Goal: Task Accomplishment & Management: Manage account settings

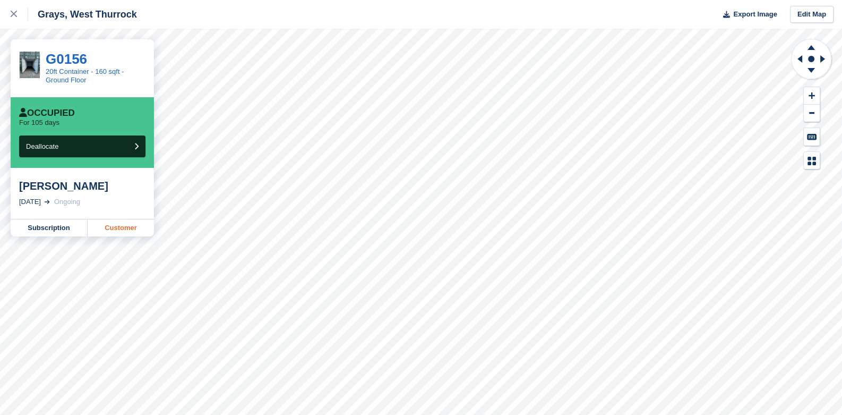
click at [109, 228] on link "Customer" at bounding box center [121, 227] width 66 height 17
click at [802, 57] on icon at bounding box center [799, 58] width 5 height 7
click at [800, 57] on icon at bounding box center [799, 58] width 5 height 7
click at [802, 59] on icon at bounding box center [798, 59] width 13 height 28
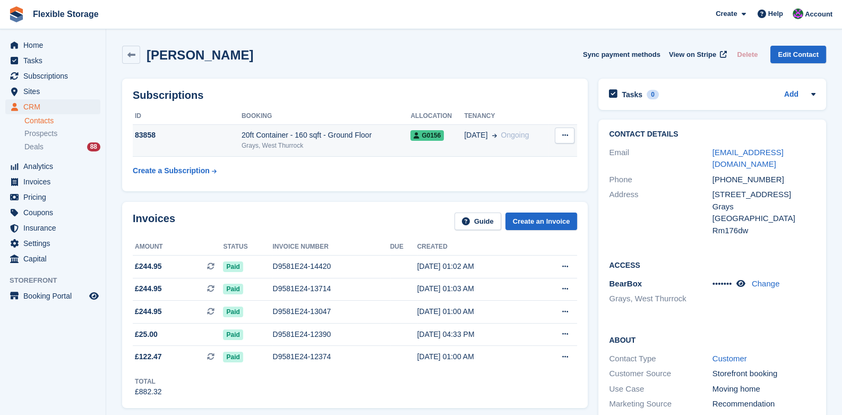
click at [569, 142] on button at bounding box center [565, 135] width 20 height 16
click at [522, 159] on p "Cancel subscription" at bounding box center [523, 156] width 92 height 14
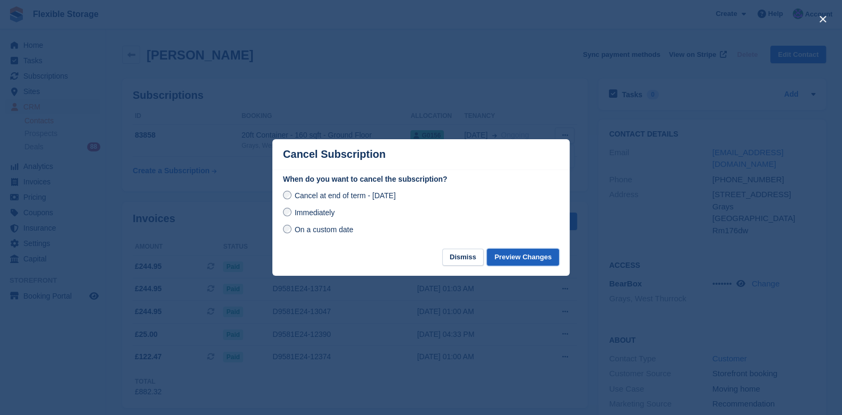
click at [523, 257] on button "Preview Changes" at bounding box center [523, 257] width 72 height 18
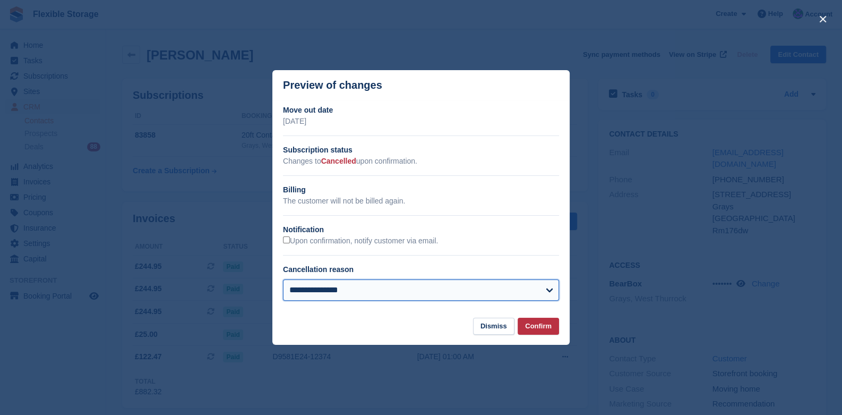
click at [329, 288] on select "**********" at bounding box center [421, 289] width 276 height 21
select select "**********"
click at [283, 280] on select "**********" at bounding box center [421, 289] width 276 height 21
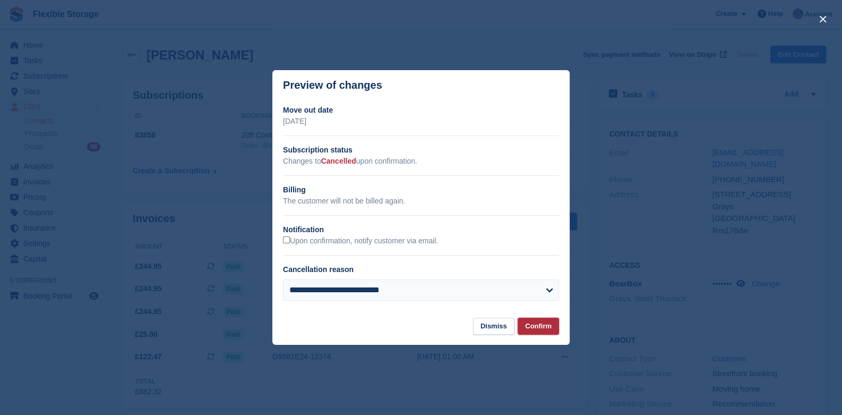
click at [543, 330] on button "Confirm" at bounding box center [538, 326] width 41 height 18
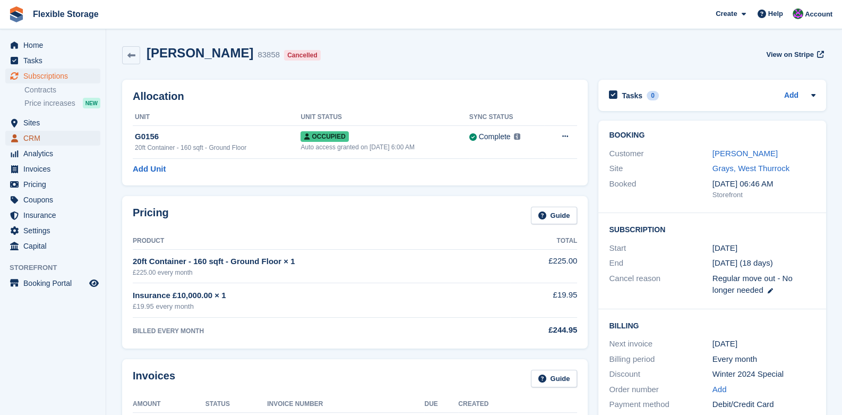
click at [32, 135] on span "CRM" at bounding box center [55, 138] width 64 height 15
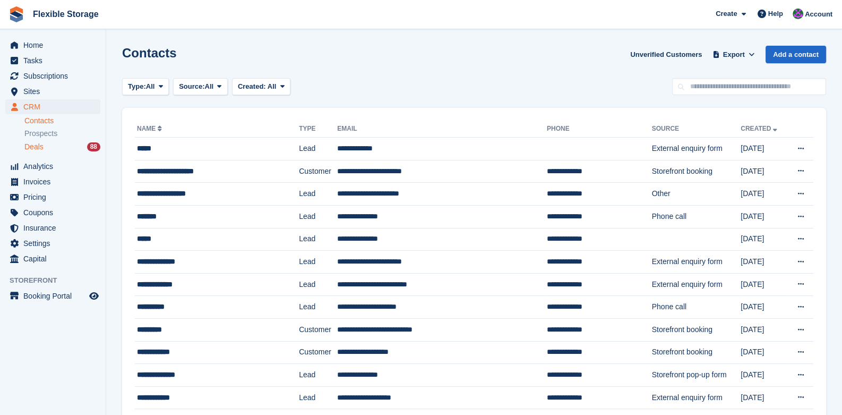
click at [28, 144] on span "Deals" at bounding box center [33, 147] width 19 height 10
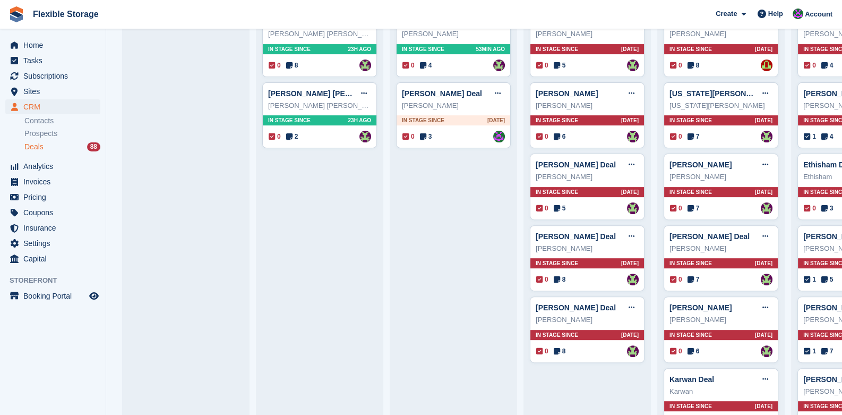
scroll to position [424, 0]
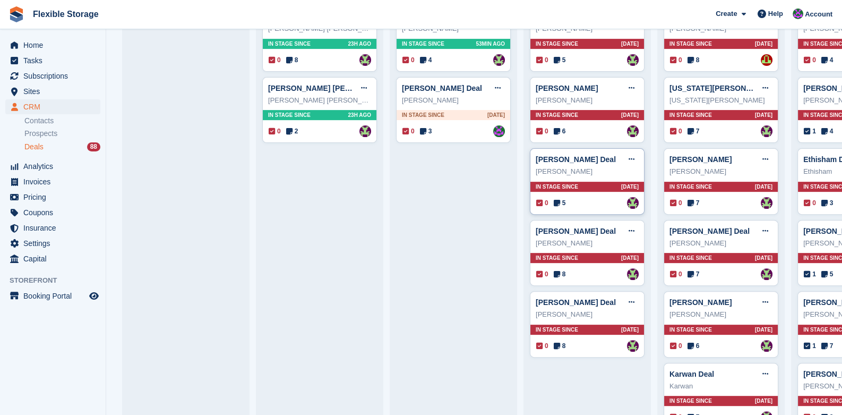
click at [582, 177] on div "Vicky Andrews Deal Edit deal Mark as won Mark as lost Delete deal Vicky Andrews…" at bounding box center [587, 181] width 115 height 66
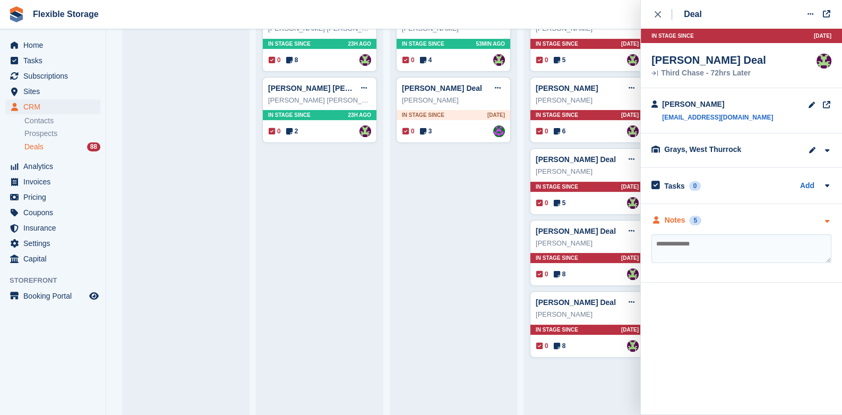
click at [828, 223] on icon "button" at bounding box center [826, 221] width 9 height 7
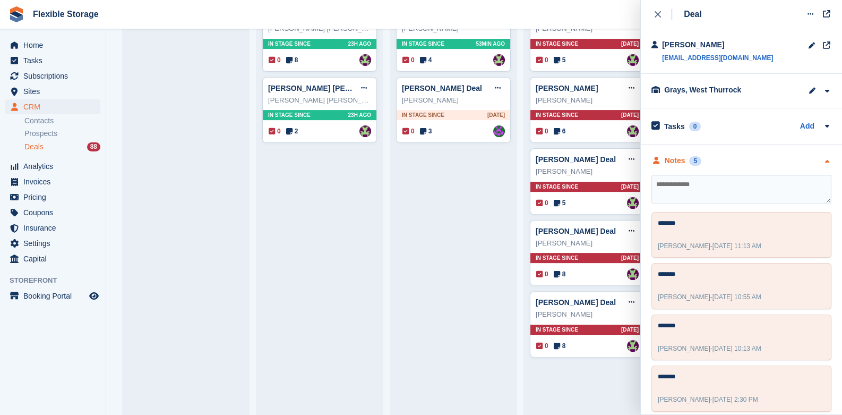
scroll to position [117, 0]
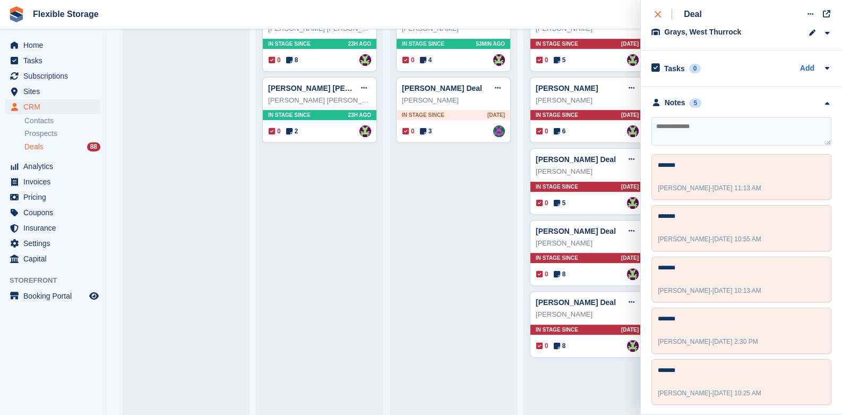
click at [665, 19] on div "close" at bounding box center [664, 14] width 18 height 11
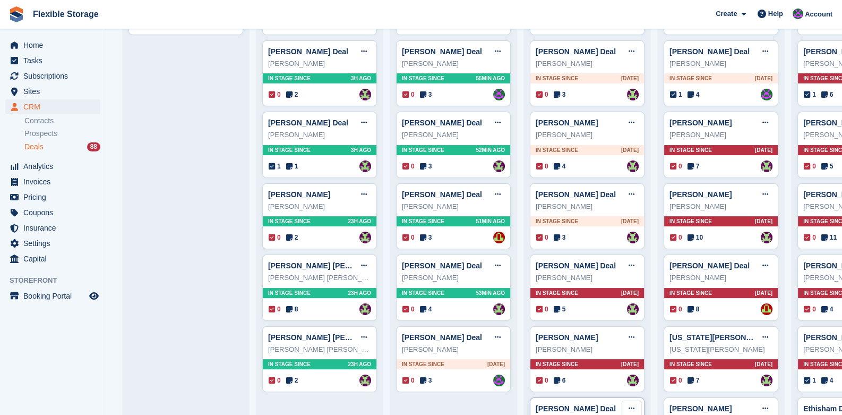
scroll to position [159, 0]
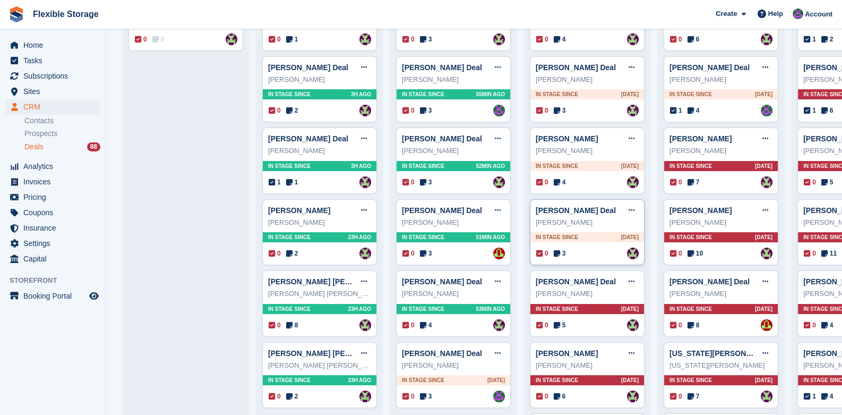
click at [572, 237] on span "In stage since" at bounding box center [557, 237] width 42 height 8
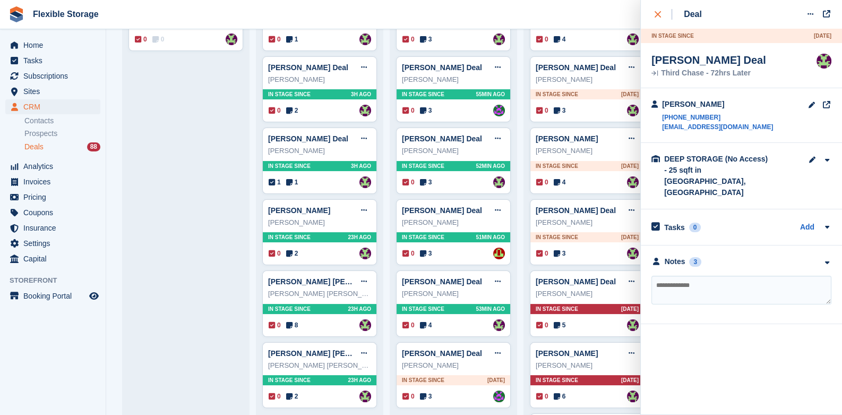
click at [657, 16] on icon "close" at bounding box center [658, 14] width 6 height 6
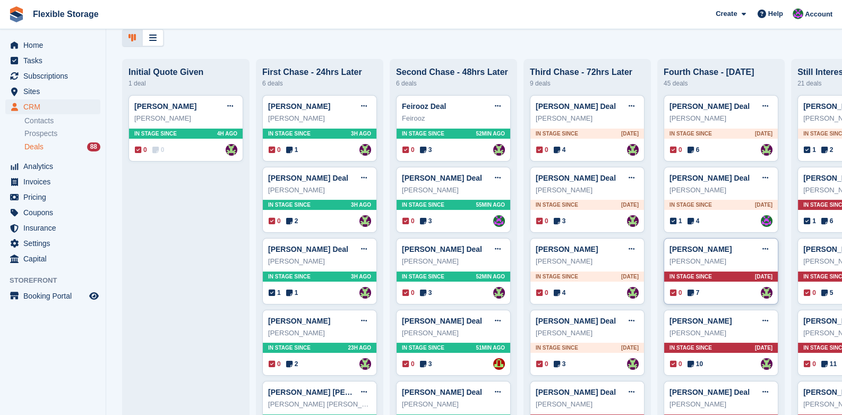
scroll to position [106, 0]
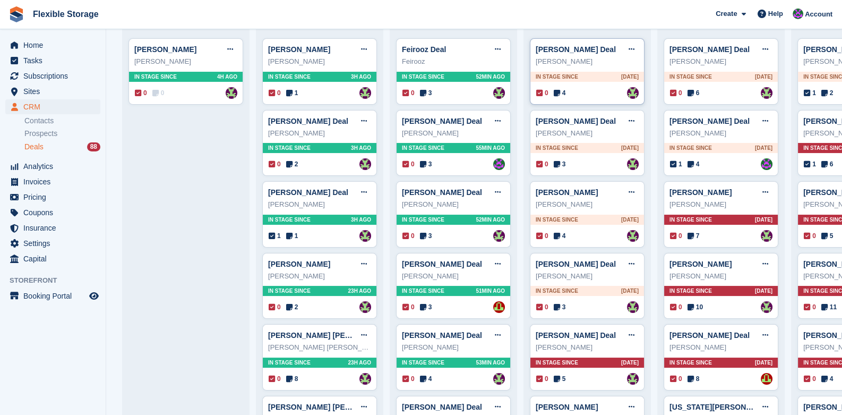
click at [566, 84] on div "Debbie Sadler Deal Edit deal Mark as won Mark as lost Delete deal Debbie Sadler…" at bounding box center [587, 71] width 115 height 66
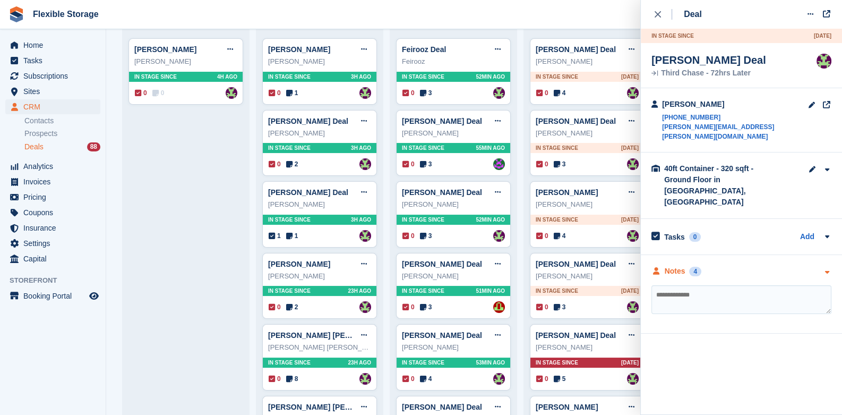
click at [823, 269] on icon "button" at bounding box center [826, 272] width 9 height 7
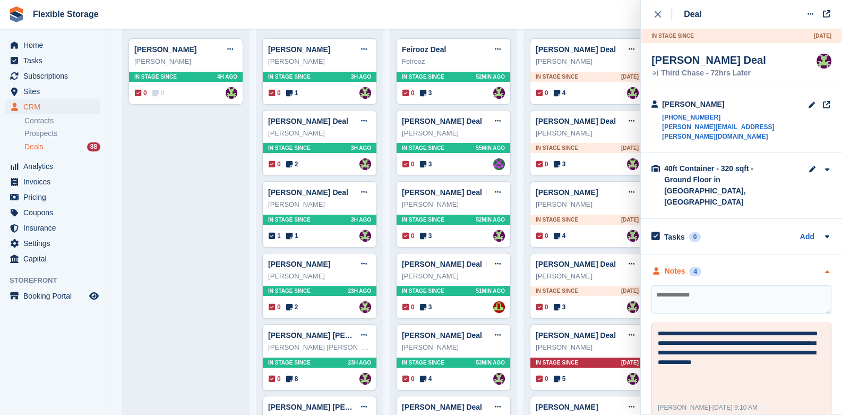
click at [823, 265] on div at bounding box center [826, 270] width 9 height 11
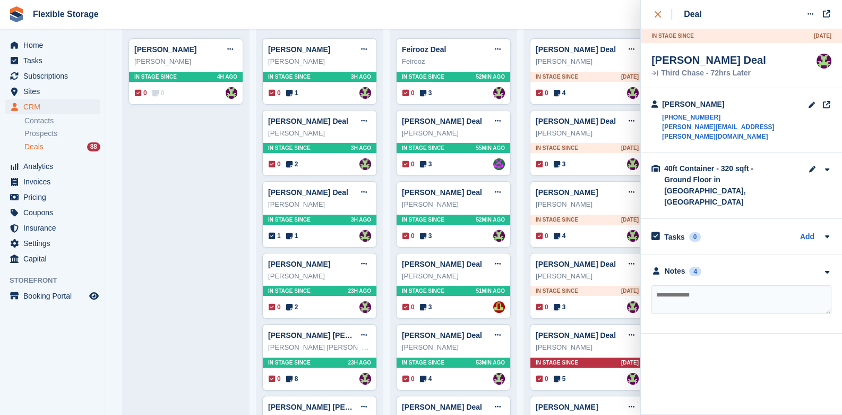
click at [656, 15] on icon "close" at bounding box center [658, 14] width 6 height 6
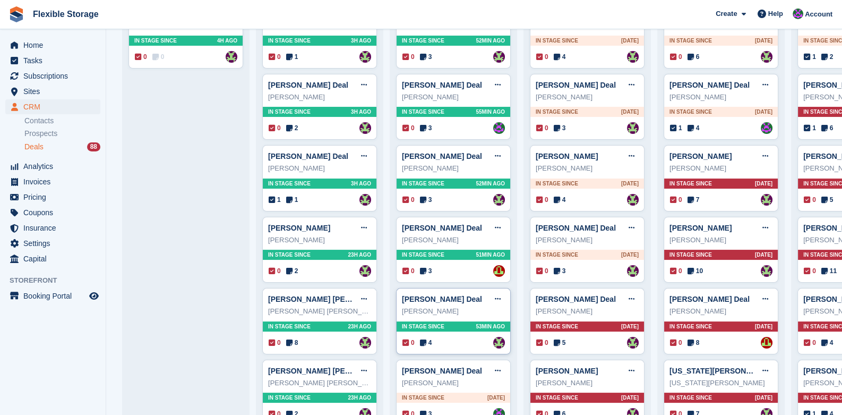
scroll to position [0, 0]
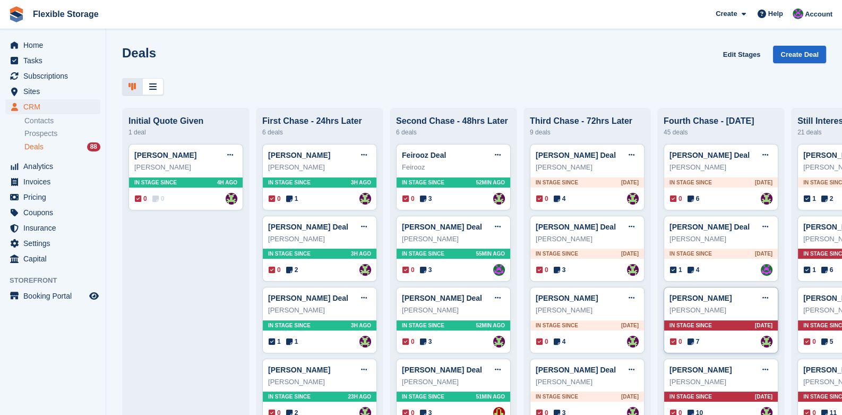
click at [729, 327] on div "In stage since 9D AGO" at bounding box center [721, 325] width 114 height 10
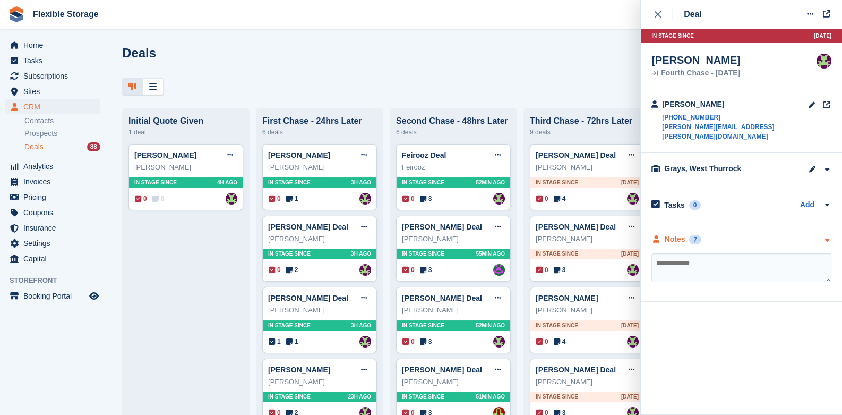
click at [830, 237] on icon "button" at bounding box center [826, 240] width 9 height 7
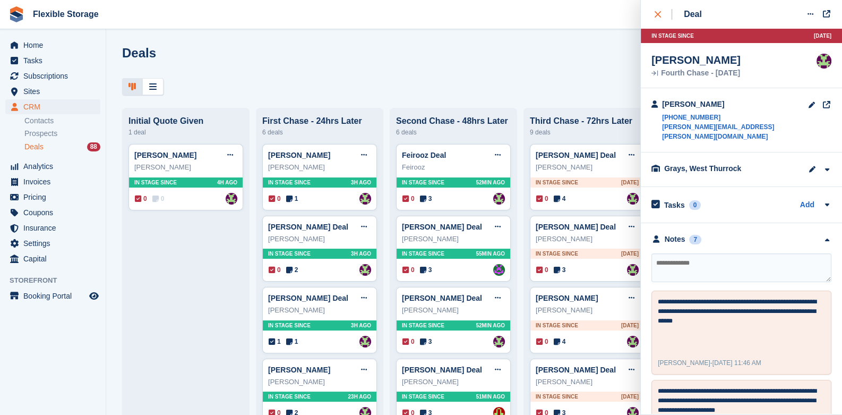
click at [654, 14] on button "close" at bounding box center [663, 14] width 24 height 29
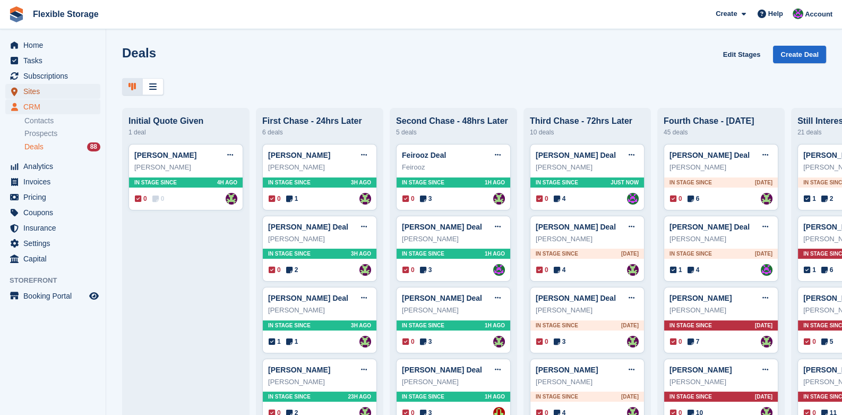
click at [30, 88] on span "Sites" at bounding box center [55, 91] width 64 height 15
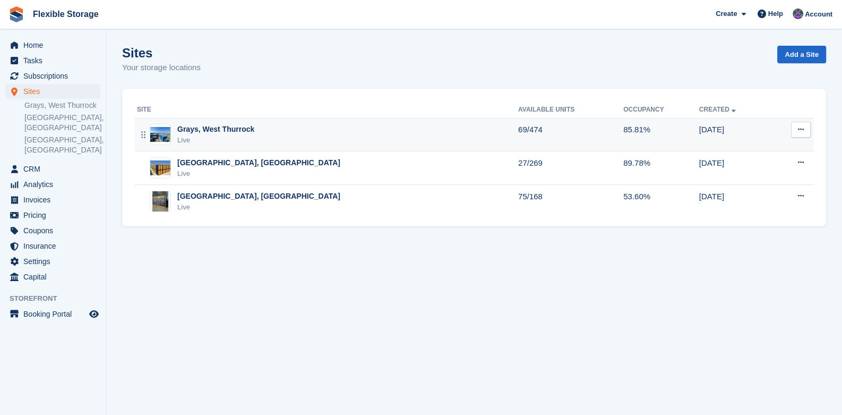
click at [205, 136] on div "Live" at bounding box center [215, 140] width 77 height 11
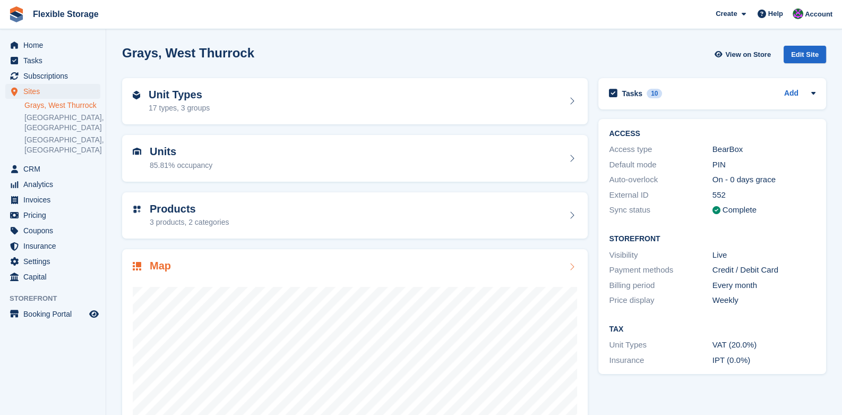
click at [570, 266] on icon at bounding box center [571, 266] width 11 height 8
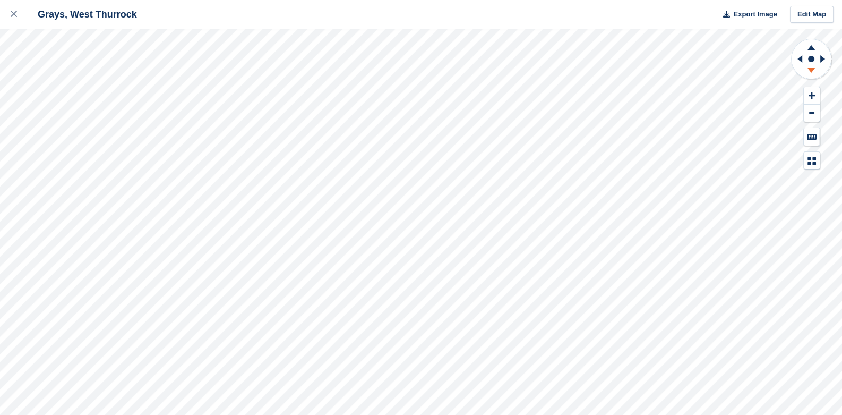
click at [812, 71] on icon at bounding box center [811, 71] width 28 height 13
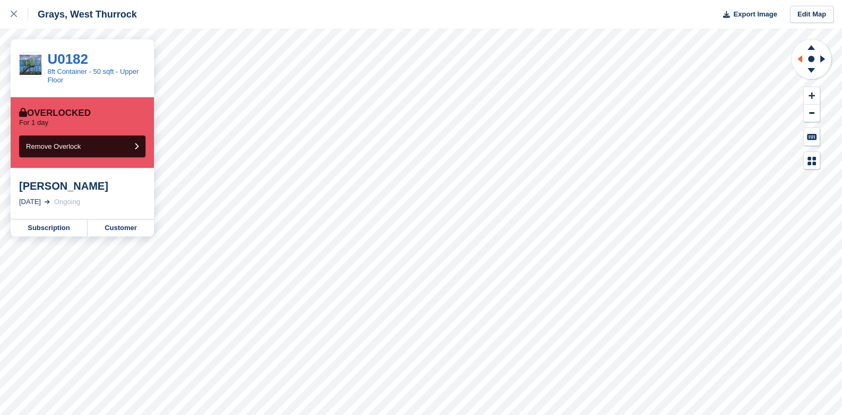
click at [797, 55] on icon at bounding box center [798, 59] width 13 height 28
click at [799, 57] on icon at bounding box center [799, 58] width 5 height 7
click at [811, 67] on icon at bounding box center [811, 71] width 28 height 13
click at [800, 57] on icon at bounding box center [799, 58] width 5 height 7
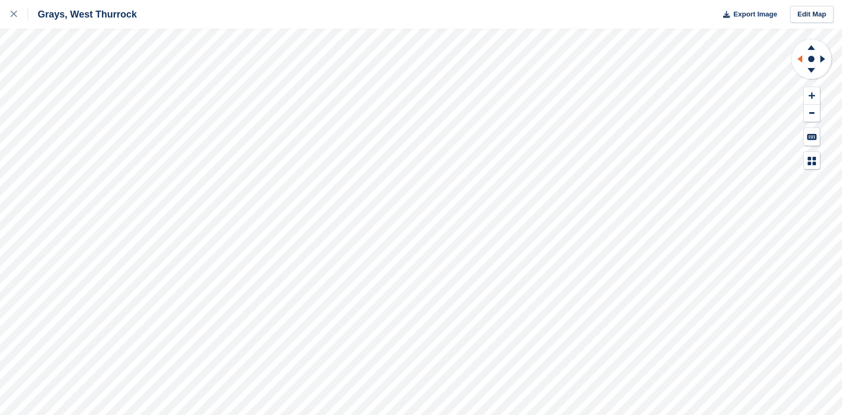
click at [801, 57] on icon at bounding box center [799, 58] width 5 height 7
click at [823, 59] on icon at bounding box center [822, 58] width 5 height 7
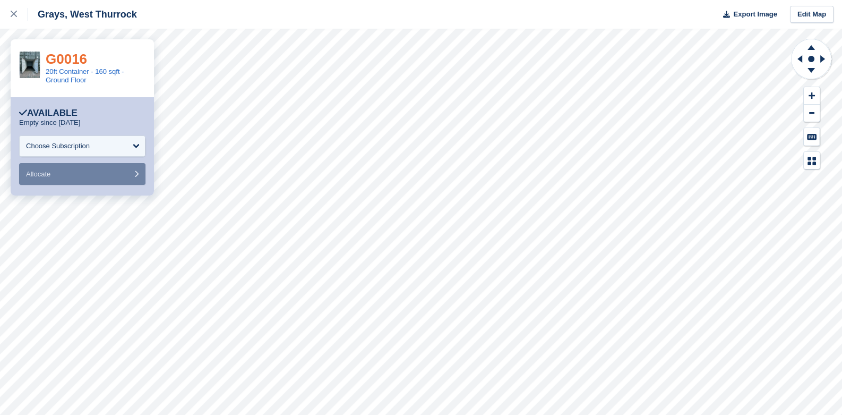
click at [58, 54] on link "G0016" at bounding box center [66, 59] width 41 height 16
click at [13, 12] on icon at bounding box center [14, 14] width 6 height 6
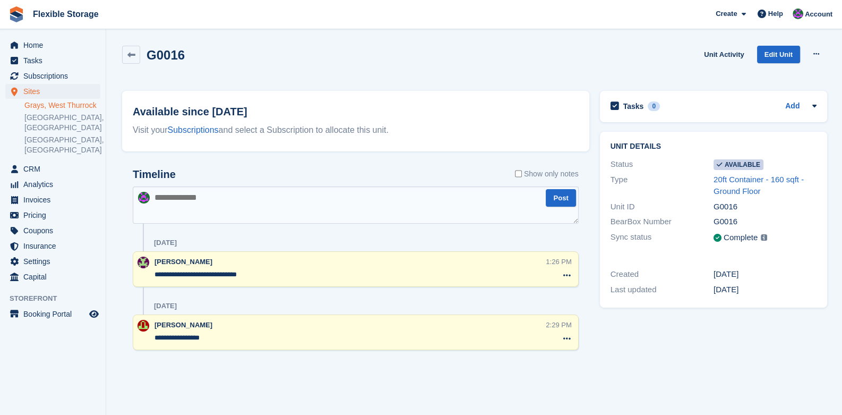
click at [182, 215] on textarea at bounding box center [356, 204] width 446 height 37
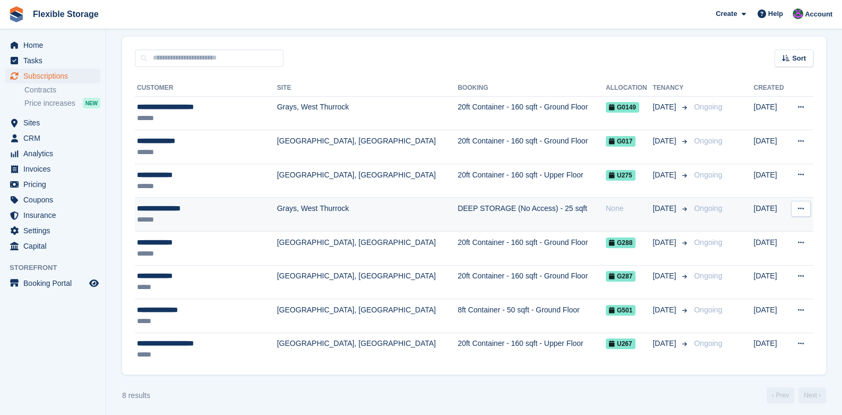
scroll to position [85, 0]
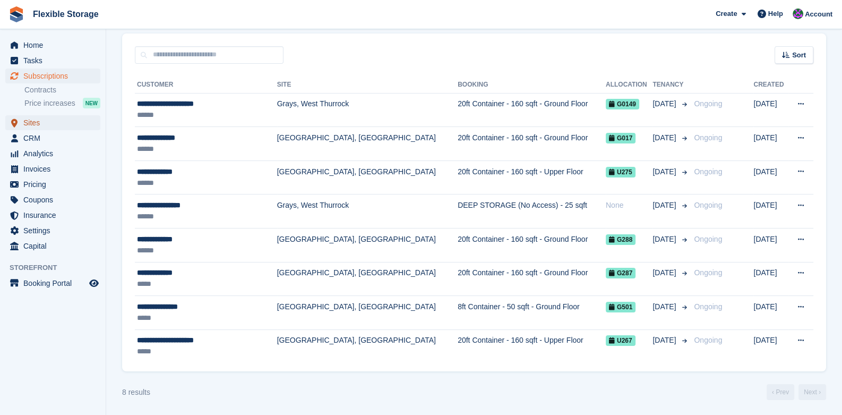
click at [37, 121] on span "Sites" at bounding box center [55, 122] width 64 height 15
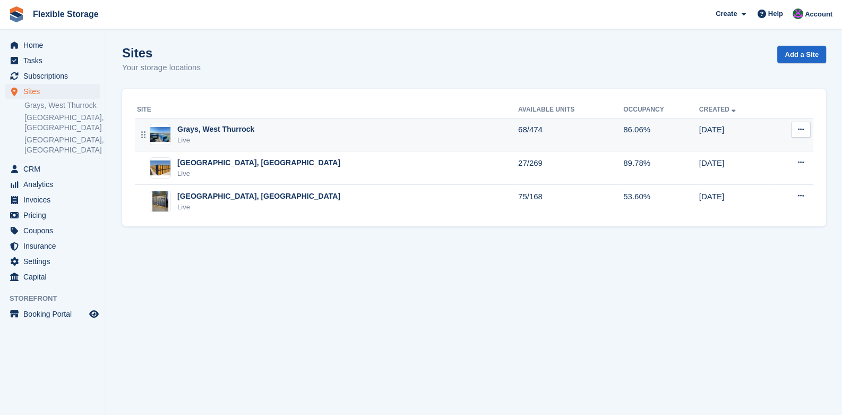
click at [235, 133] on div "Grays, West Thurrock" at bounding box center [215, 129] width 77 height 11
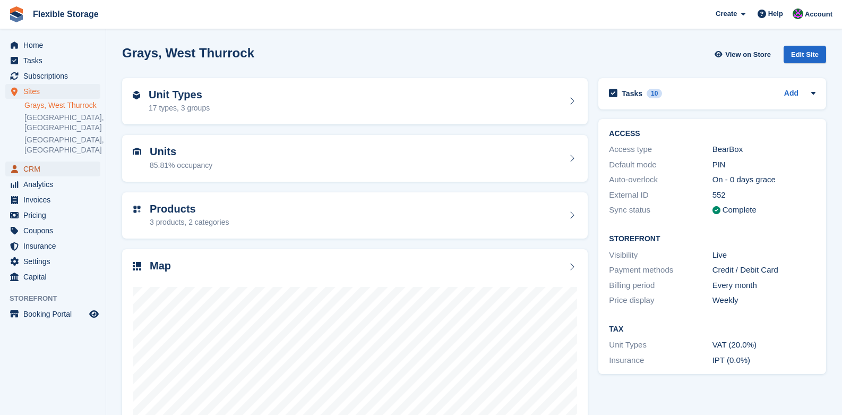
click at [24, 161] on span "CRM" at bounding box center [55, 168] width 64 height 15
click at [30, 161] on span "CRM" at bounding box center [55, 168] width 64 height 15
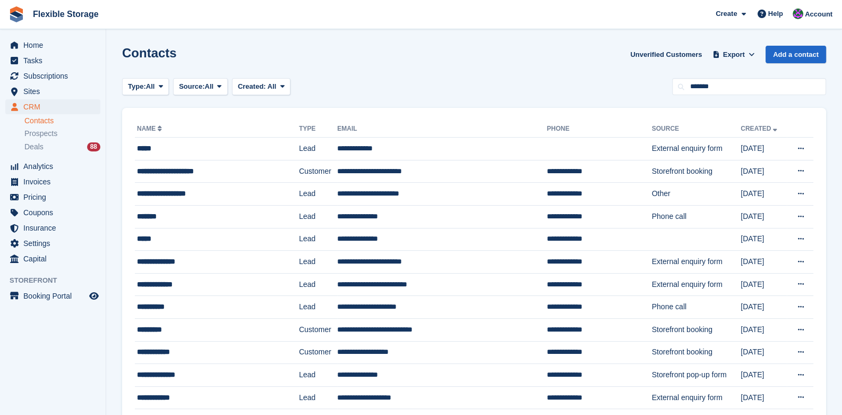
type input "*******"
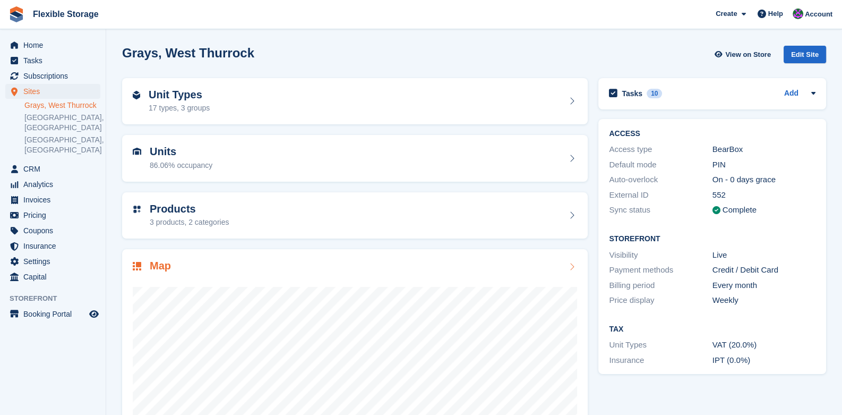
click at [571, 264] on icon at bounding box center [571, 266] width 11 height 8
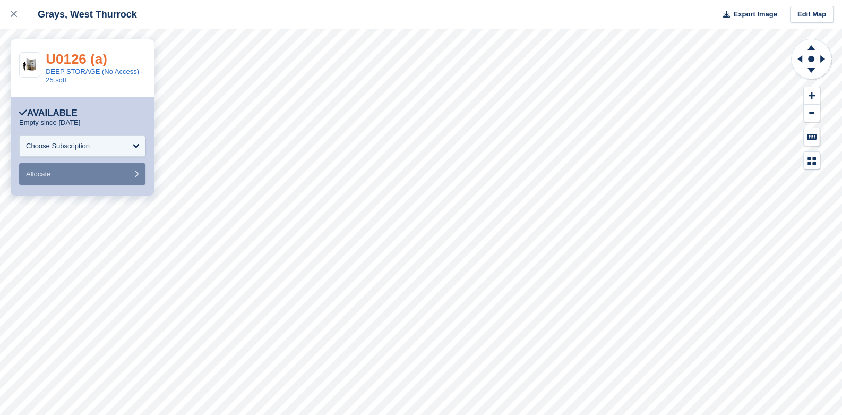
click at [71, 62] on link "U0126 (a)" at bounding box center [77, 59] width 62 height 16
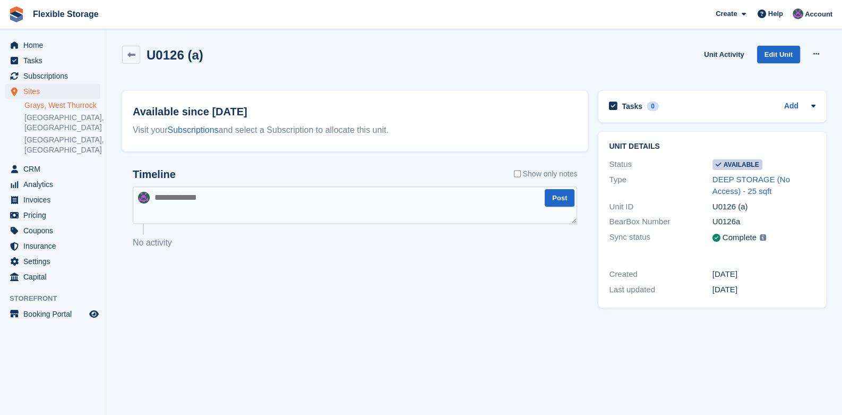
click at [315, 211] on textarea at bounding box center [355, 204] width 444 height 37
type textarea "**********"
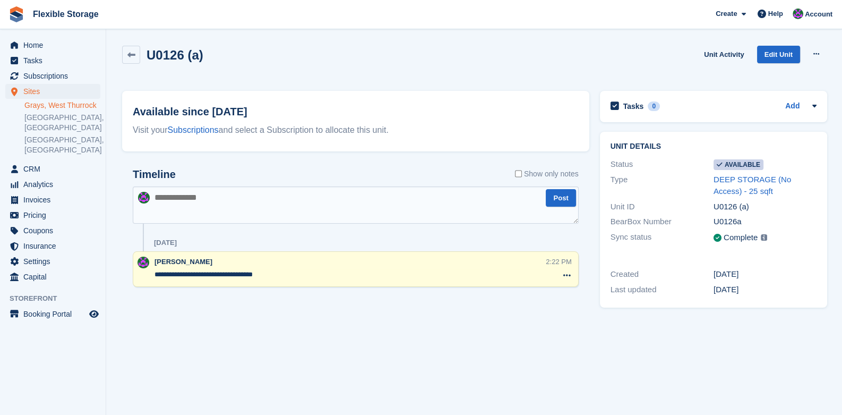
click at [299, 272] on textarea "**********" at bounding box center [349, 274] width 391 height 11
click at [302, 272] on textarea "**********" at bounding box center [349, 274] width 391 height 11
click at [290, 275] on textarea "**********" at bounding box center [349, 274] width 391 height 11
click at [319, 279] on textarea "**********" at bounding box center [349, 274] width 391 height 11
click at [306, 272] on textarea "**********" at bounding box center [349, 274] width 391 height 11
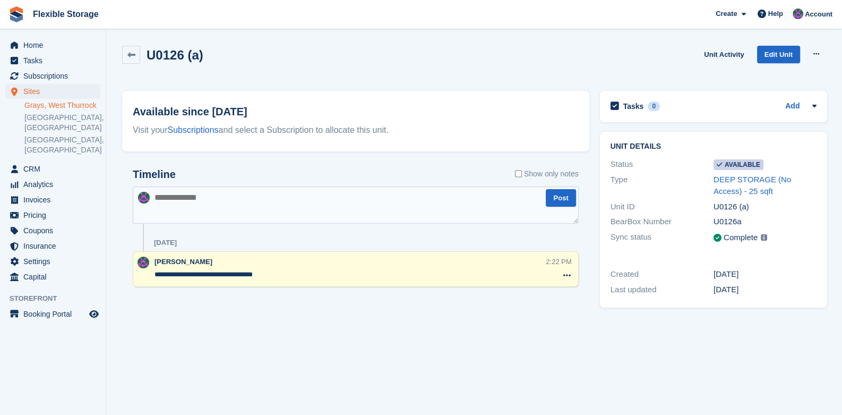
click at [293, 298] on div "**********" at bounding box center [355, 234] width 467 height 153
click at [295, 273] on textarea "**********" at bounding box center [349, 274] width 391 height 11
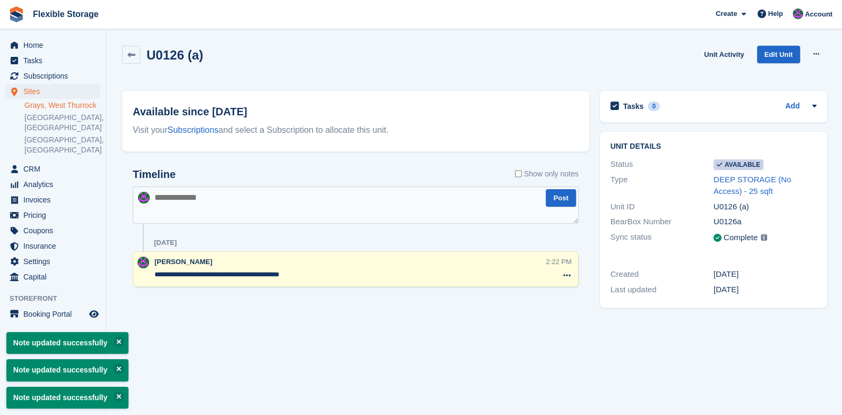
click at [362, 281] on div "**********" at bounding box center [356, 269] width 446 height 36
click at [327, 273] on textarea "**********" at bounding box center [349, 274] width 391 height 11
click at [244, 271] on textarea "**********" at bounding box center [349, 274] width 391 height 11
click at [355, 277] on textarea "**********" at bounding box center [349, 274] width 391 height 11
type textarea "**********"
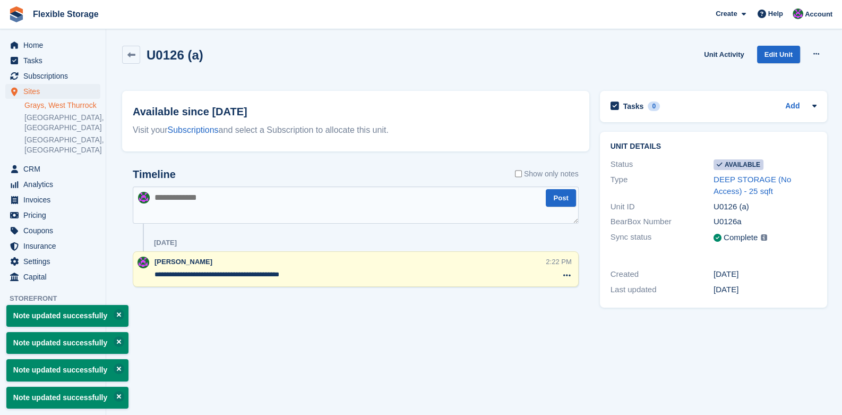
click at [311, 336] on section "Note updated successfully Note updated successfully Note updated successfully N…" at bounding box center [474, 207] width 736 height 415
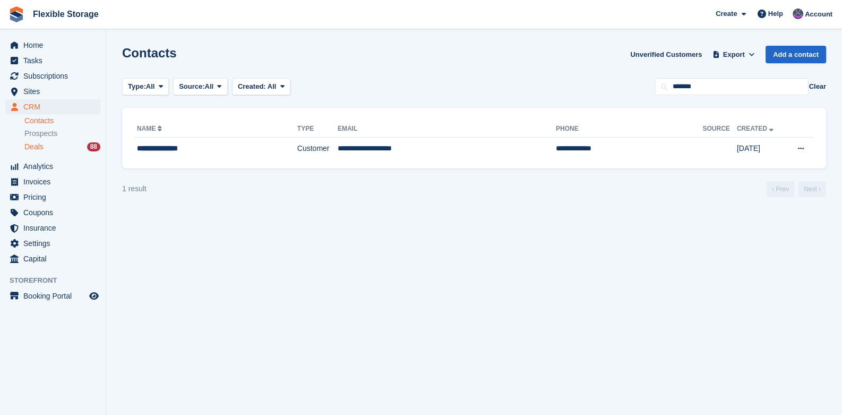
click at [38, 148] on span "Deals" at bounding box center [33, 147] width 19 height 10
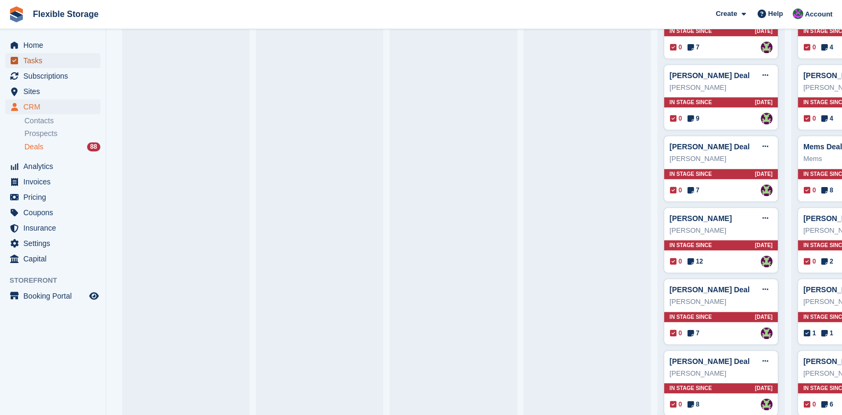
click at [39, 65] on span "Tasks" at bounding box center [55, 60] width 64 height 15
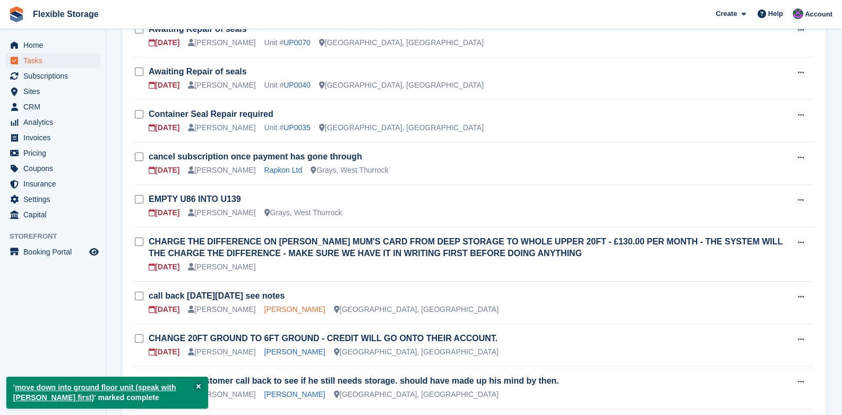
scroll to position [226, 0]
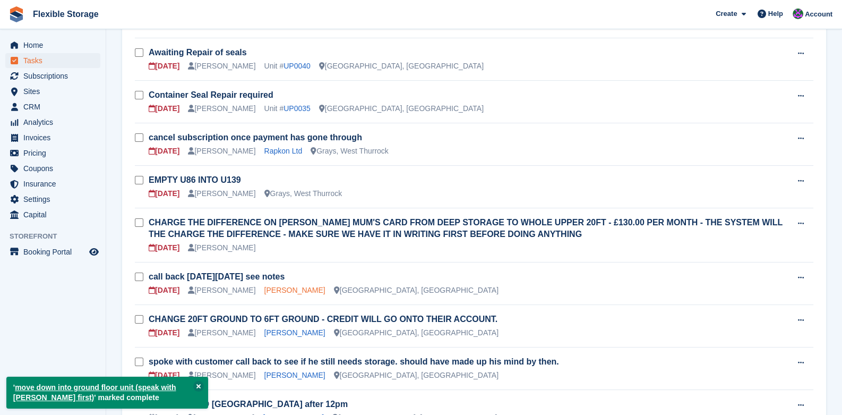
click at [271, 288] on link "Christopher Sharp" at bounding box center [294, 290] width 61 height 8
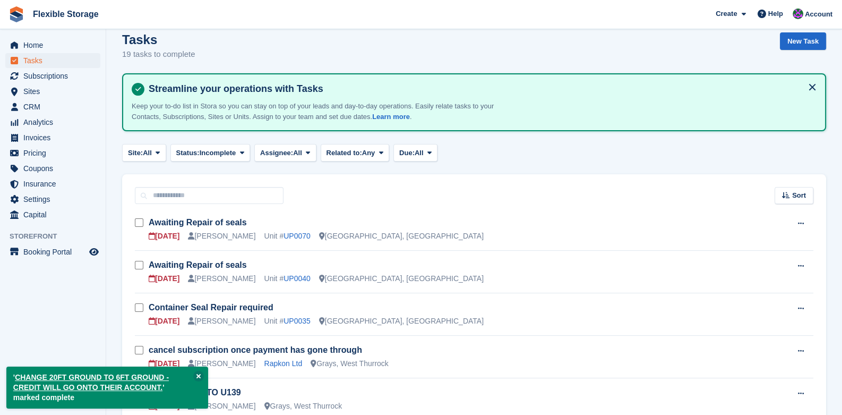
scroll to position [226, 0]
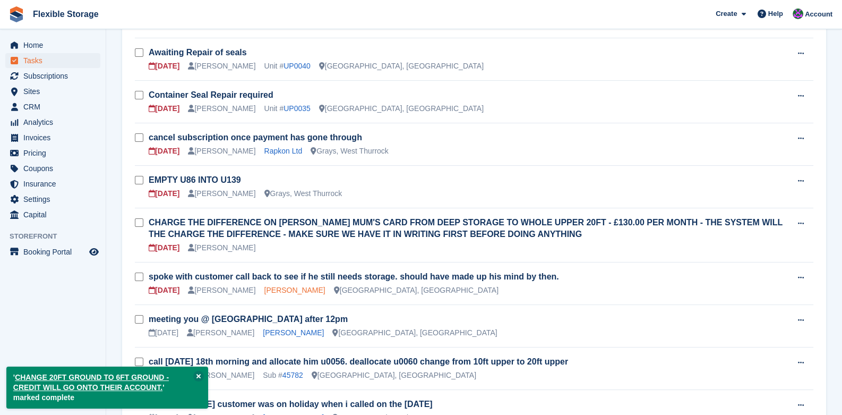
click at [270, 293] on link "David Mawer" at bounding box center [294, 290] width 61 height 8
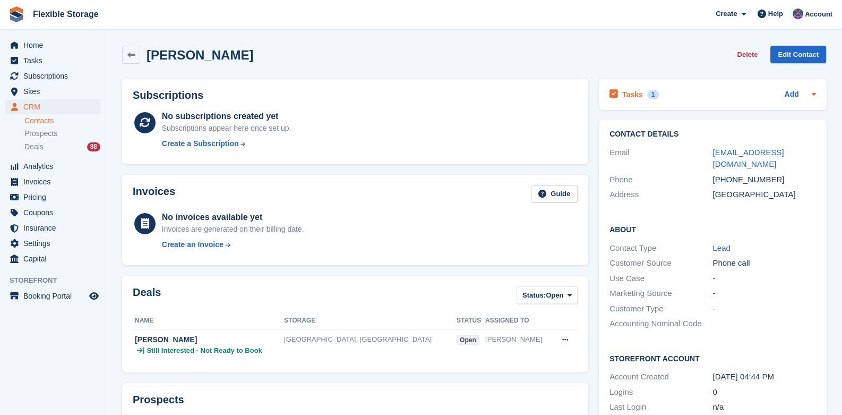
click at [654, 93] on div "1" at bounding box center [653, 95] width 12 height 10
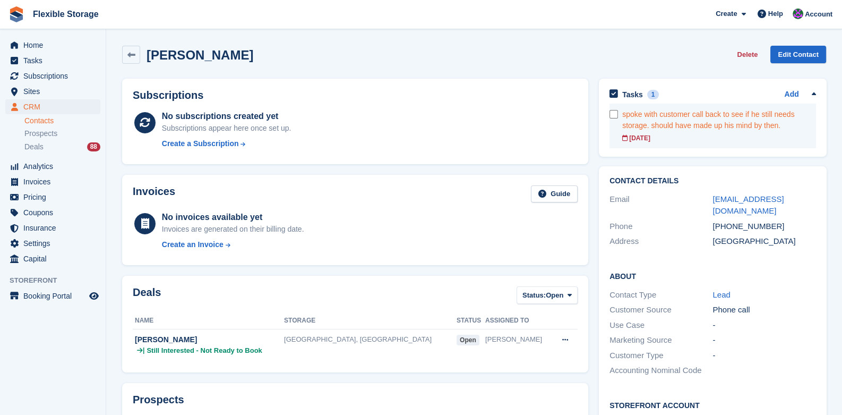
click at [677, 123] on div "spoke with customer call back to see if he still needs storage. should have mad…" at bounding box center [719, 120] width 194 height 22
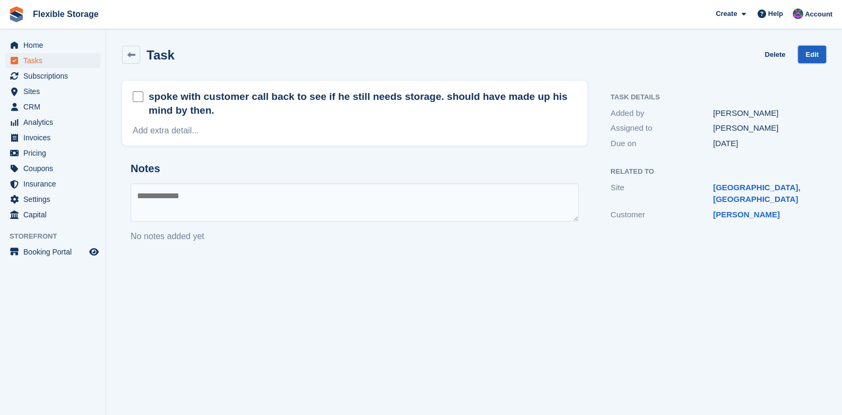
click at [807, 53] on link "Edit" at bounding box center [812, 55] width 28 height 18
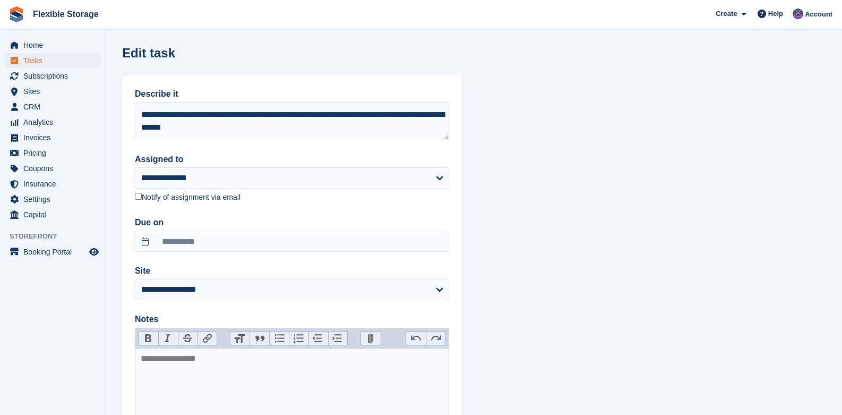
click at [166, 199] on label "Notify of assignment via email" at bounding box center [188, 198] width 106 height 10
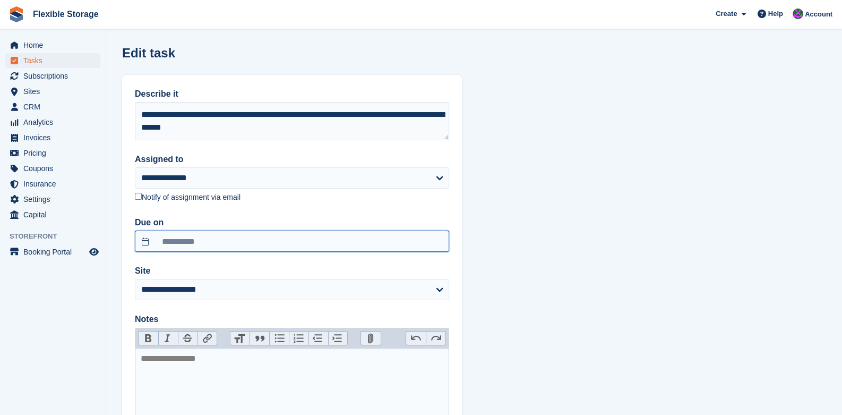
click at [175, 239] on input "**********" at bounding box center [292, 240] width 314 height 21
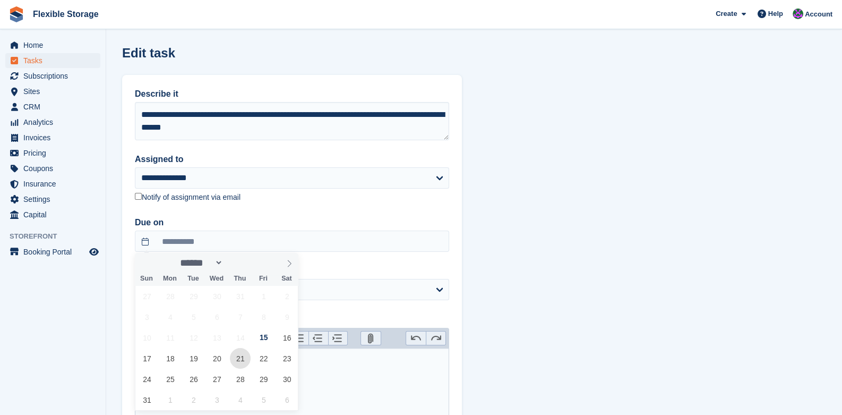
click at [245, 359] on span "21" at bounding box center [240, 358] width 21 height 21
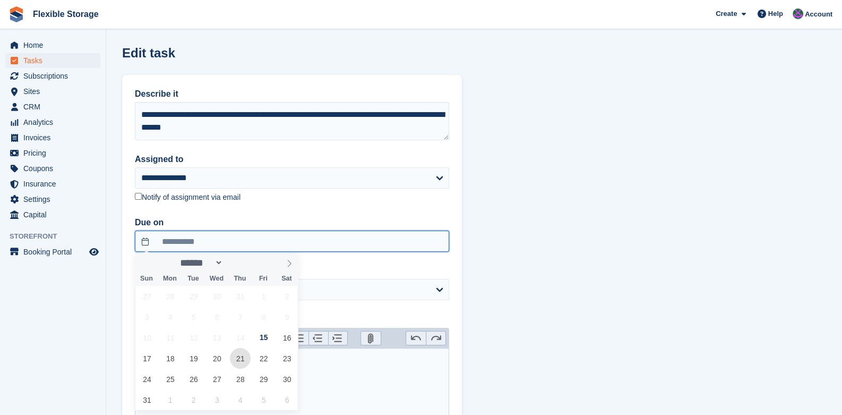
type input "**********"
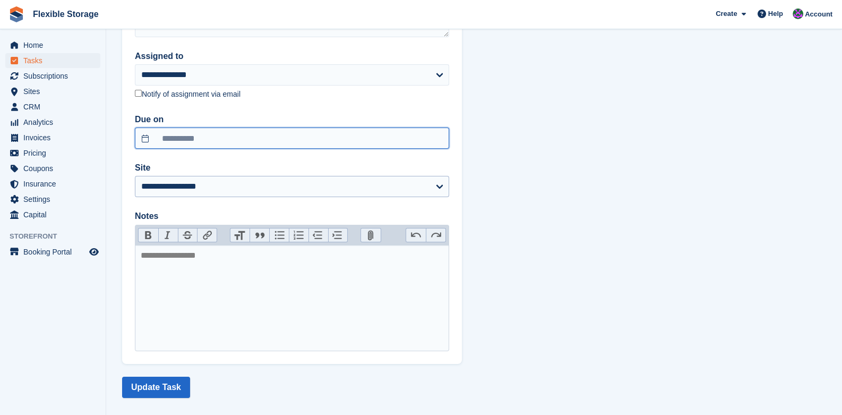
scroll to position [114, 0]
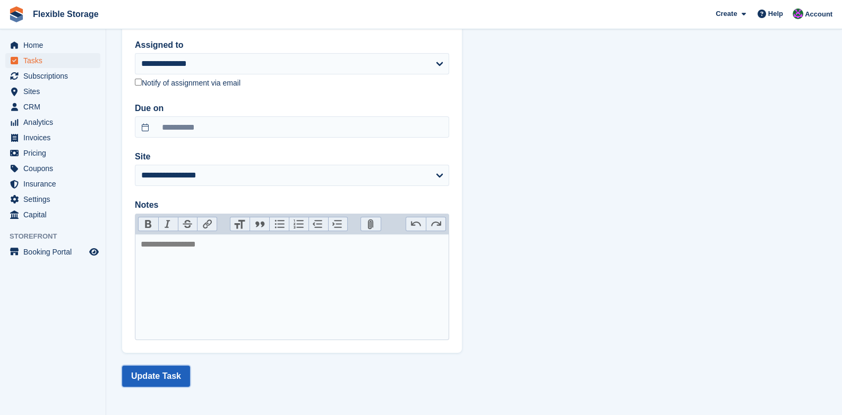
click at [151, 376] on button "Update Task" at bounding box center [156, 375] width 68 height 21
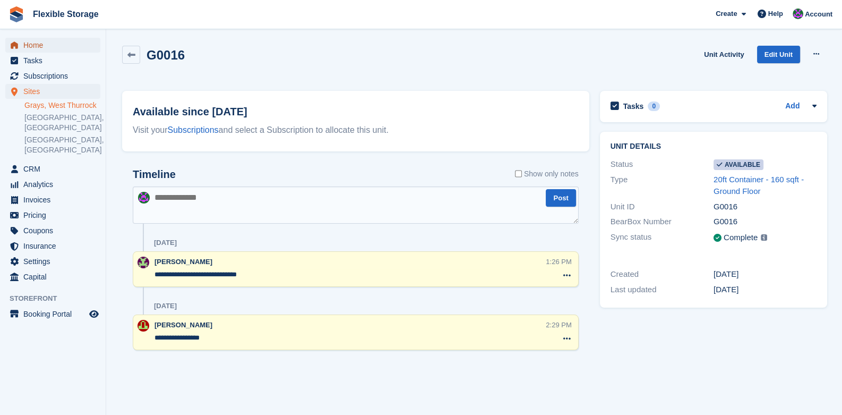
click at [32, 44] on span "Home" at bounding box center [55, 45] width 64 height 15
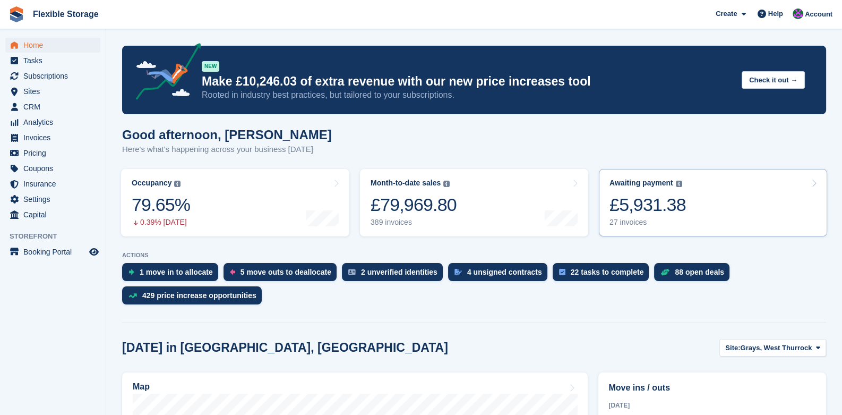
click at [695, 216] on link "Awaiting payment The total outstanding balance on all open invoices. £5,931.38 …" at bounding box center [713, 202] width 228 height 67
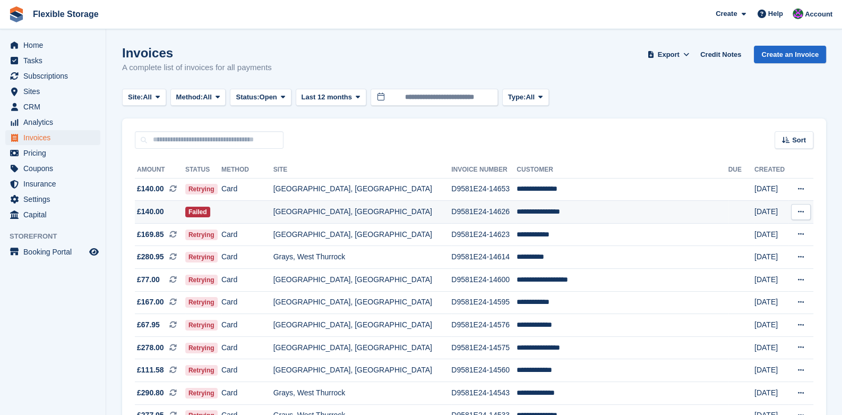
click at [361, 217] on td "[GEOGRAPHIC_DATA], [GEOGRAPHIC_DATA]" at bounding box center [362, 212] width 178 height 23
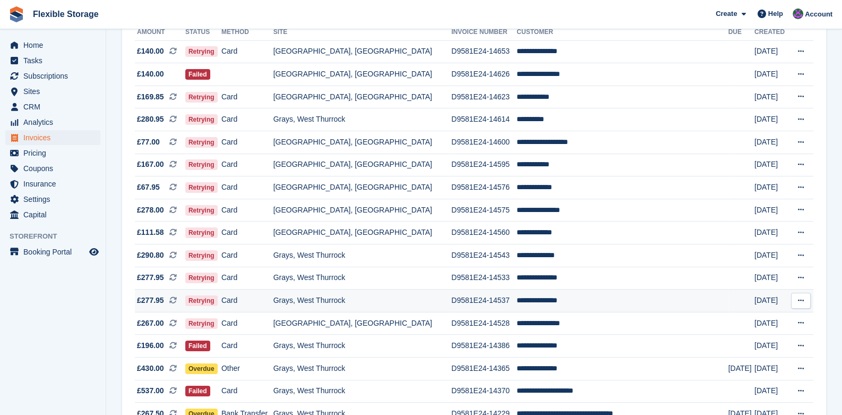
scroll to position [53, 0]
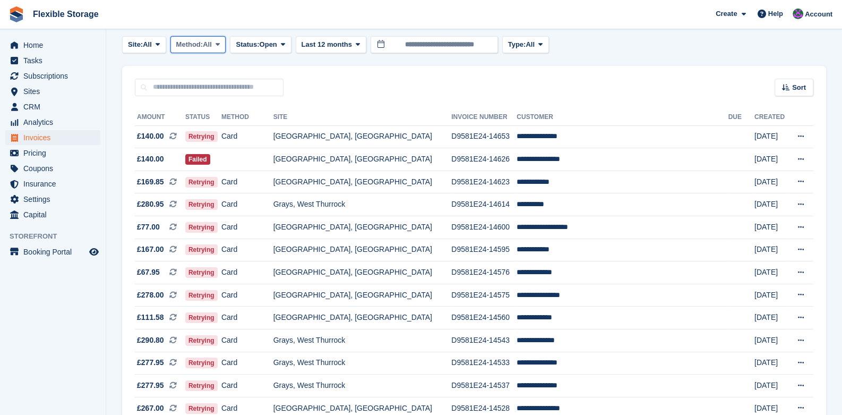
click at [194, 47] on span "Method:" at bounding box center [189, 44] width 27 height 11
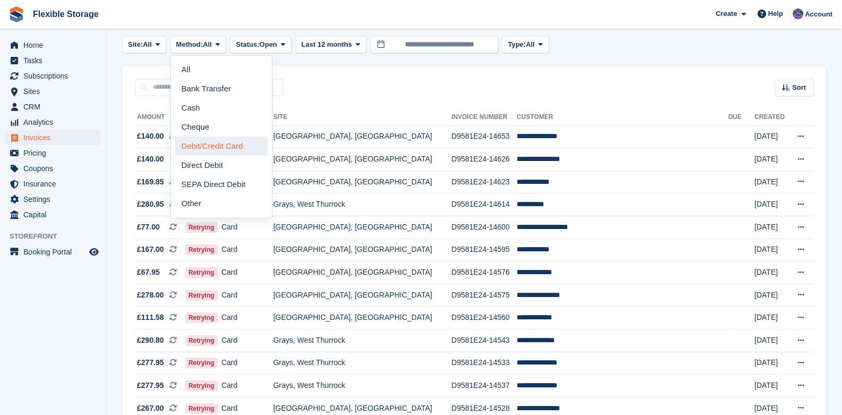
click at [206, 144] on link "Debit/Credit Card" at bounding box center [221, 145] width 92 height 19
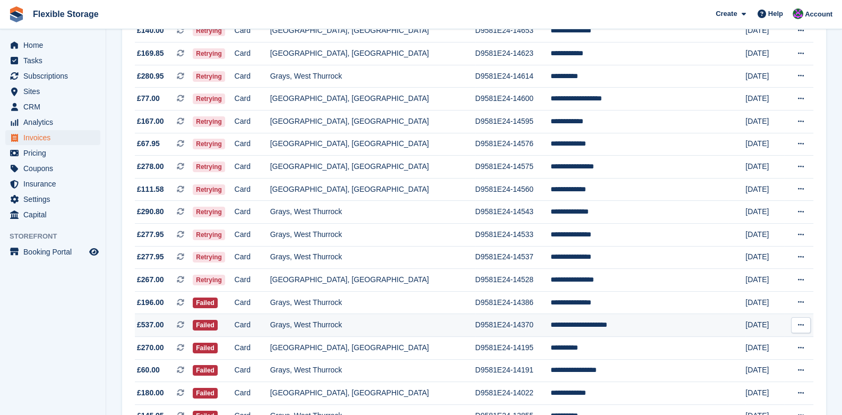
scroll to position [105, 0]
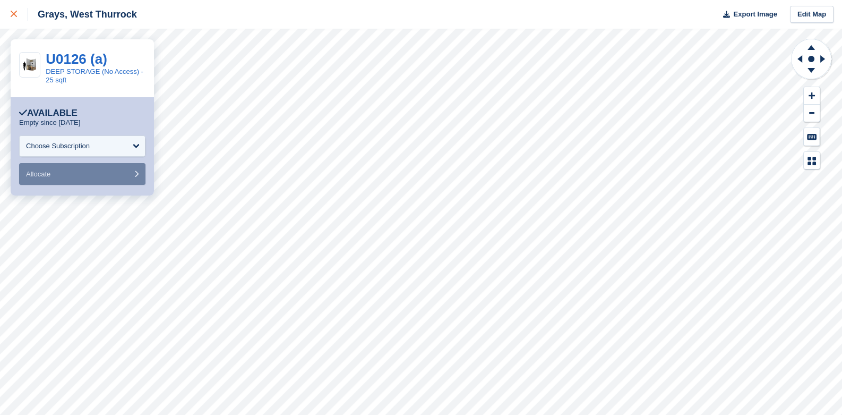
click at [15, 14] on icon at bounding box center [14, 14] width 6 height 6
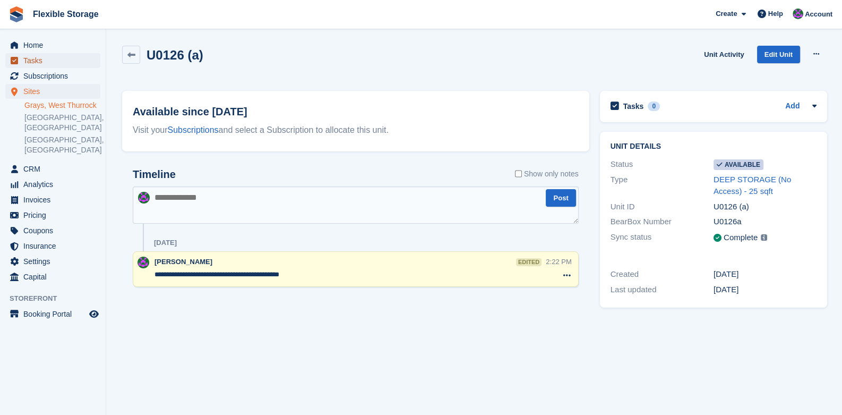
click at [21, 62] on link "Tasks" at bounding box center [52, 60] width 95 height 15
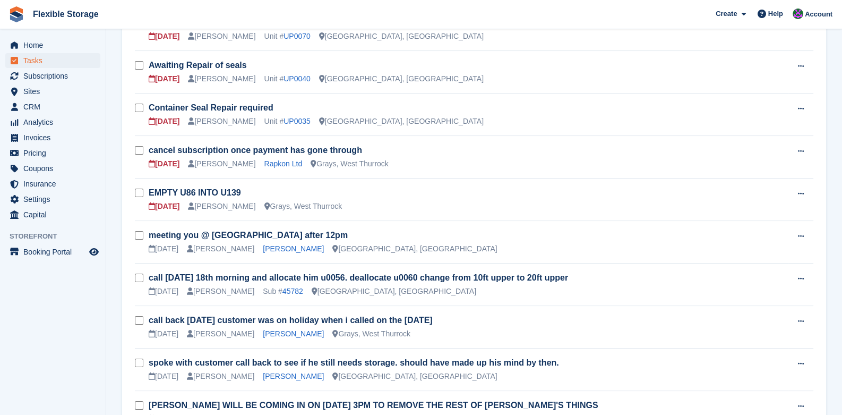
scroll to position [265, 0]
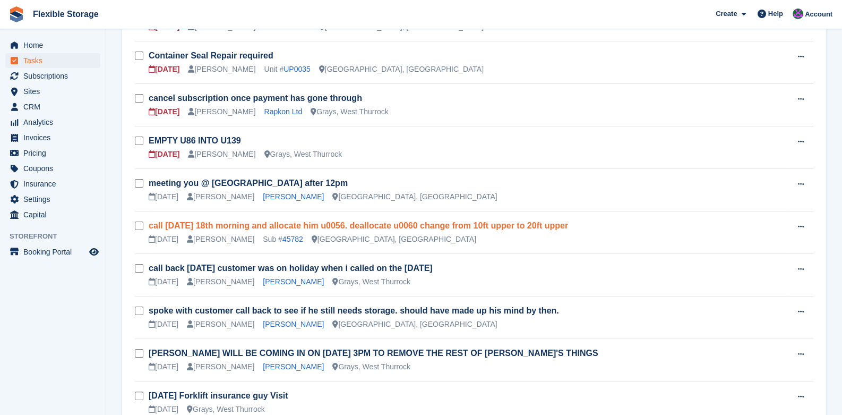
click at [350, 227] on link "call monday 18th morning and allocate him u0056. deallocate u0060 change from 1…" at bounding box center [358, 225] width 419 height 9
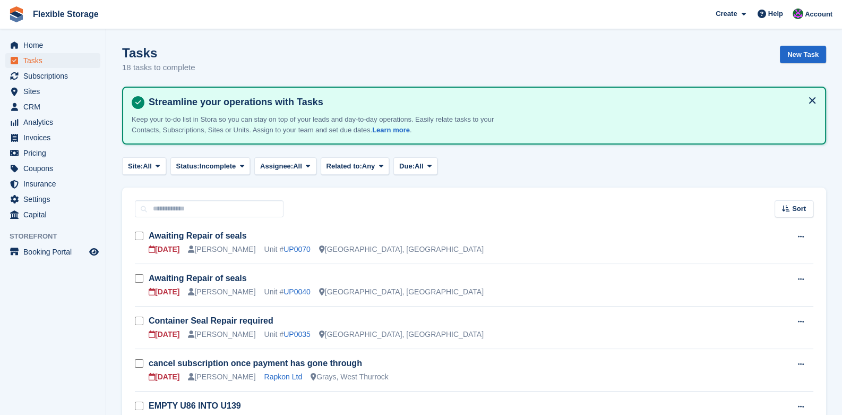
scroll to position [265, 0]
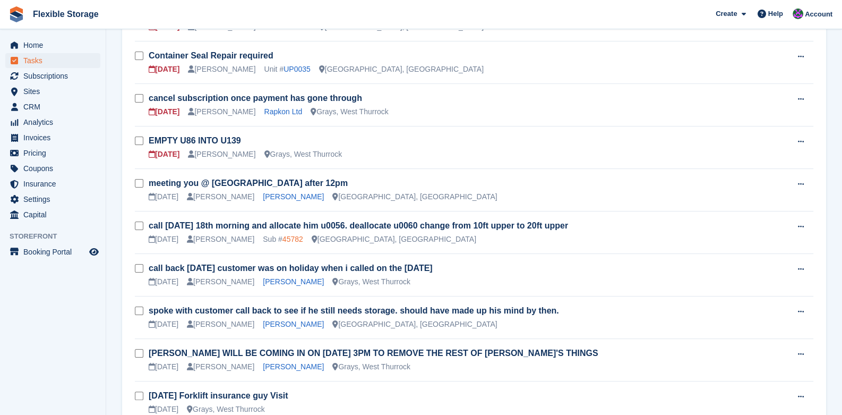
click at [282, 237] on link "45782" at bounding box center [292, 239] width 21 height 8
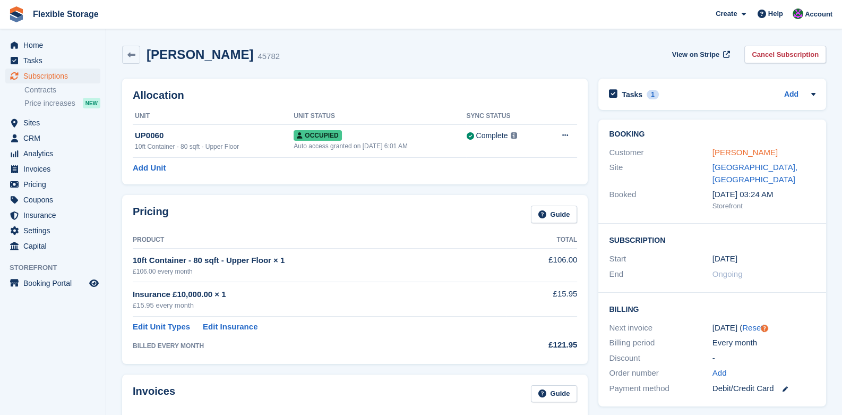
click at [736, 151] on link "Rowan Galliano" at bounding box center [744, 152] width 65 height 9
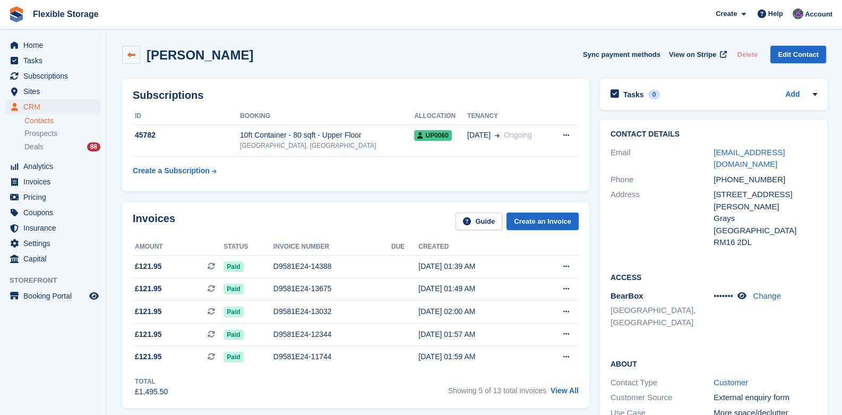
click at [132, 48] on link at bounding box center [131, 55] width 18 height 18
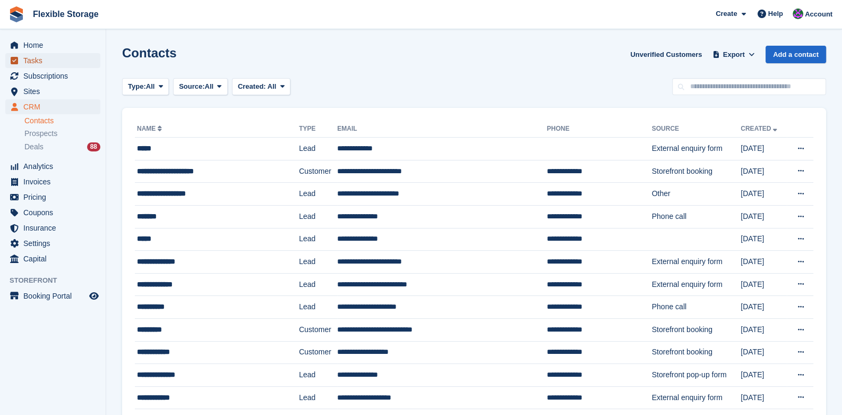
click at [31, 63] on span "Tasks" at bounding box center [55, 60] width 64 height 15
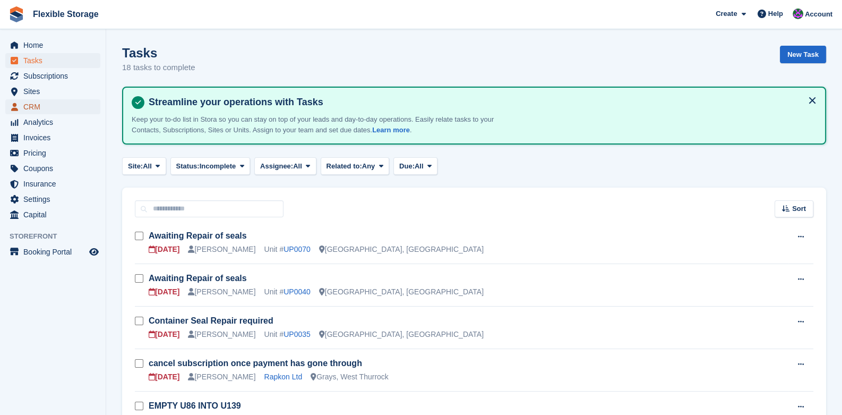
click at [57, 107] on span "CRM" at bounding box center [55, 106] width 64 height 15
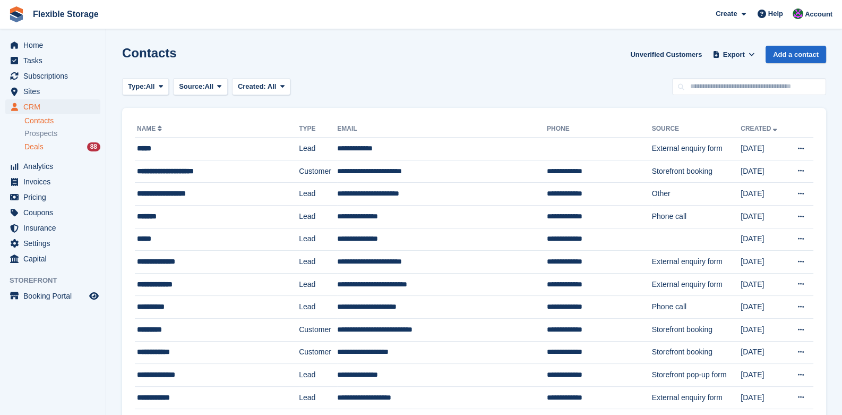
click at [53, 150] on div "Deals 88" at bounding box center [62, 147] width 76 height 10
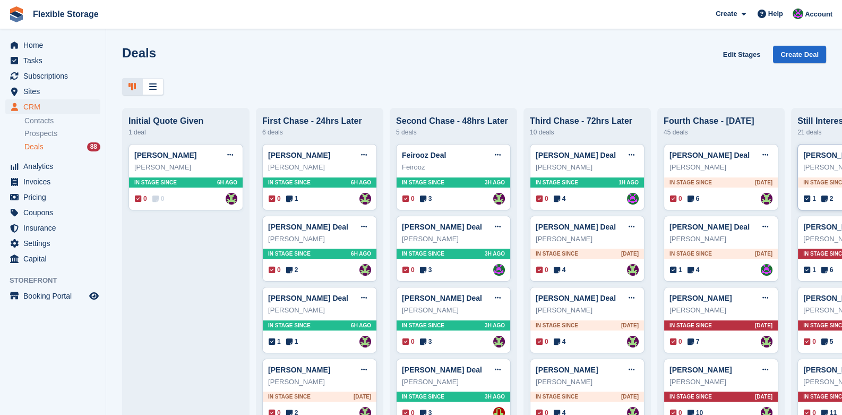
scroll to position [0, 90]
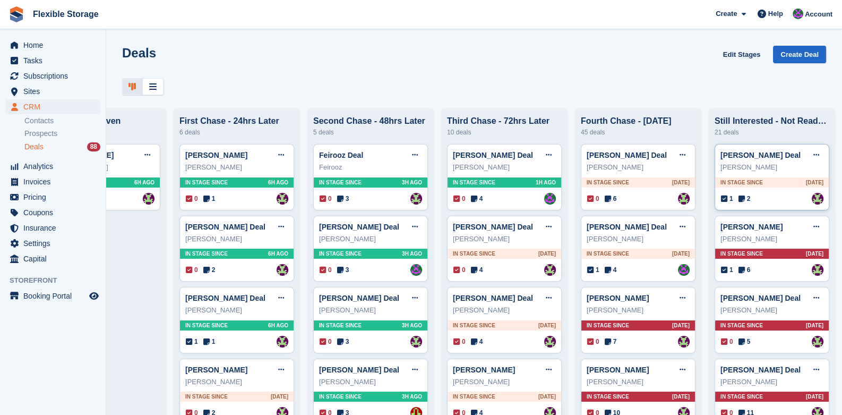
click at [780, 186] on div "In stage since 2D AGO" at bounding box center [772, 182] width 114 height 10
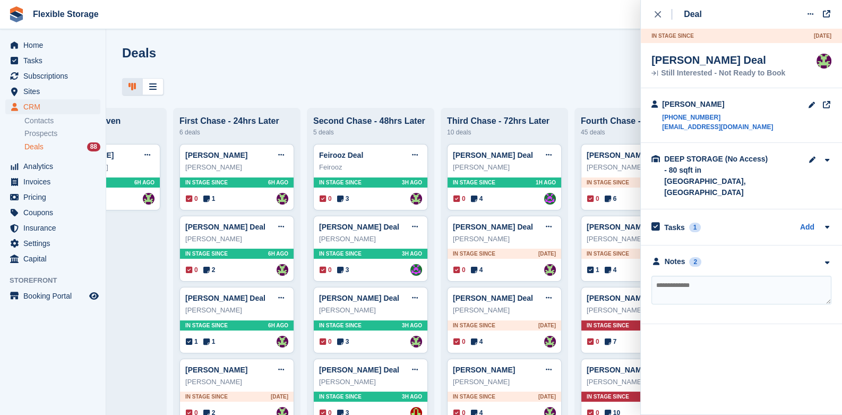
click at [832, 246] on div "**********" at bounding box center [741, 284] width 201 height 79
click at [831, 259] on button "button" at bounding box center [826, 263] width 9 height 8
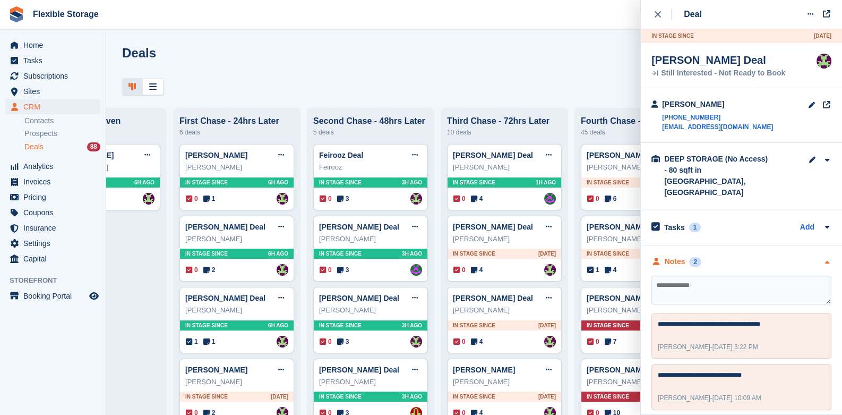
click at [824, 259] on icon "button" at bounding box center [826, 262] width 9 height 7
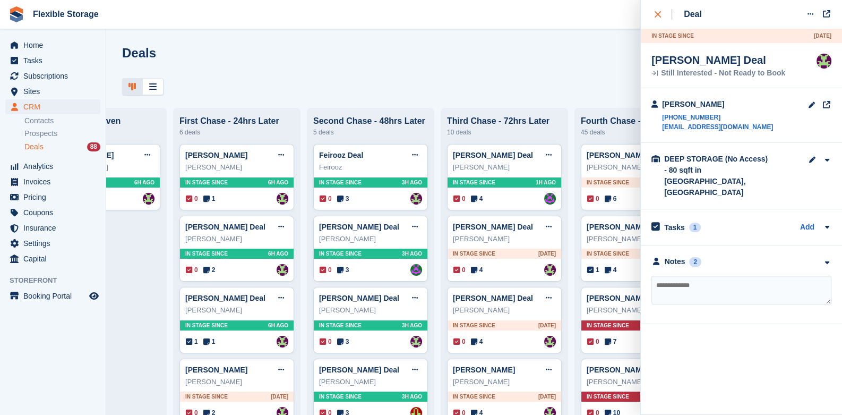
click at [656, 8] on button "close" at bounding box center [663, 14] width 24 height 29
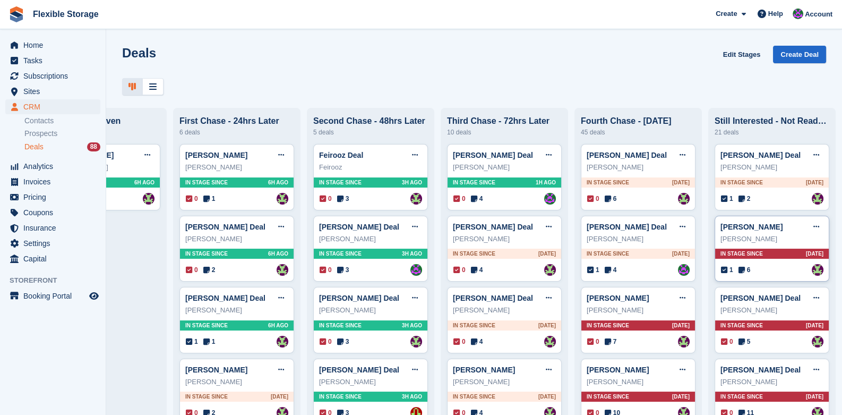
click at [746, 254] on span "In stage since" at bounding box center [741, 254] width 42 height 8
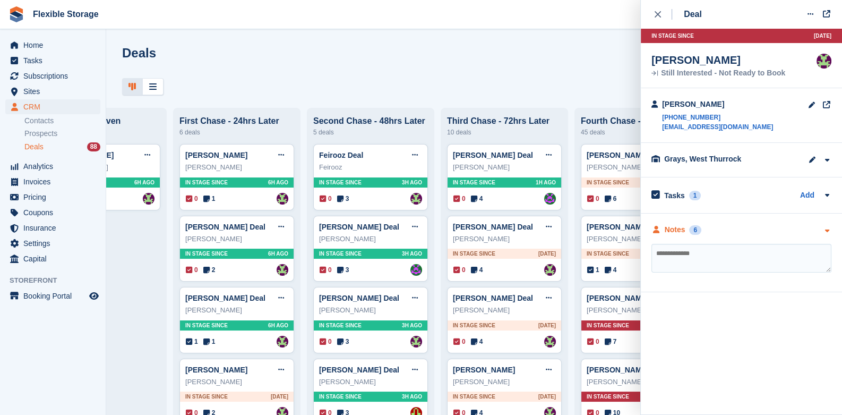
click at [825, 230] on icon "button" at bounding box center [826, 230] width 9 height 7
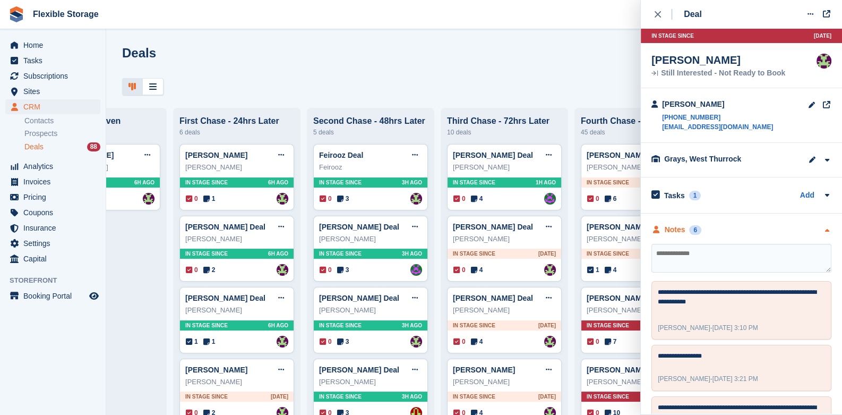
click at [658, 4] on button "close" at bounding box center [663, 14] width 24 height 29
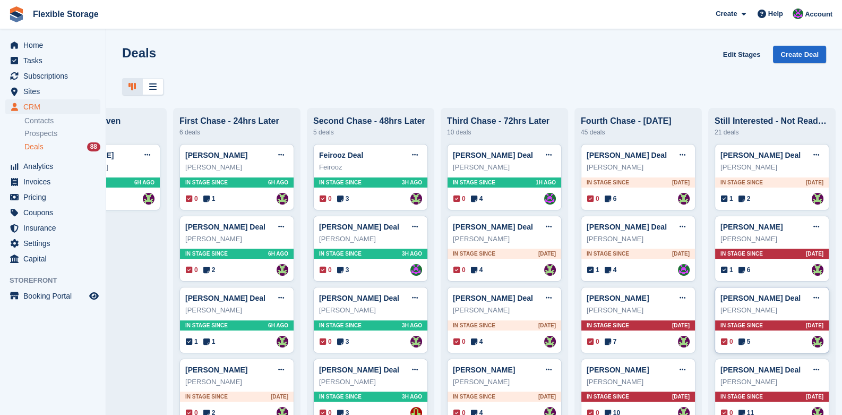
click at [743, 323] on span "In stage since" at bounding box center [741, 325] width 42 height 8
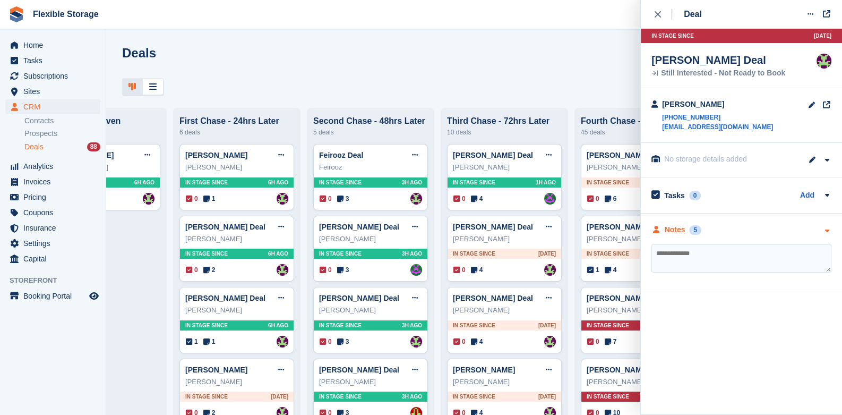
click at [825, 228] on icon "button" at bounding box center [826, 230] width 9 height 7
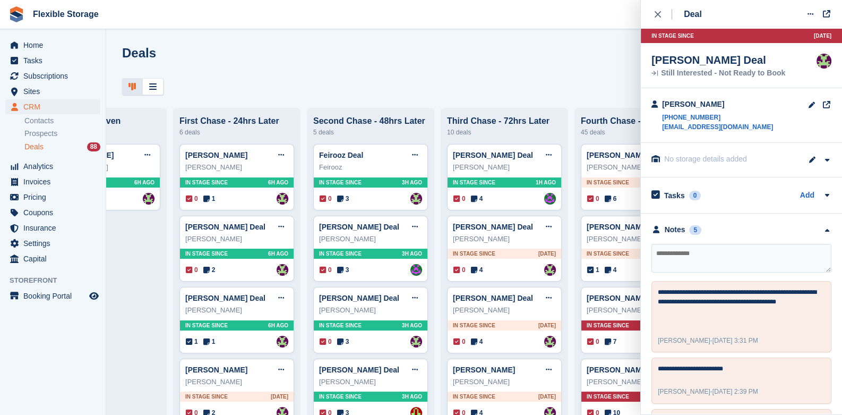
click at [731, 262] on textarea at bounding box center [741, 258] width 180 height 29
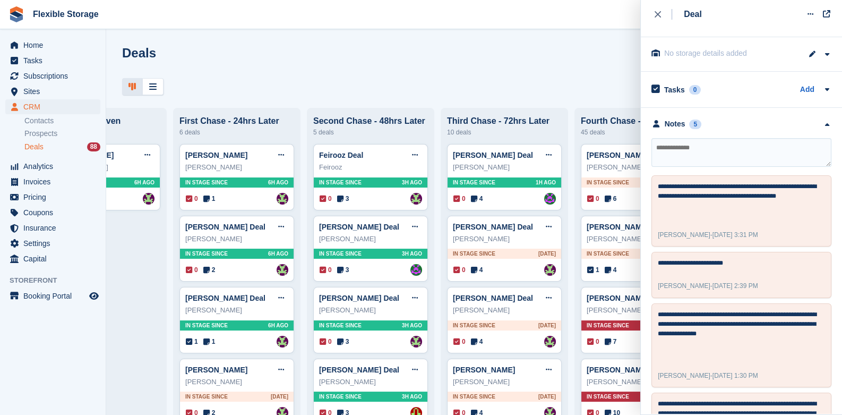
scroll to position [0, 0]
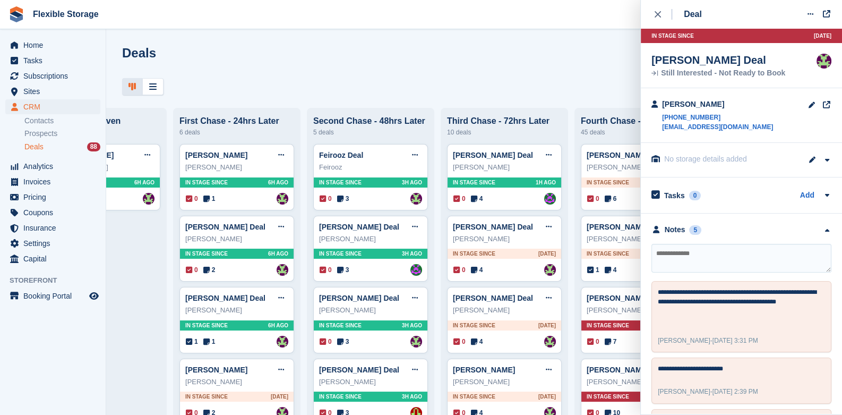
click at [749, 257] on textarea at bounding box center [741, 258] width 180 height 29
drag, startPoint x: 744, startPoint y: 125, endPoint x: 662, endPoint y: 131, distance: 82.0
click at [662, 131] on div "Peter Tidman +447951179512 petertidscfc@hotmail.co.uk" at bounding box center [741, 115] width 201 height 55
click at [725, 256] on textarea "*******" at bounding box center [741, 258] width 180 height 29
type textarea "**********"
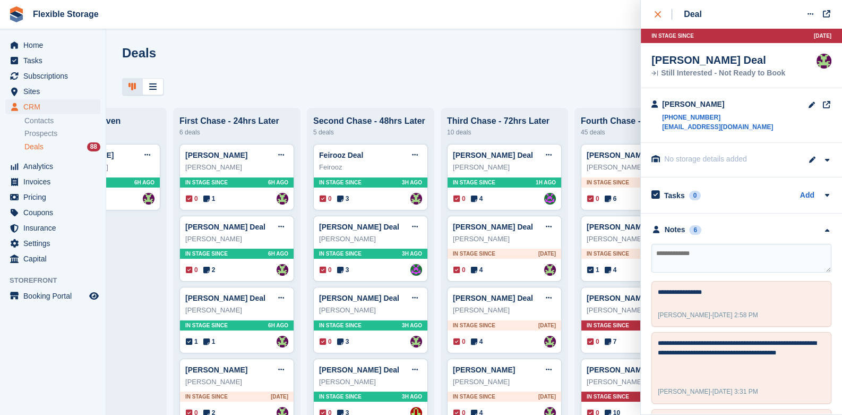
click at [658, 14] on icon "close" at bounding box center [658, 14] width 6 height 6
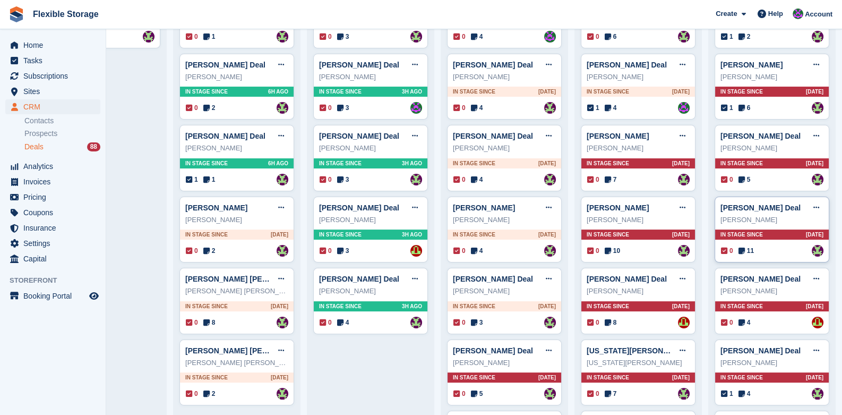
scroll to position [212, 0]
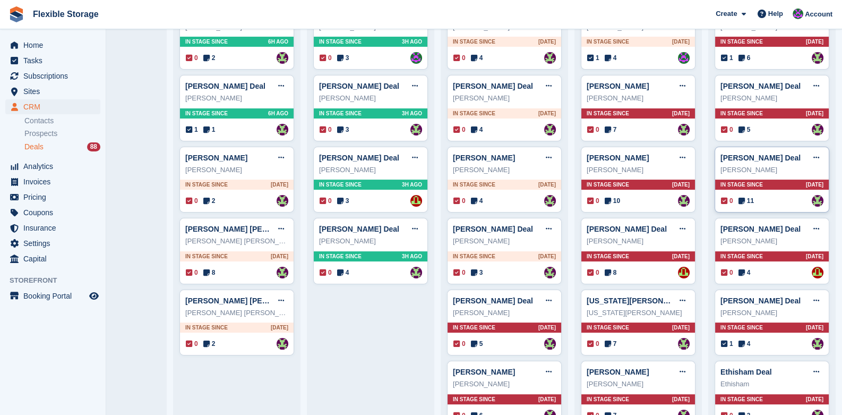
click at [724, 184] on span "In stage since" at bounding box center [741, 185] width 42 height 8
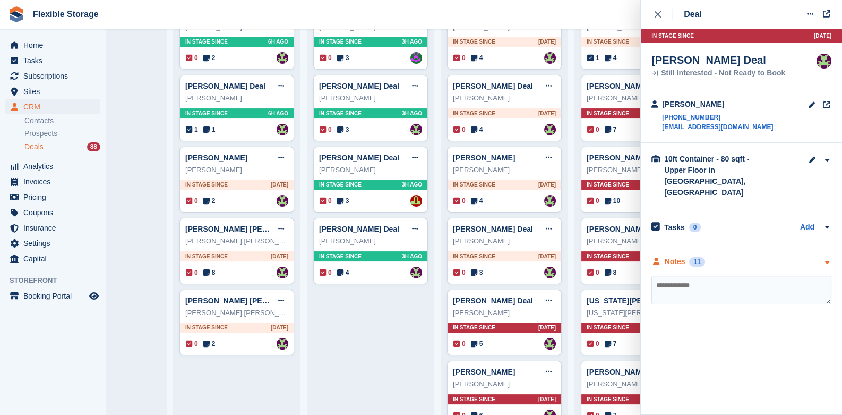
click at [828, 259] on icon "button" at bounding box center [826, 262] width 9 height 7
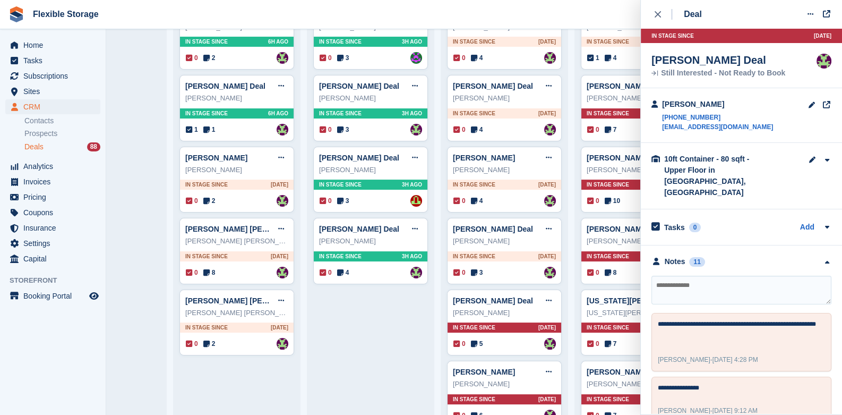
click at [727, 278] on textarea at bounding box center [741, 290] width 180 height 29
click at [727, 276] on textarea at bounding box center [741, 290] width 180 height 29
click at [758, 276] on textarea at bounding box center [741, 290] width 180 height 29
drag, startPoint x: 746, startPoint y: 125, endPoint x: 661, endPoint y: 129, distance: 85.0
click at [661, 129] on div "Adrian Vidler +447459822565 adrian6thdan@gmail.com" at bounding box center [741, 115] width 201 height 55
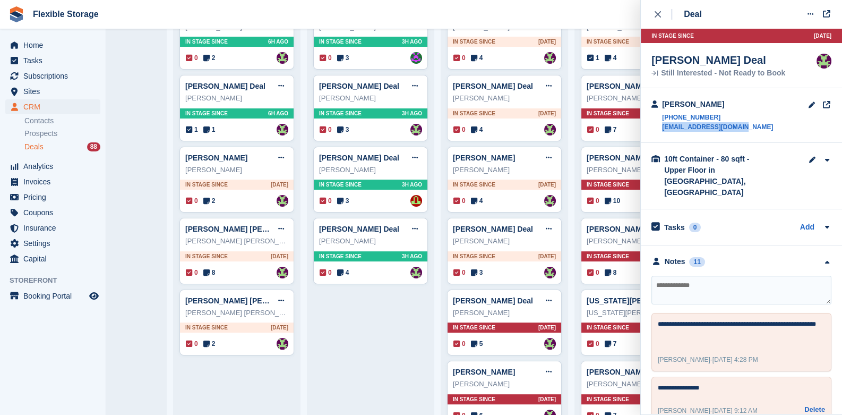
scroll to position [0, 0]
click at [689, 276] on textarea at bounding box center [741, 290] width 180 height 29
type textarea "**********"
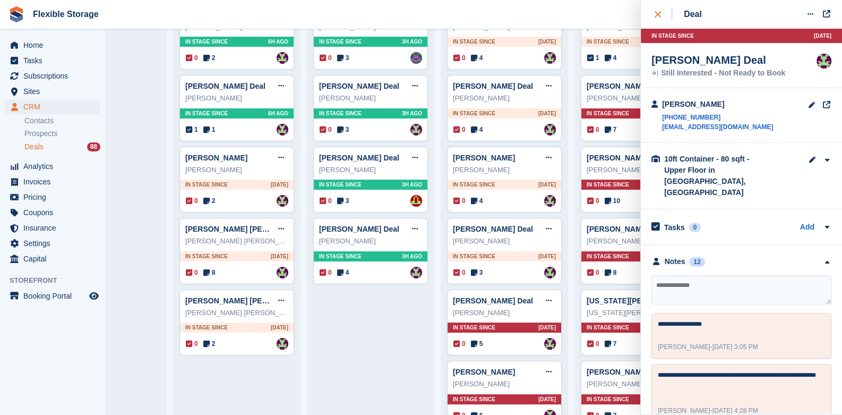
click at [658, 17] on icon "close" at bounding box center [658, 14] width 6 height 6
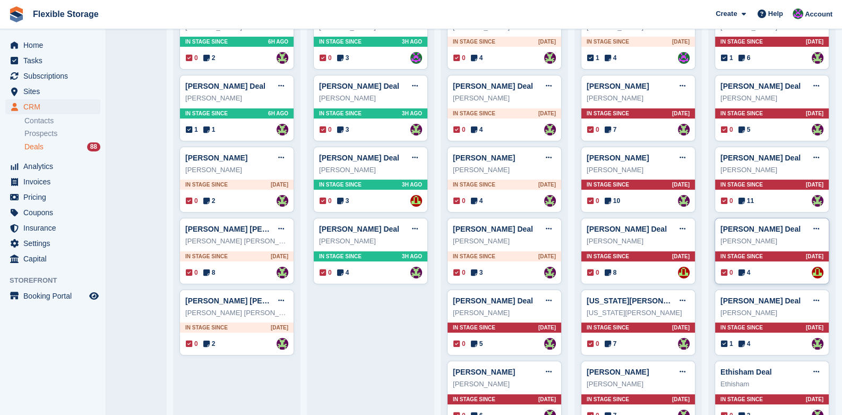
click at [739, 254] on span "In stage since" at bounding box center [741, 256] width 42 height 8
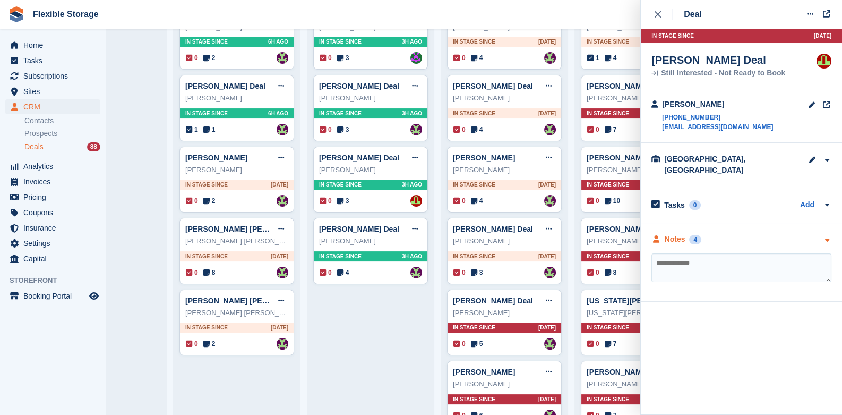
click at [826, 234] on div at bounding box center [826, 239] width 9 height 11
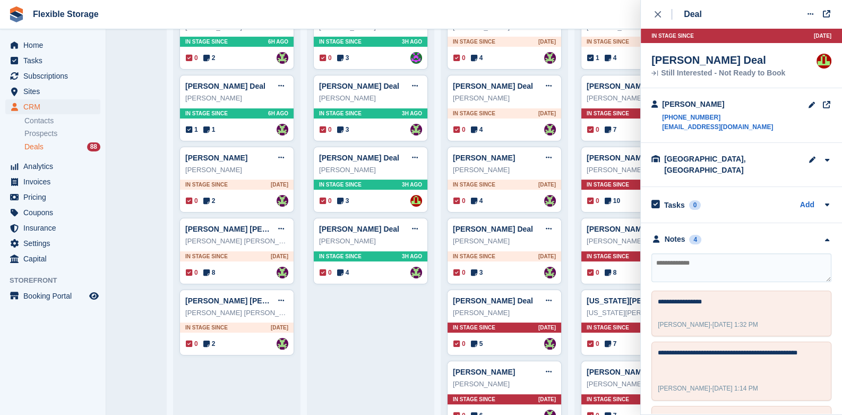
click at [681, 262] on textarea at bounding box center [741, 267] width 180 height 29
click at [717, 259] on textarea at bounding box center [741, 267] width 180 height 29
click at [714, 257] on textarea at bounding box center [741, 267] width 180 height 29
click at [715, 258] on textarea at bounding box center [741, 267] width 180 height 29
click at [715, 258] on textarea "**********" at bounding box center [741, 267] width 180 height 29
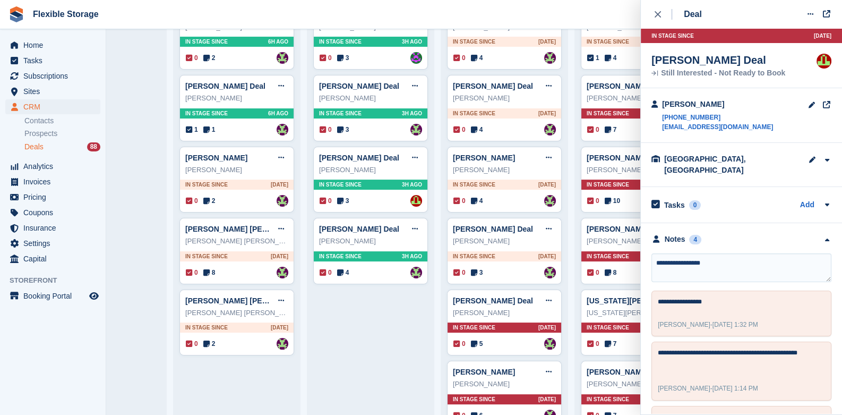
type textarea "**********"
drag, startPoint x: 754, startPoint y: 129, endPoint x: 661, endPoint y: 130, distance: 93.4
click at [661, 130] on div "Paige Tilley +447561411615 paigetilley2020@hotmail.com" at bounding box center [741, 115] width 201 height 55
click at [729, 254] on textarea "**********" at bounding box center [741, 267] width 180 height 29
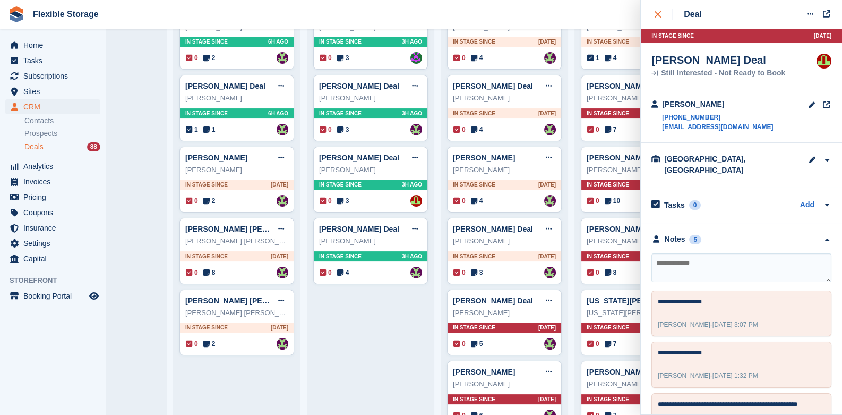
click at [658, 12] on icon "close" at bounding box center [658, 14] width 6 height 6
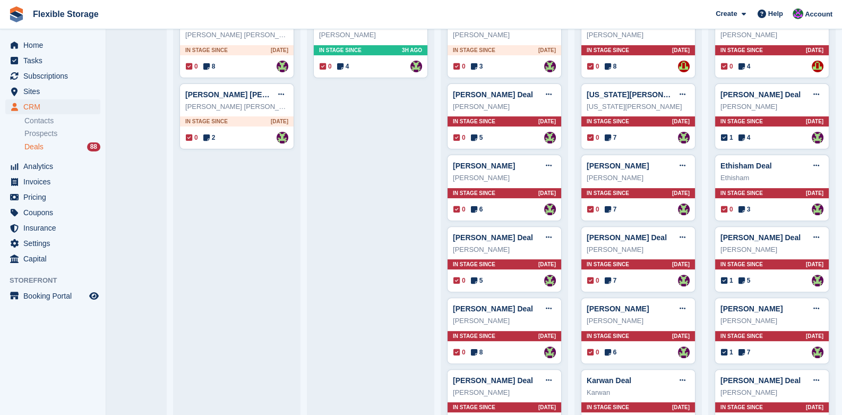
scroll to position [424, 0]
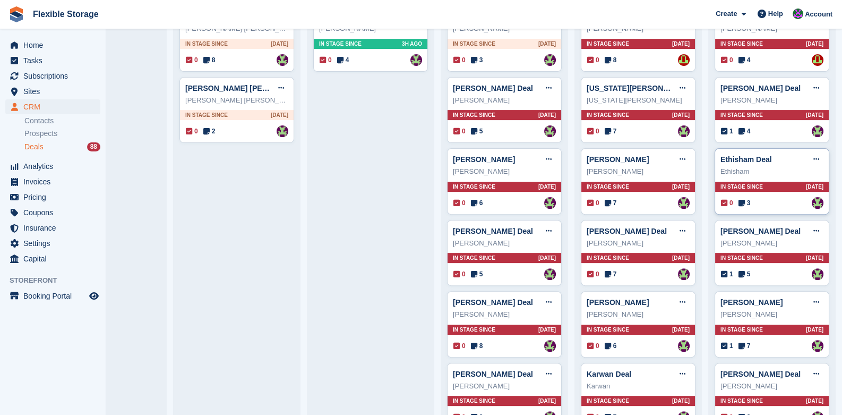
click at [750, 189] on span "In stage since" at bounding box center [741, 187] width 42 height 8
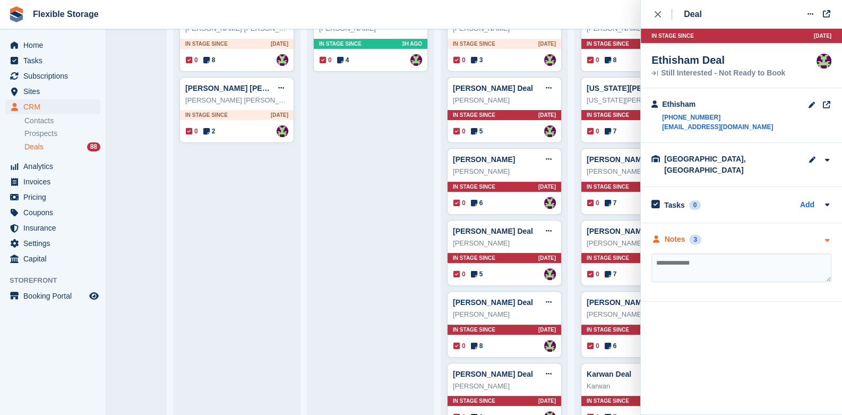
click at [825, 234] on div at bounding box center [826, 239] width 9 height 11
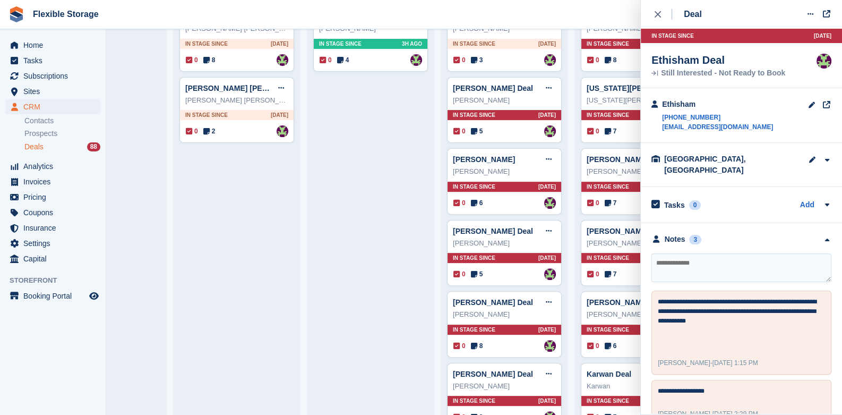
click at [765, 253] on textarea at bounding box center [741, 267] width 180 height 29
click at [708, 253] on textarea at bounding box center [741, 267] width 180 height 29
click at [711, 257] on textarea at bounding box center [741, 267] width 180 height 29
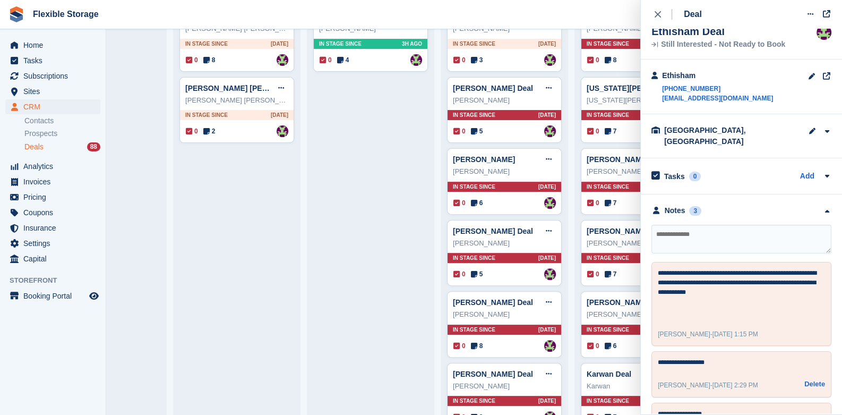
scroll to position [0, 0]
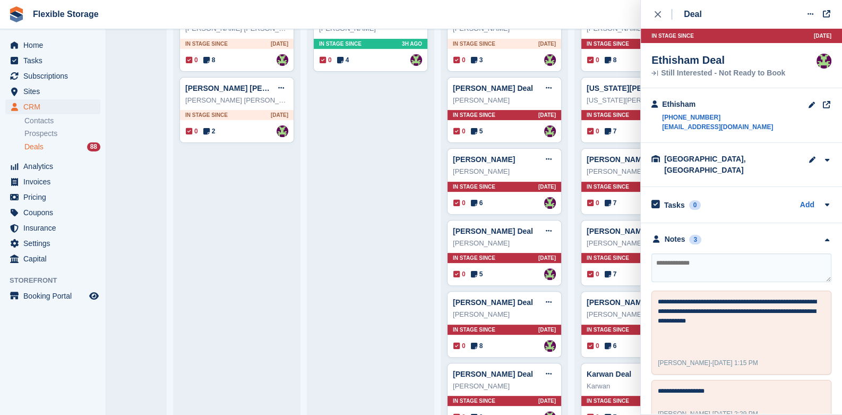
click at [736, 265] on textarea at bounding box center [741, 267] width 180 height 29
click at [695, 253] on textarea at bounding box center [741, 267] width 180 height 29
type textarea "**********"
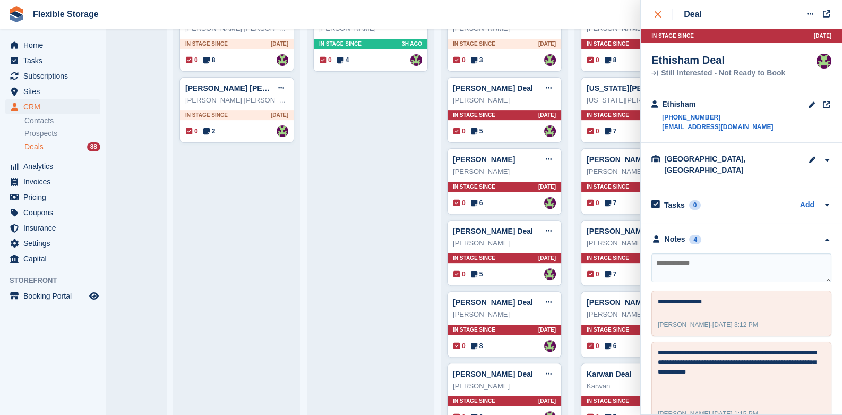
click at [659, 14] on icon "close" at bounding box center [658, 14] width 6 height 6
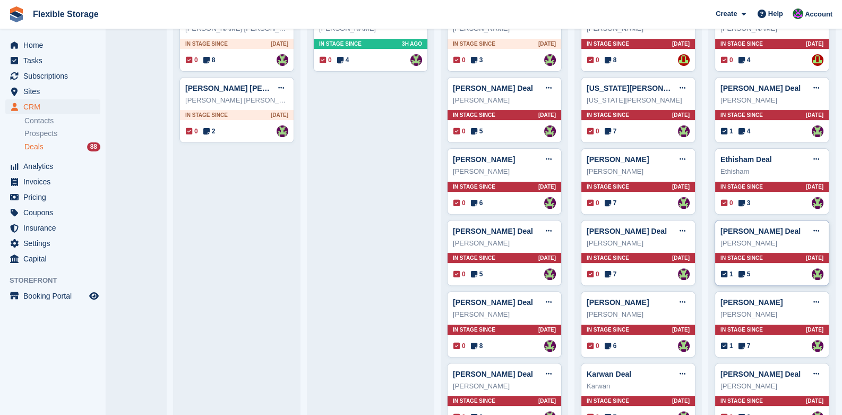
scroll to position [530, 0]
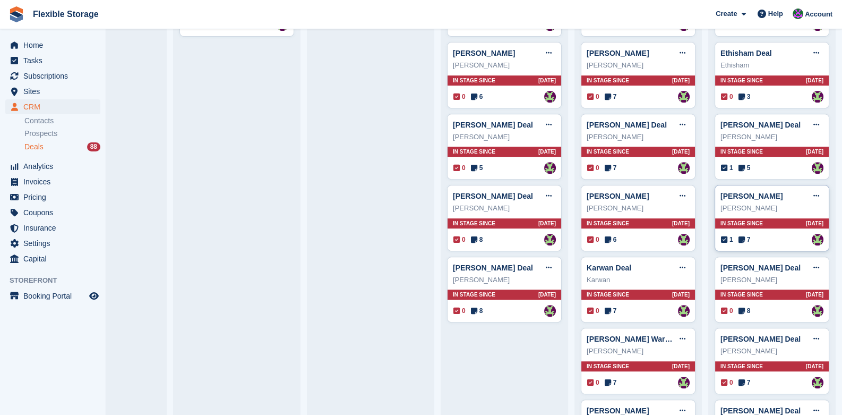
click at [753, 219] on div "In stage since 15D AGO" at bounding box center [772, 223] width 114 height 10
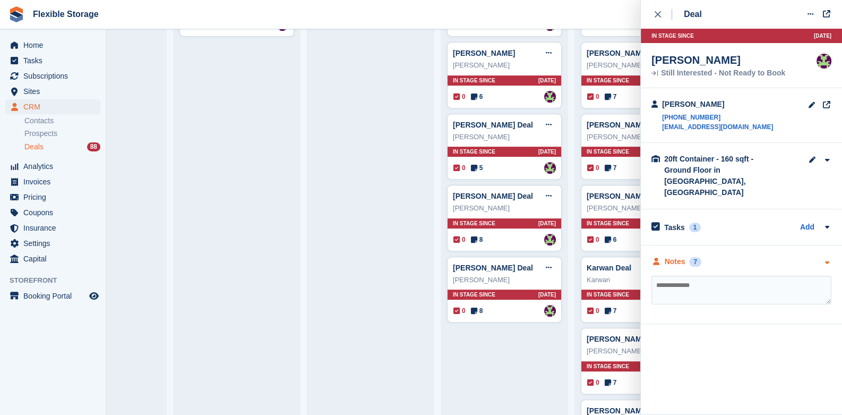
click at [824, 259] on icon "button" at bounding box center [826, 262] width 9 height 7
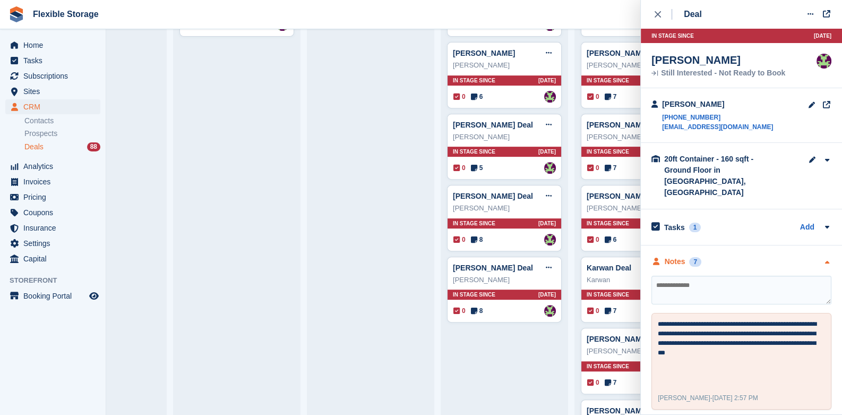
click at [822, 259] on icon "button" at bounding box center [826, 262] width 9 height 7
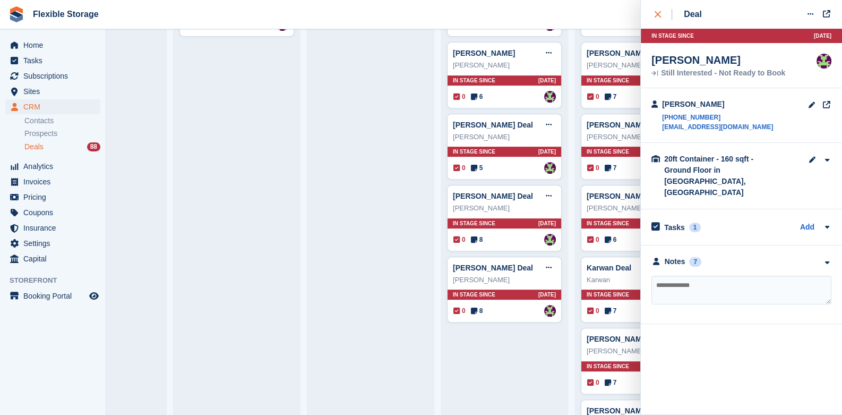
click at [655, 13] on icon "close" at bounding box center [658, 14] width 6 height 6
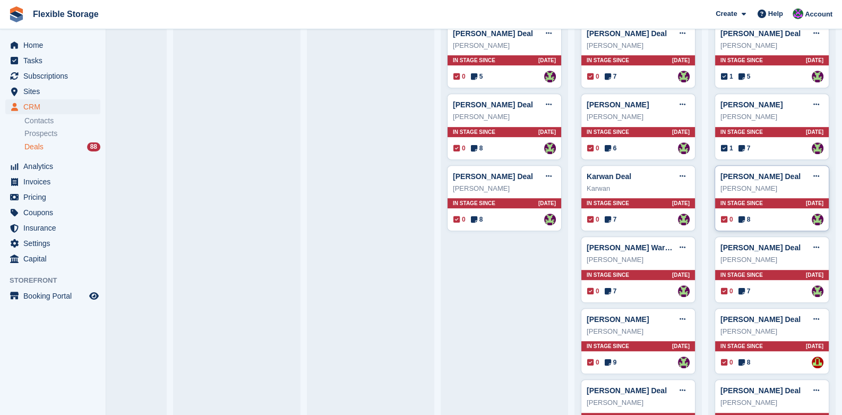
scroll to position [637, 0]
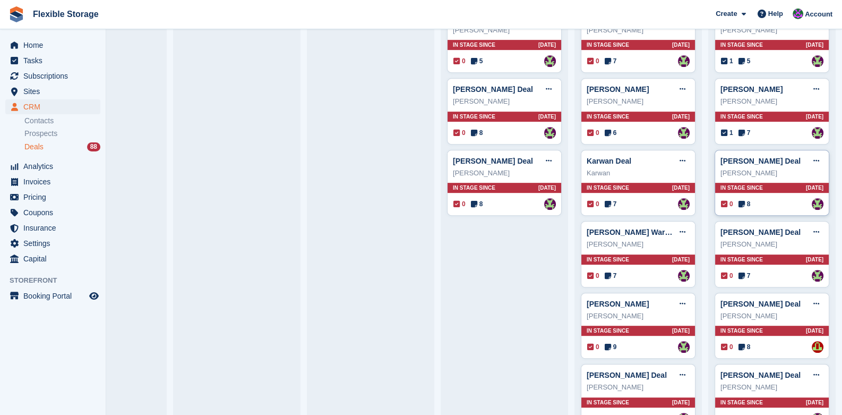
click at [749, 185] on span "In stage since" at bounding box center [741, 188] width 42 height 8
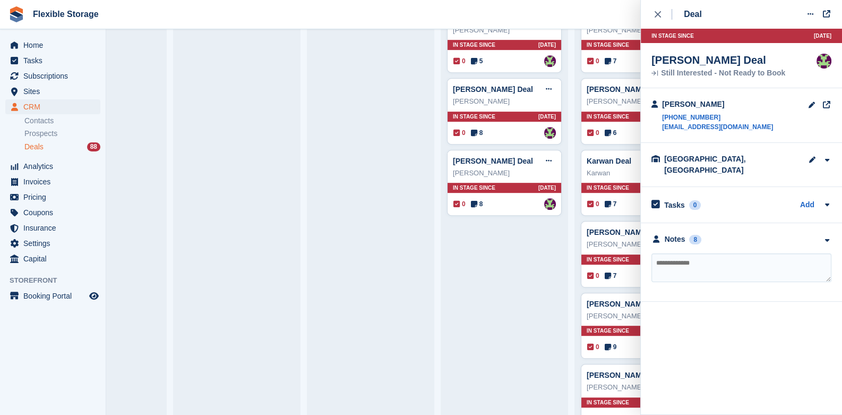
drag, startPoint x: 826, startPoint y: 234, endPoint x: 827, endPoint y: 229, distance: 5.4
click at [826, 237] on button "button" at bounding box center [826, 241] width 9 height 8
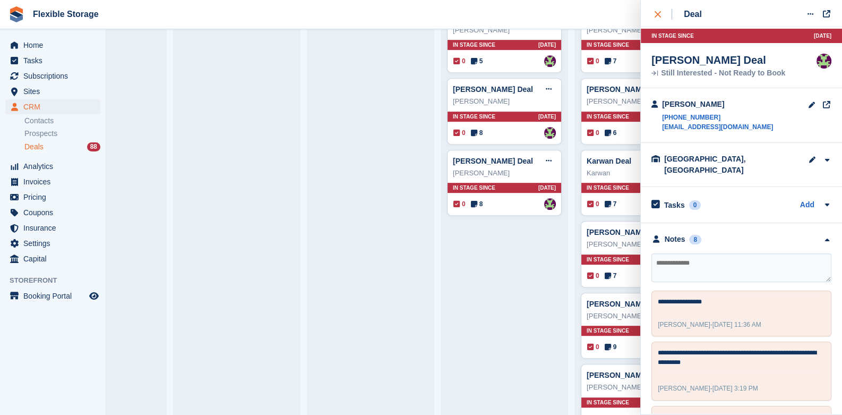
click at [657, 18] on div "close" at bounding box center [664, 14] width 18 height 11
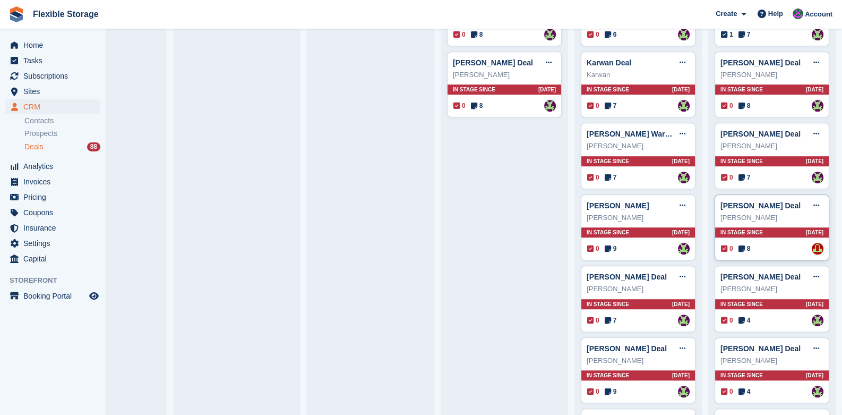
scroll to position [743, 0]
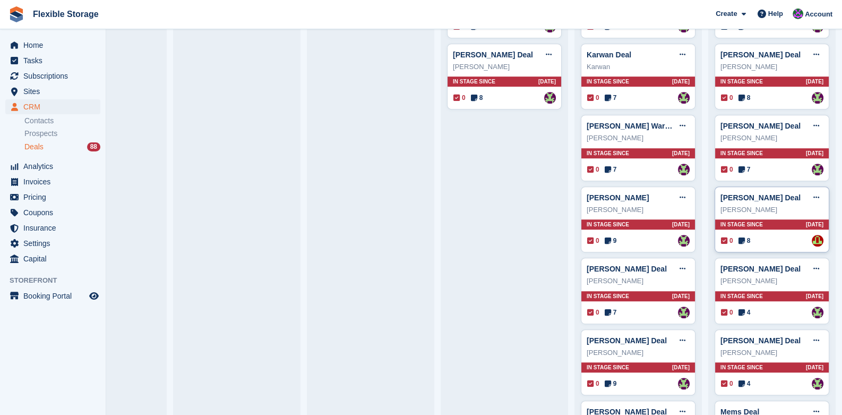
click at [741, 220] on span "In stage since" at bounding box center [741, 224] width 42 height 8
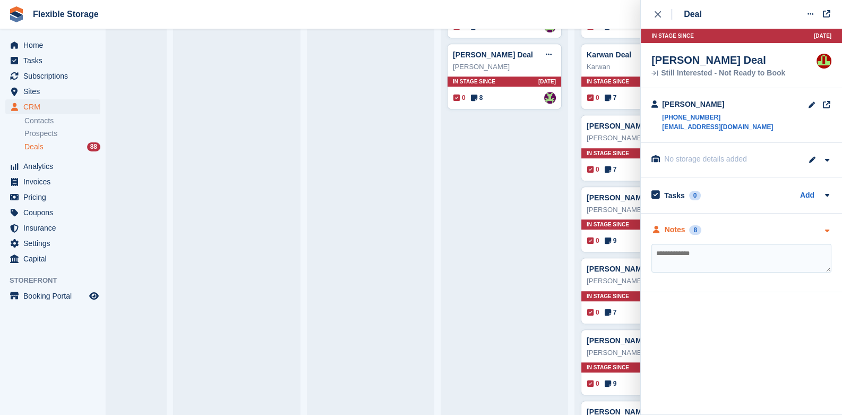
click at [829, 231] on icon "button" at bounding box center [826, 230] width 9 height 7
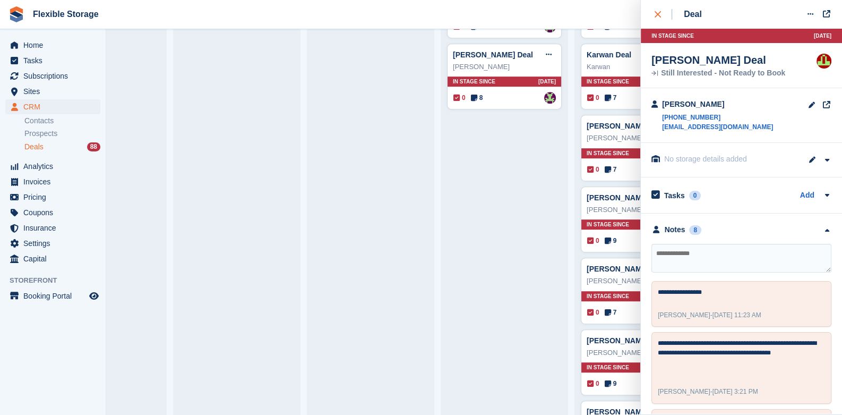
click at [658, 11] on icon "close" at bounding box center [658, 14] width 6 height 6
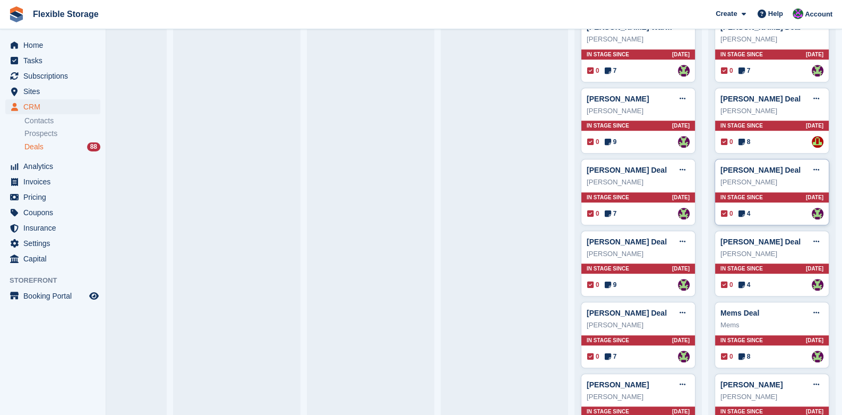
scroll to position [849, 0]
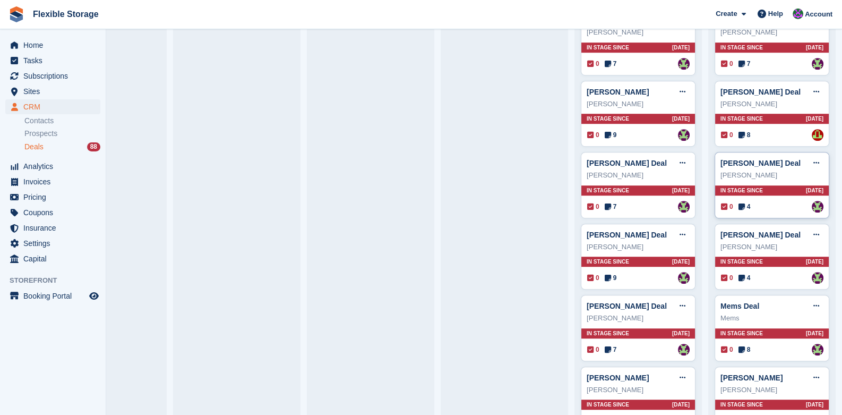
click at [755, 180] on div "Courtney Clark Deal Edit deal Mark as won Mark as lost Delete deal Courtney Cla…" at bounding box center [772, 185] width 115 height 66
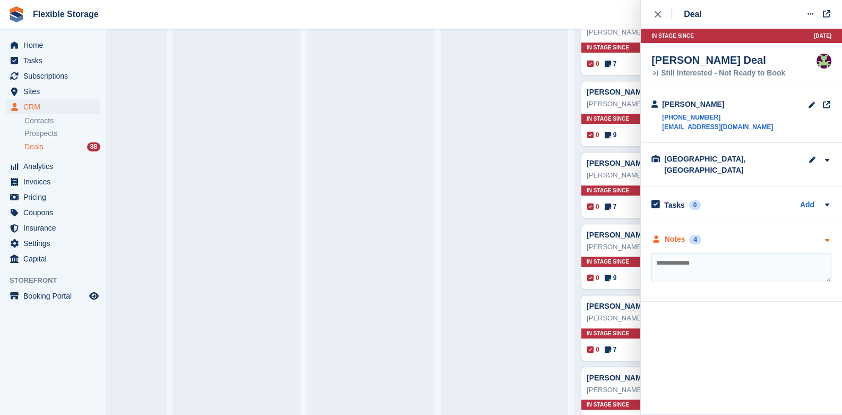
click at [828, 237] on icon "button" at bounding box center [826, 240] width 9 height 7
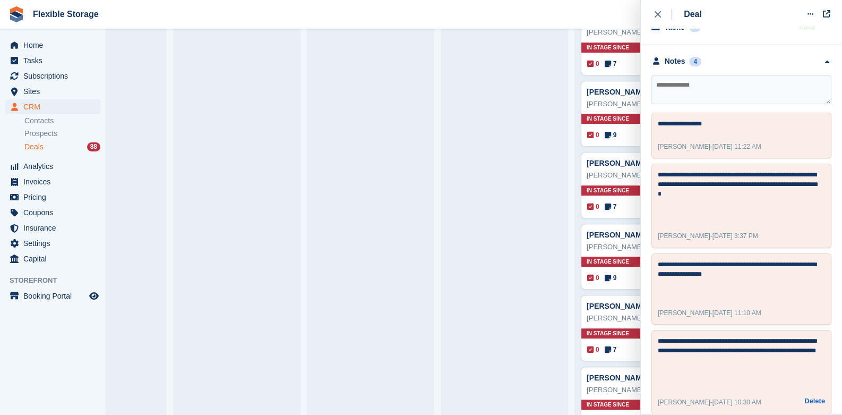
scroll to position [0, 0]
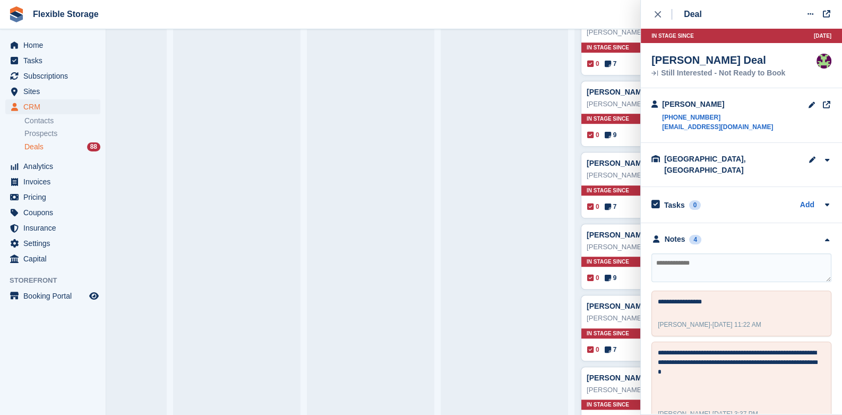
click at [710, 254] on textarea at bounding box center [741, 267] width 180 height 29
type textarea "*"
type textarea "**********"
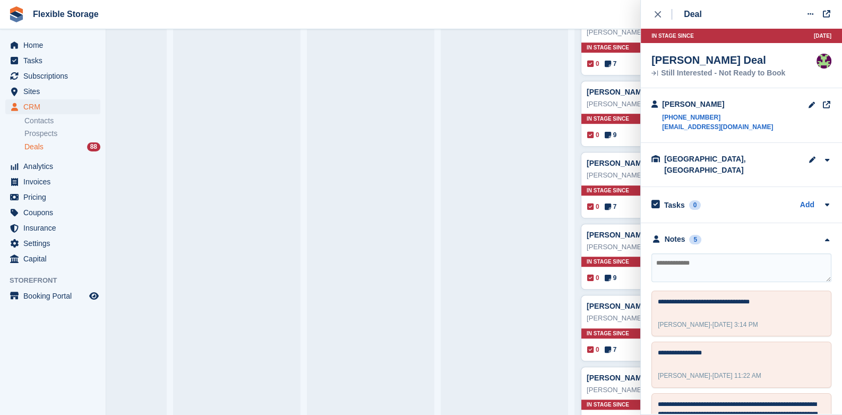
click at [688, 256] on textarea at bounding box center [741, 267] width 180 height 29
drag, startPoint x: 754, startPoint y: 125, endPoint x: 662, endPoint y: 132, distance: 92.6
click at [662, 132] on div "Courtney Clark +447743491844 courtneyclark116@yahoo.co.uk" at bounding box center [741, 115] width 201 height 55
click at [658, 16] on icon "close" at bounding box center [658, 14] width 6 height 6
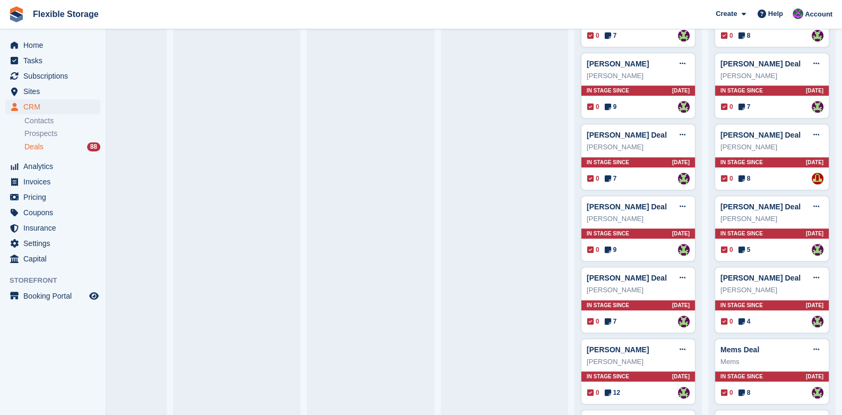
scroll to position [955, 0]
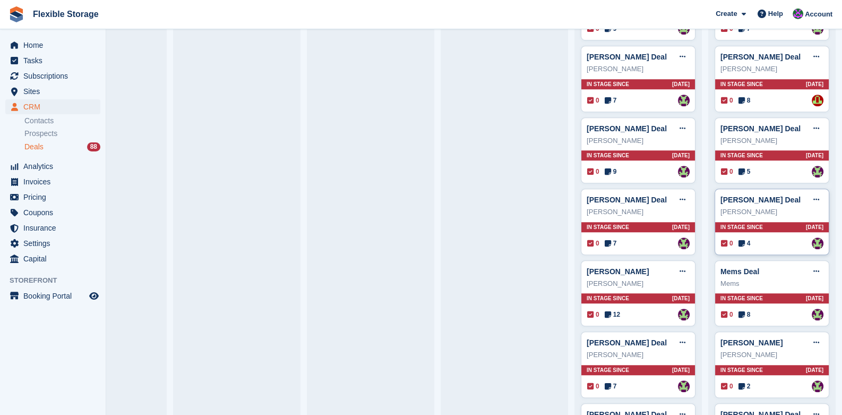
click at [750, 223] on span "In stage since" at bounding box center [741, 227] width 42 height 8
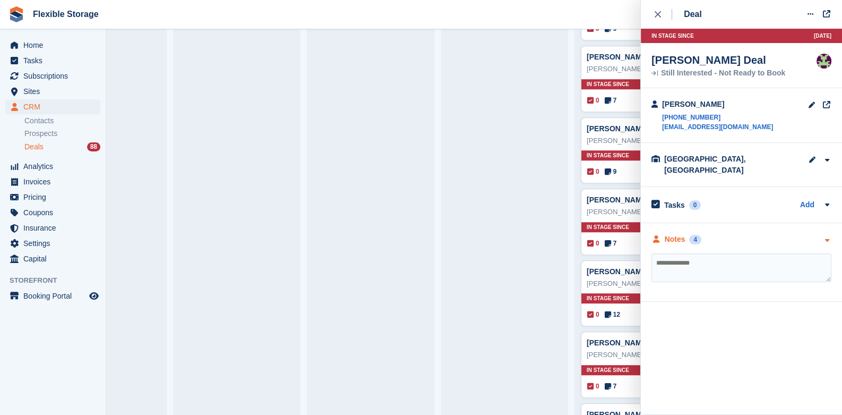
click at [828, 237] on icon "button" at bounding box center [826, 240] width 9 height 7
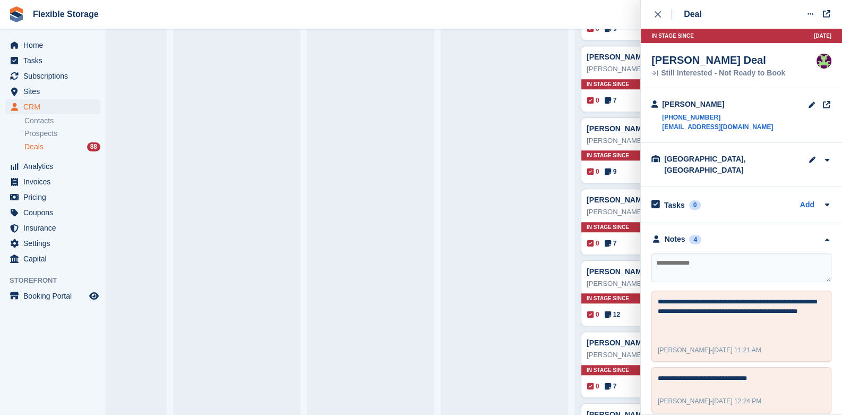
click at [736, 256] on textarea at bounding box center [741, 267] width 180 height 29
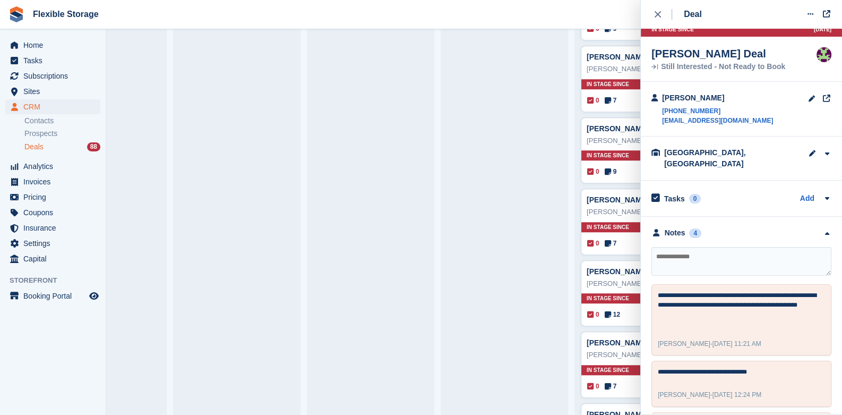
scroll to position [0, 0]
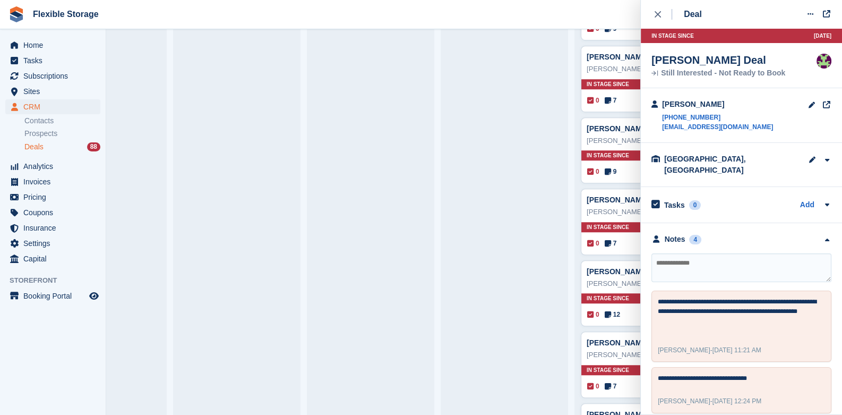
click at [688, 262] on textarea at bounding box center [741, 267] width 180 height 29
drag, startPoint x: 741, startPoint y: 127, endPoint x: 659, endPoint y: 131, distance: 81.8
click at [659, 131] on div "Julie Risen +447918170759 julierison@btinternet.com" at bounding box center [741, 115] width 201 height 55
click at [743, 130] on div "Julie Risen +447918170759 julierison@btinternet.com" at bounding box center [741, 115] width 201 height 55
drag, startPoint x: 749, startPoint y: 129, endPoint x: 662, endPoint y: 131, distance: 86.6
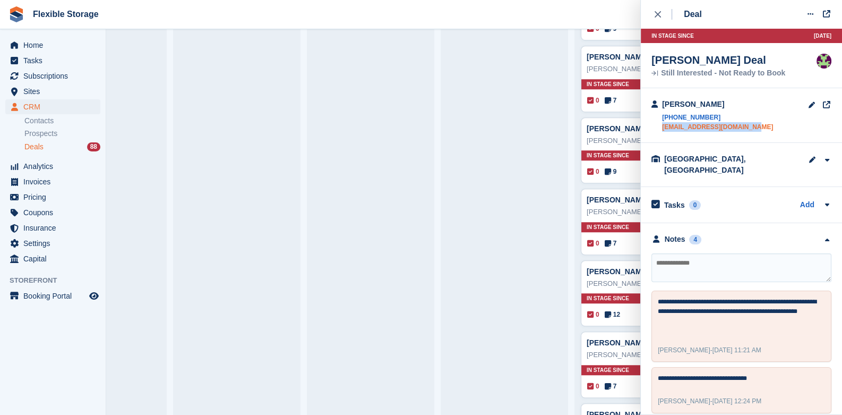
click at [662, 131] on div "Julie Risen +447918170759 julierison@btinternet.com" at bounding box center [741, 115] width 201 height 55
drag, startPoint x: 670, startPoint y: 125, endPoint x: 513, endPoint y: 100, distance: 159.1
click at [671, 253] on textarea at bounding box center [741, 267] width 180 height 29
type textarea "**********"
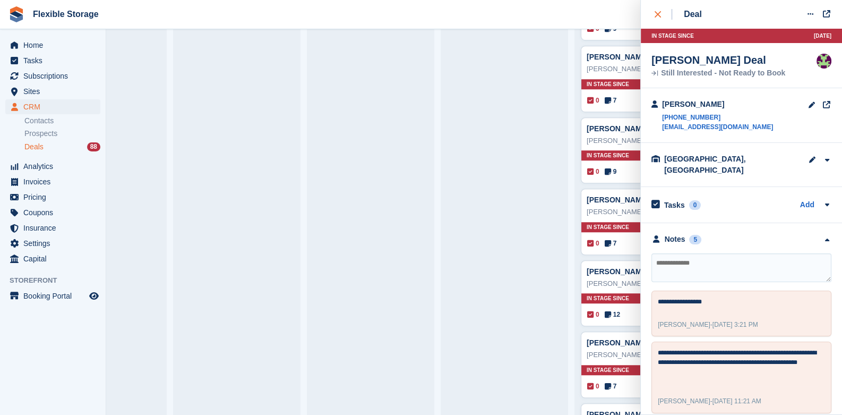
click at [657, 18] on div "close" at bounding box center [664, 14] width 18 height 11
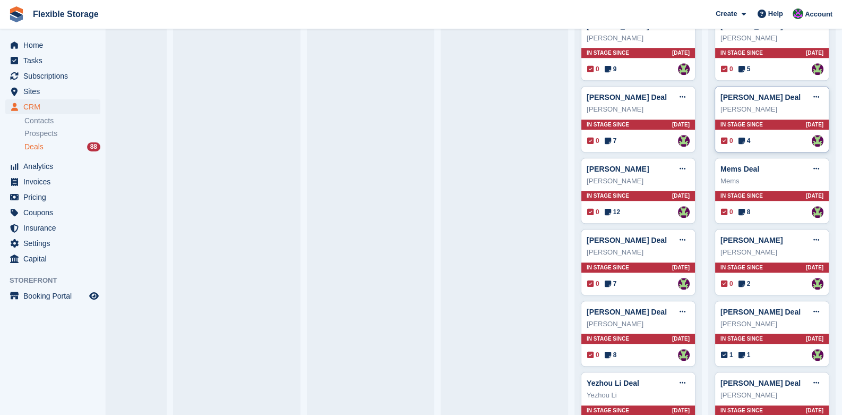
scroll to position [1061, 0]
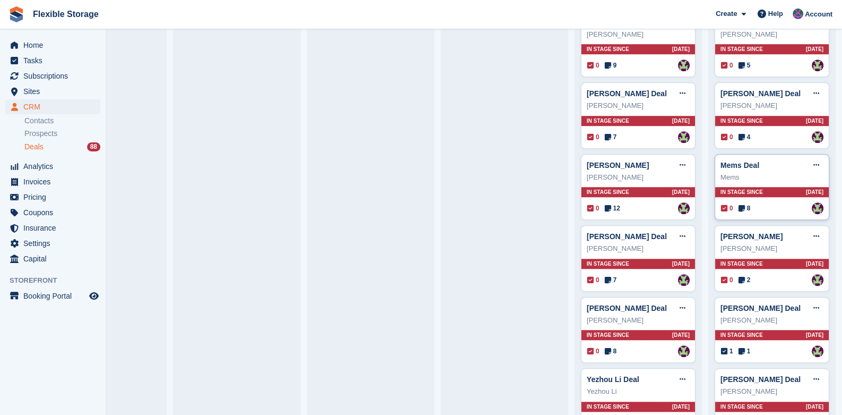
click at [742, 195] on div "Mems Deal Edit deal Mark as won Mark as lost Delete deal Mems In stage since 59…" at bounding box center [772, 187] width 115 height 66
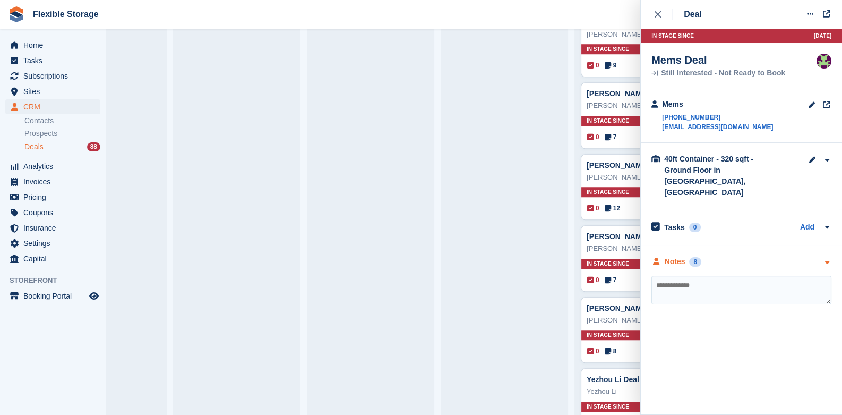
click at [828, 259] on icon "button" at bounding box center [826, 262] width 9 height 7
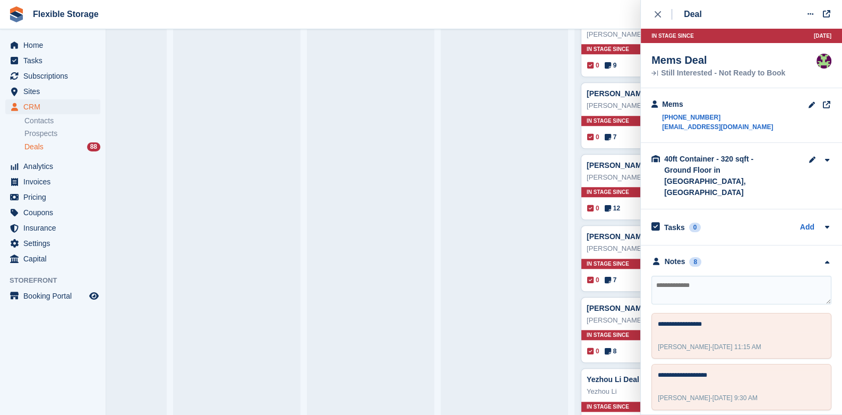
click at [709, 278] on textarea at bounding box center [741, 290] width 180 height 29
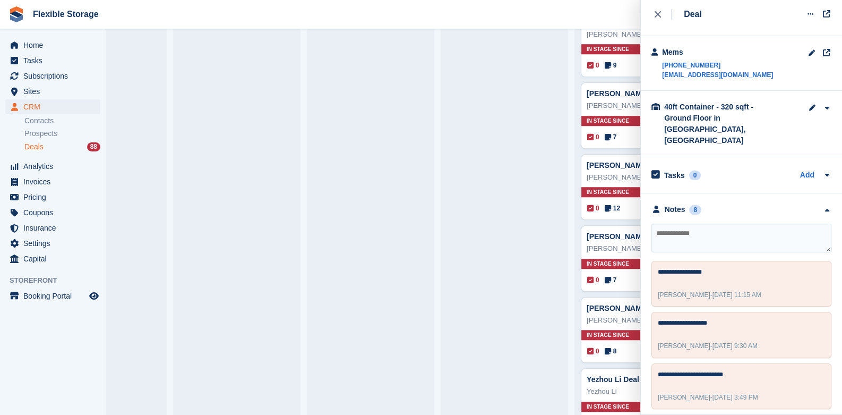
scroll to position [33, 0]
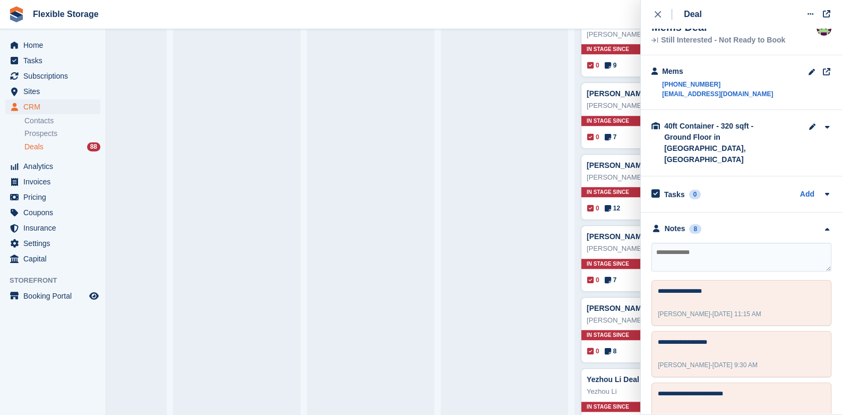
click at [703, 249] on textarea at bounding box center [741, 257] width 180 height 29
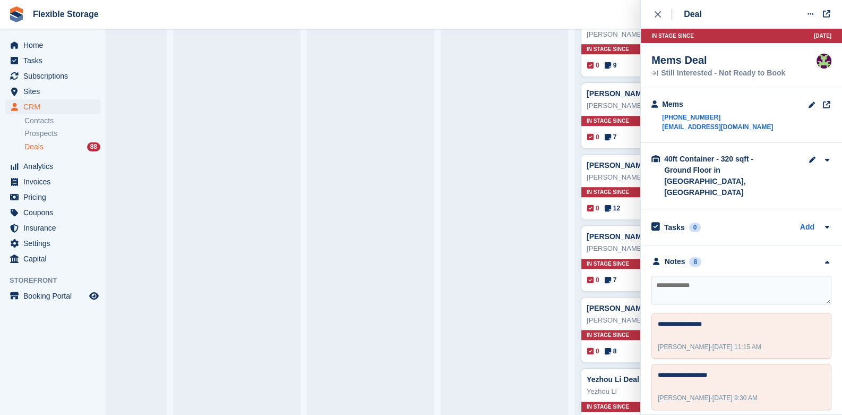
click at [690, 280] on textarea at bounding box center [741, 290] width 180 height 29
click at [678, 282] on textarea at bounding box center [741, 290] width 180 height 29
click at [664, 280] on textarea at bounding box center [741, 290] width 180 height 29
type textarea "**********"
click at [659, 15] on icon "close" at bounding box center [658, 14] width 6 height 6
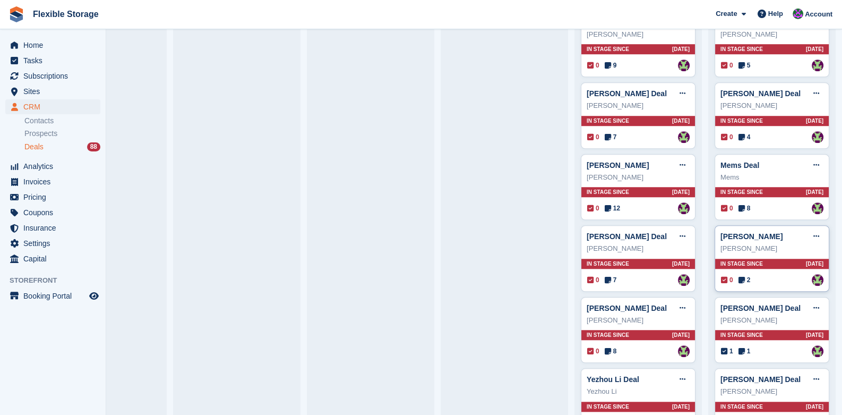
click at [744, 260] on span "In stage since" at bounding box center [741, 264] width 42 height 8
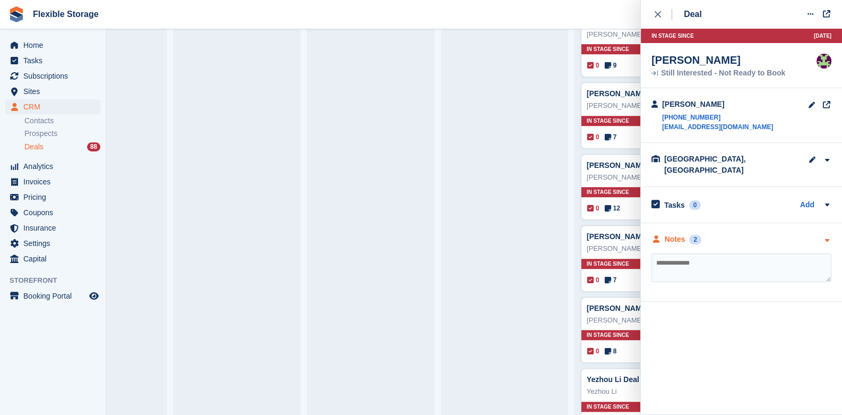
click at [826, 234] on div at bounding box center [826, 239] width 9 height 11
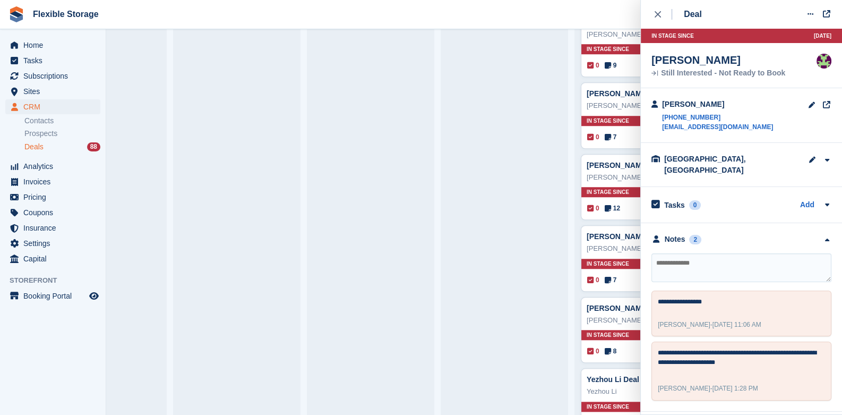
click at [680, 253] on textarea at bounding box center [741, 267] width 180 height 29
click at [714, 256] on textarea at bounding box center [741, 267] width 180 height 29
click at [715, 253] on textarea at bounding box center [741, 267] width 180 height 29
type textarea "**********"
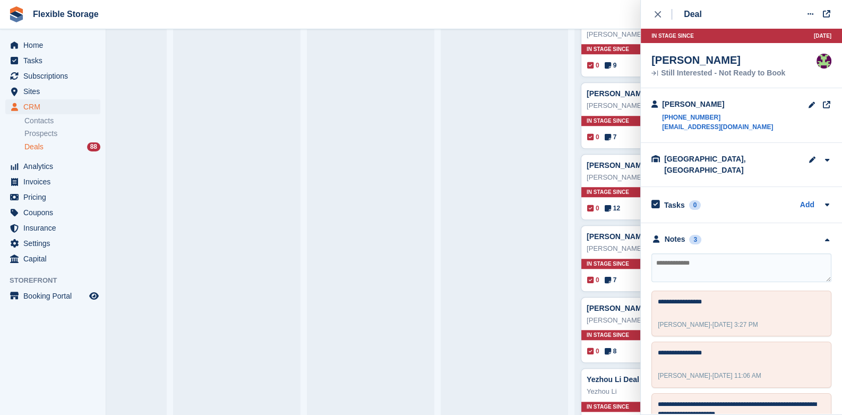
click at [703, 255] on textarea at bounding box center [741, 267] width 180 height 29
click at [711, 256] on textarea at bounding box center [741, 267] width 180 height 29
click at [654, 12] on button "close" at bounding box center [663, 14] width 24 height 29
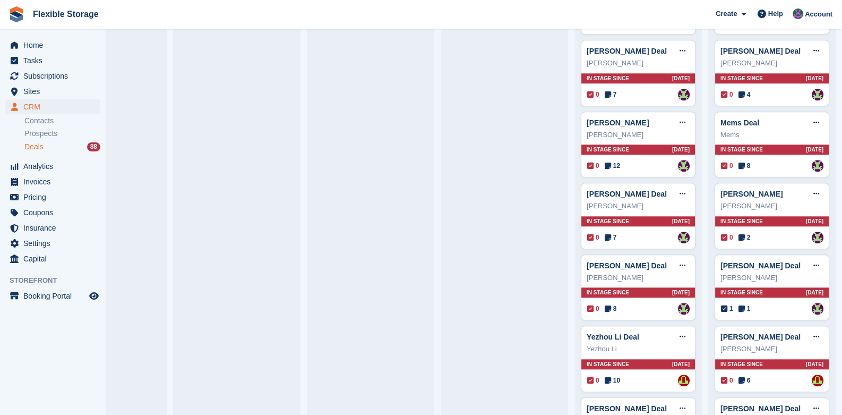
scroll to position [1168, 0]
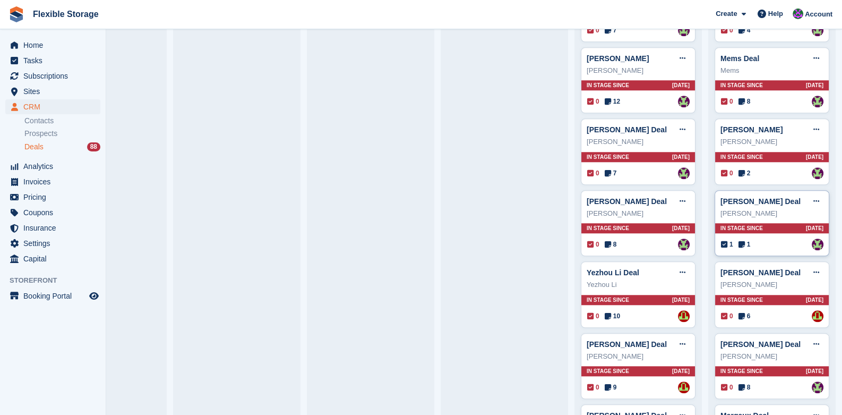
click at [741, 224] on span "In stage since" at bounding box center [741, 228] width 42 height 8
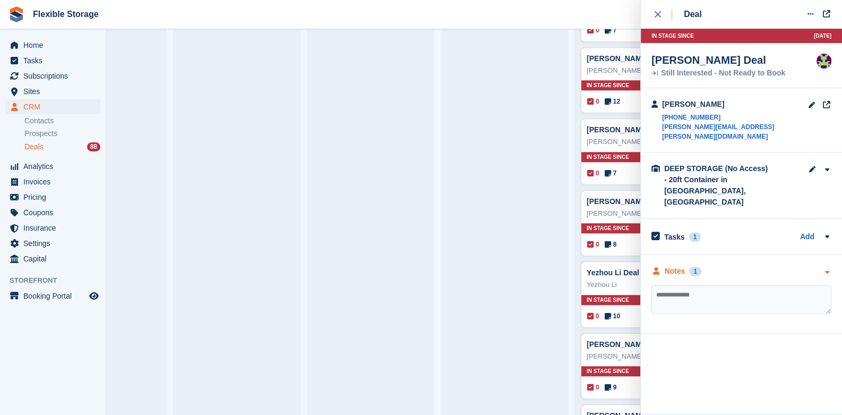
click at [825, 269] on icon "button" at bounding box center [826, 272] width 9 height 7
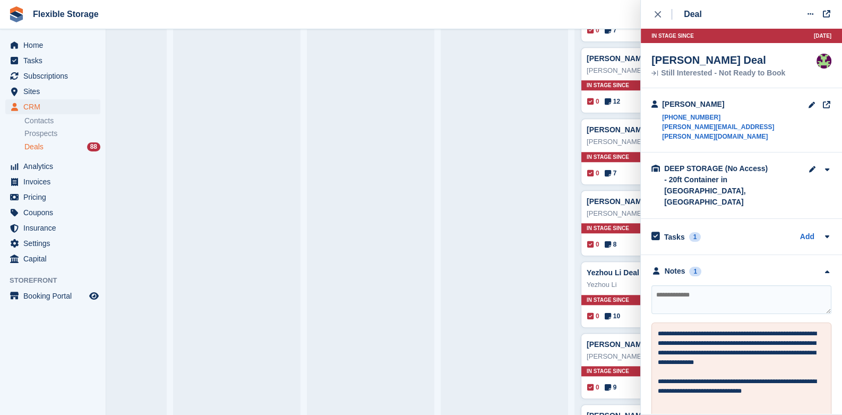
click at [825, 255] on div "**********" at bounding box center [741, 368] width 201 height 226
click at [658, 12] on icon "close" at bounding box center [658, 14] width 6 height 6
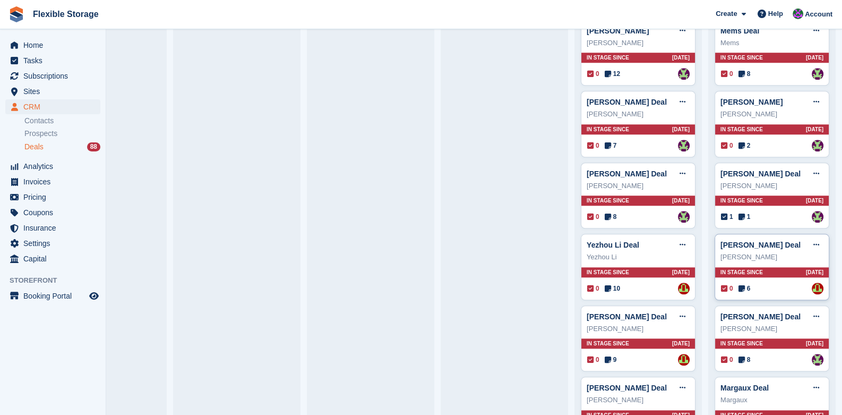
scroll to position [1221, 0]
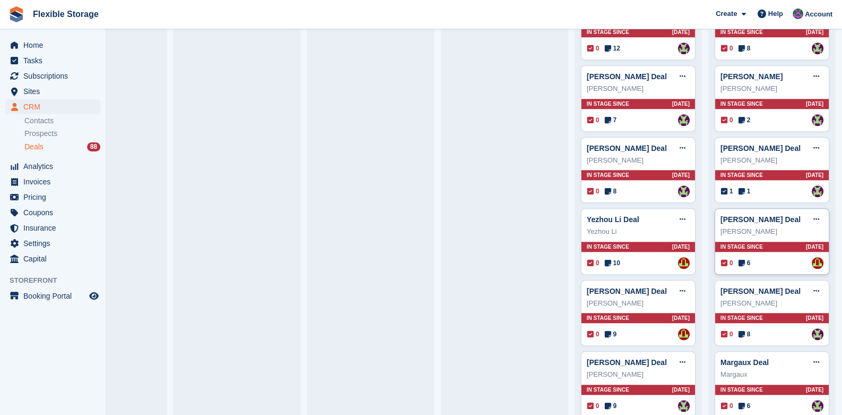
click at [747, 245] on span "In stage since" at bounding box center [741, 247] width 42 height 8
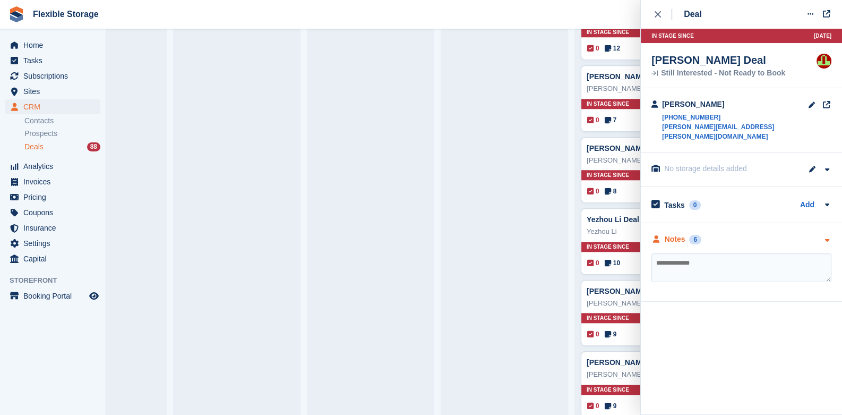
click at [821, 234] on div "Notes 6" at bounding box center [741, 239] width 180 height 11
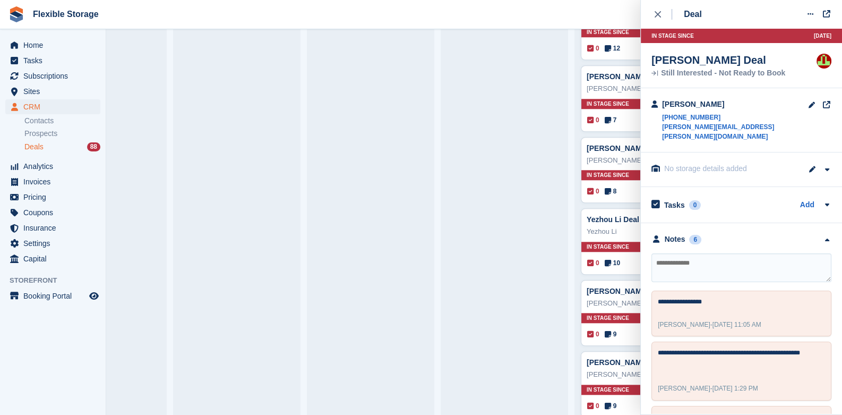
click at [710, 253] on textarea at bounding box center [741, 267] width 180 height 29
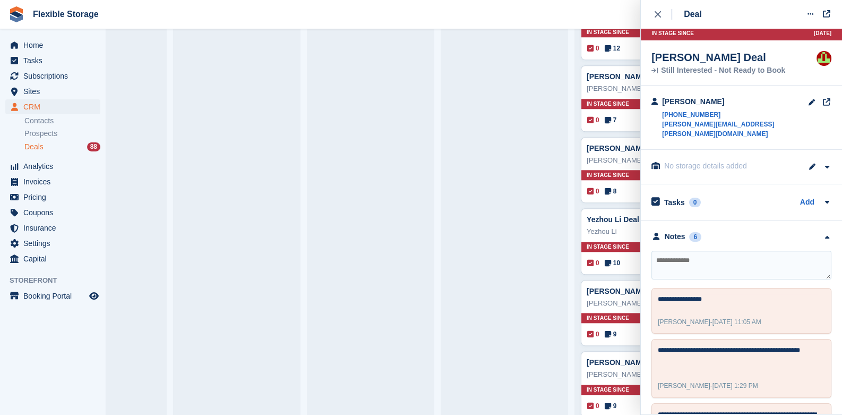
scroll to position [0, 0]
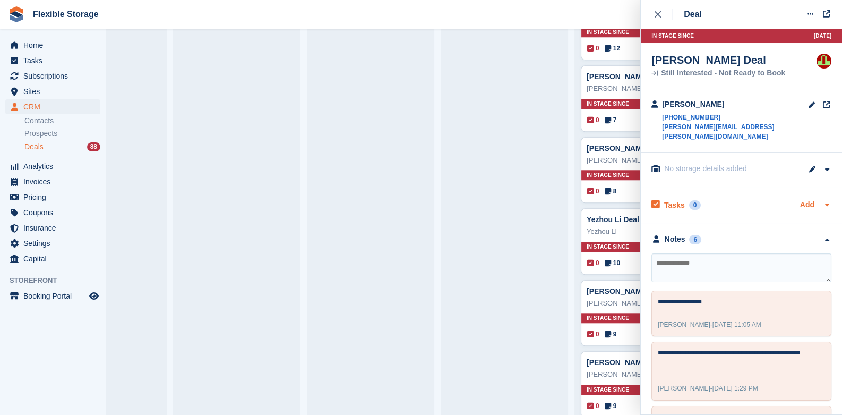
click at [800, 199] on link "Add" at bounding box center [807, 205] width 14 height 12
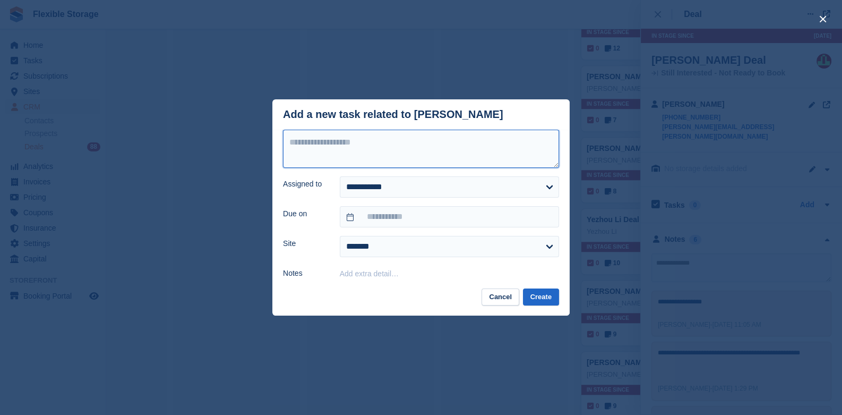
click at [347, 140] on textarea at bounding box center [421, 149] width 276 height 38
click at [327, 144] on textarea "**********" at bounding box center [421, 149] width 276 height 38
type textarea "**********"
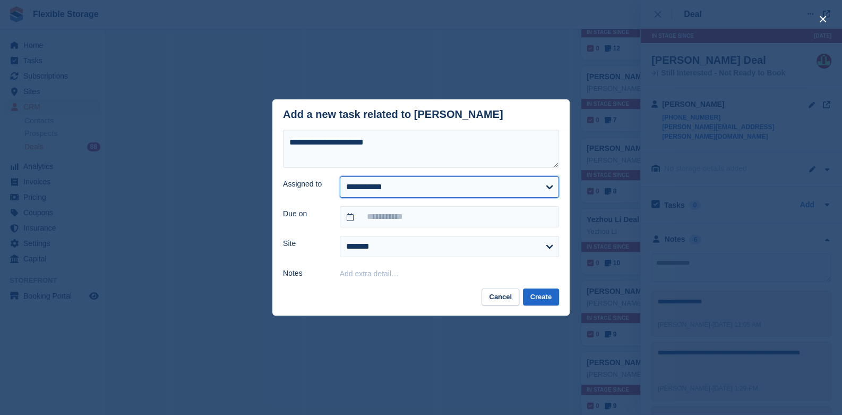
click at [364, 183] on select "**********" at bounding box center [449, 186] width 219 height 21
select select "***"
click at [340, 177] on select "**********" at bounding box center [449, 186] width 219 height 21
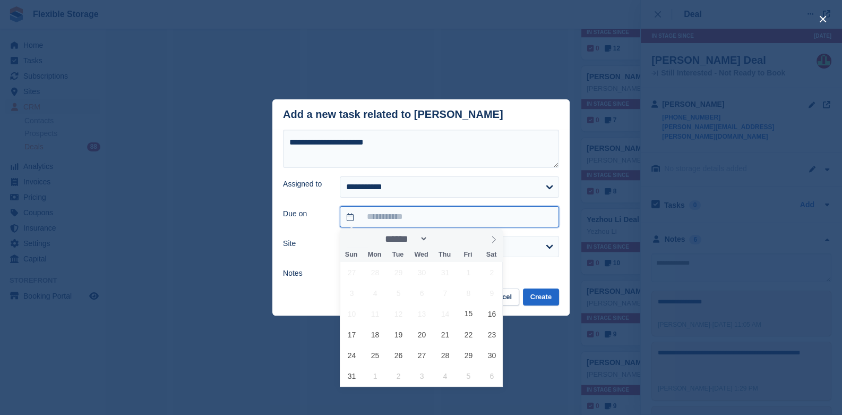
click at [369, 214] on input "text" at bounding box center [449, 216] width 219 height 21
click at [498, 240] on span at bounding box center [494, 238] width 18 height 18
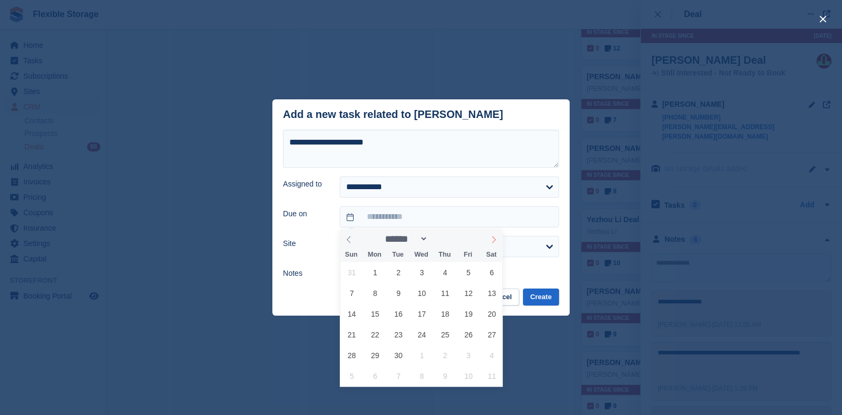
click at [498, 240] on span at bounding box center [494, 238] width 18 height 18
click at [354, 233] on span at bounding box center [349, 238] width 18 height 18
select select "*"
click at [470, 359] on span "31" at bounding box center [468, 355] width 21 height 21
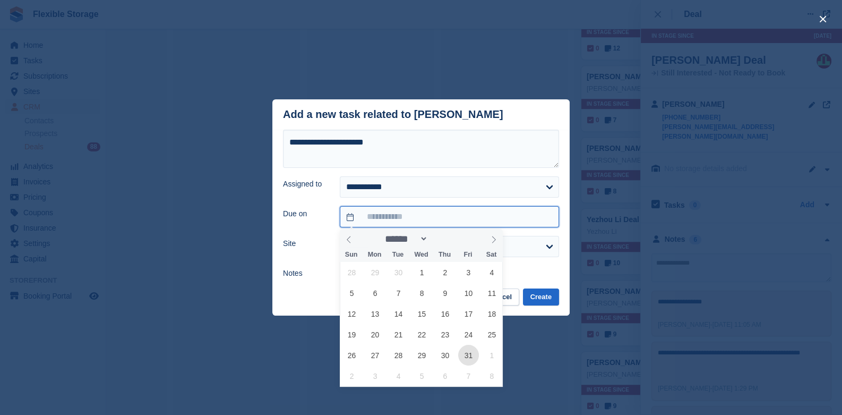
type input "**********"
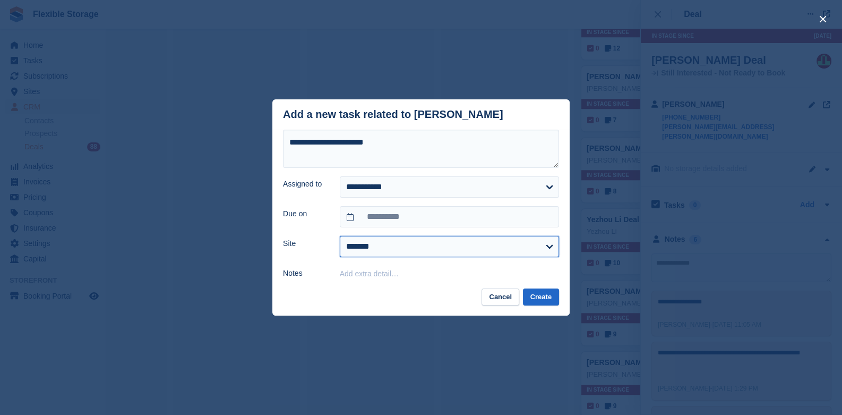
click at [392, 244] on select "**********" at bounding box center [449, 246] width 219 height 21
select select "****"
click at [340, 236] on select "**********" at bounding box center [449, 246] width 219 height 21
click at [386, 249] on select "**********" at bounding box center [449, 246] width 219 height 21
select select
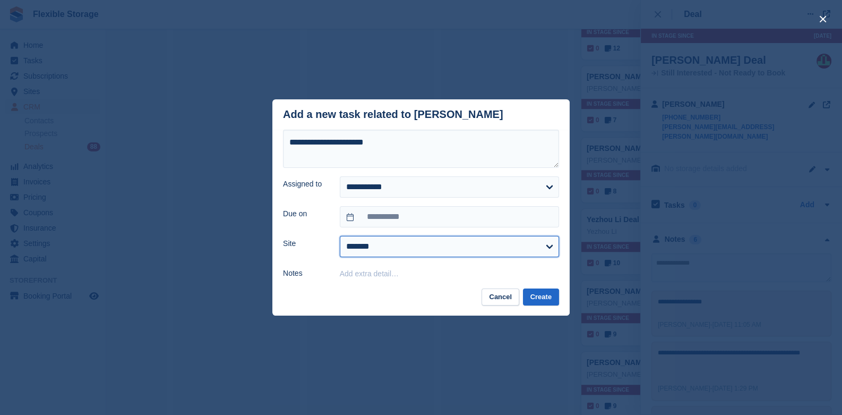
click at [340, 236] on select "**********" at bounding box center [449, 246] width 219 height 21
click at [541, 294] on button "Create" at bounding box center [541, 297] width 36 height 18
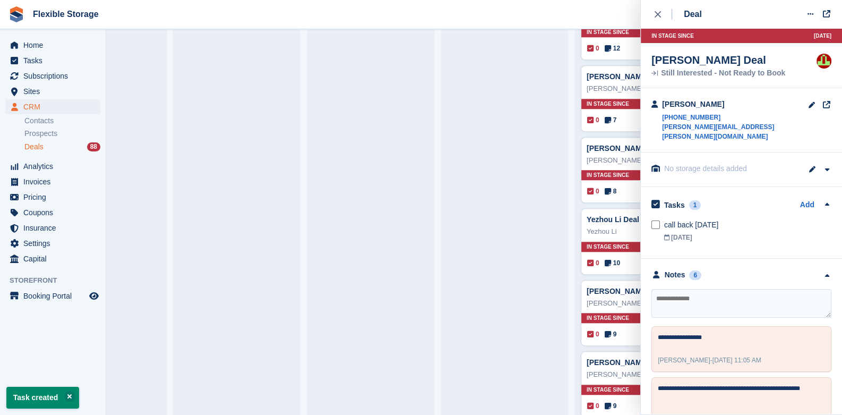
click at [682, 290] on textarea at bounding box center [741, 303] width 180 height 29
type textarea "**********"
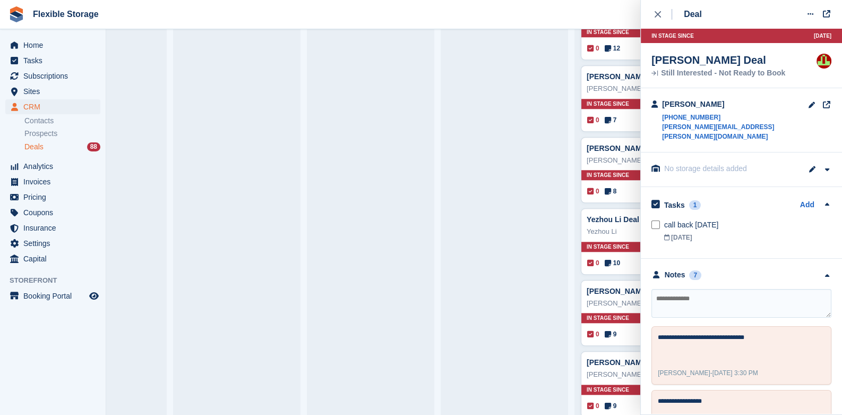
click at [706, 296] on textarea at bounding box center [741, 303] width 180 height 29
click at [756, 307] on textarea at bounding box center [741, 303] width 180 height 29
click at [778, 332] on textarea "**********" at bounding box center [738, 338] width 160 height 13
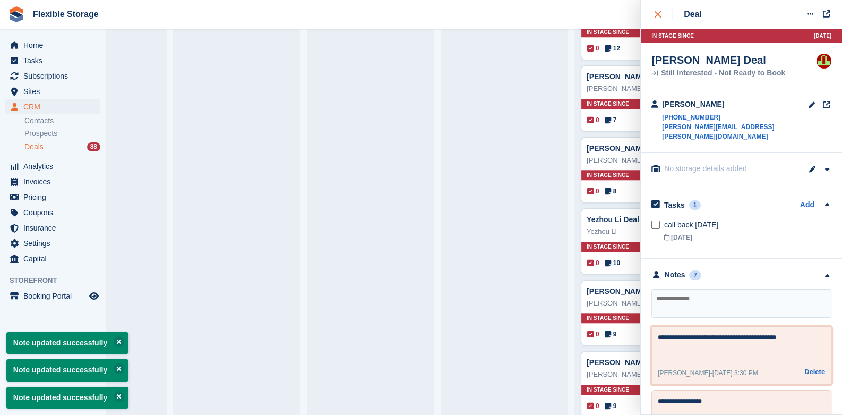
type textarea "**********"
click at [665, 8] on button "close" at bounding box center [663, 14] width 24 height 29
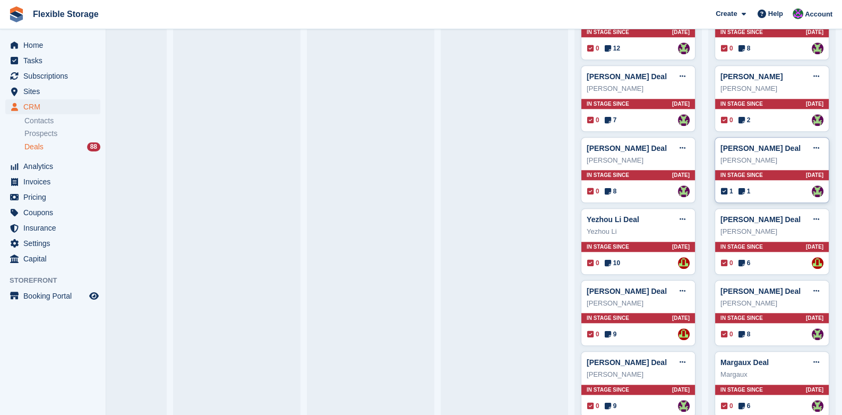
click at [754, 174] on div "In stage since 86D AGO" at bounding box center [772, 175] width 114 height 10
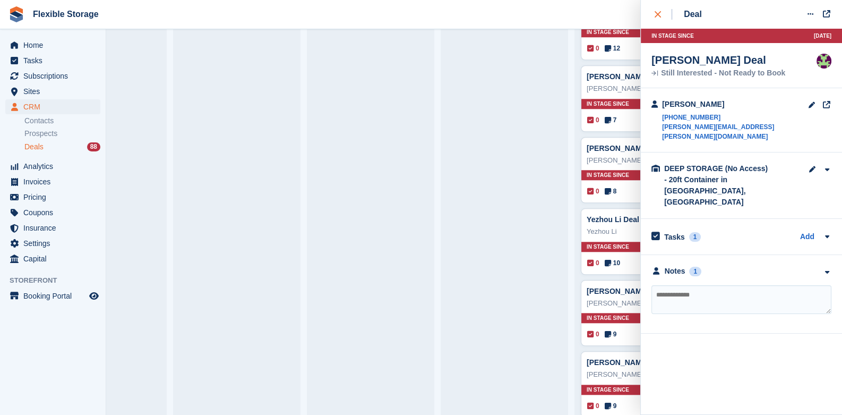
click at [656, 10] on div "close" at bounding box center [664, 14] width 18 height 11
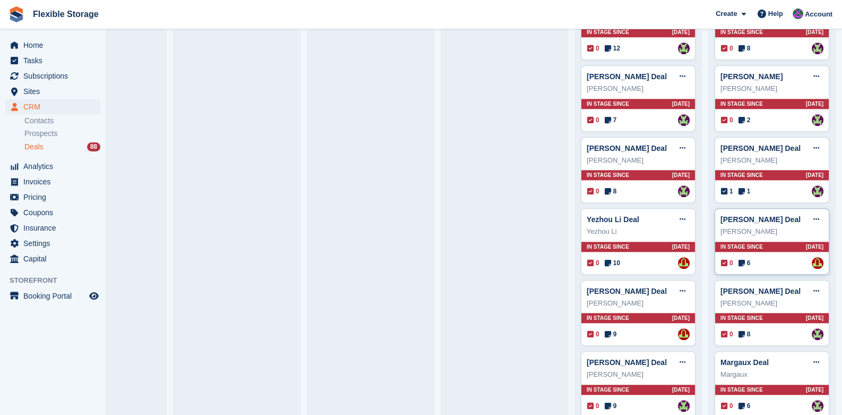
click at [739, 244] on span "In stage since" at bounding box center [741, 247] width 42 height 8
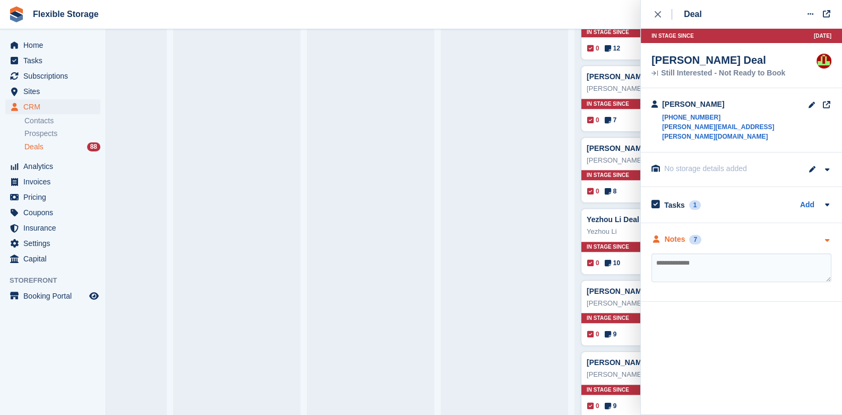
click at [820, 234] on div "Notes 7" at bounding box center [741, 239] width 180 height 11
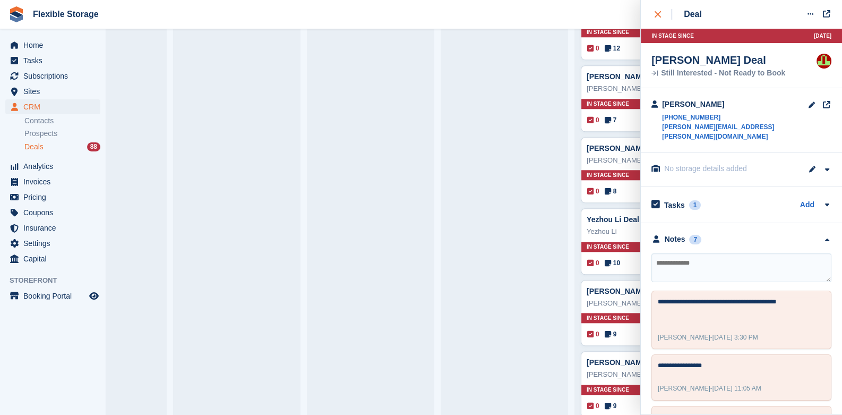
click at [663, 15] on div "close" at bounding box center [664, 14] width 18 height 11
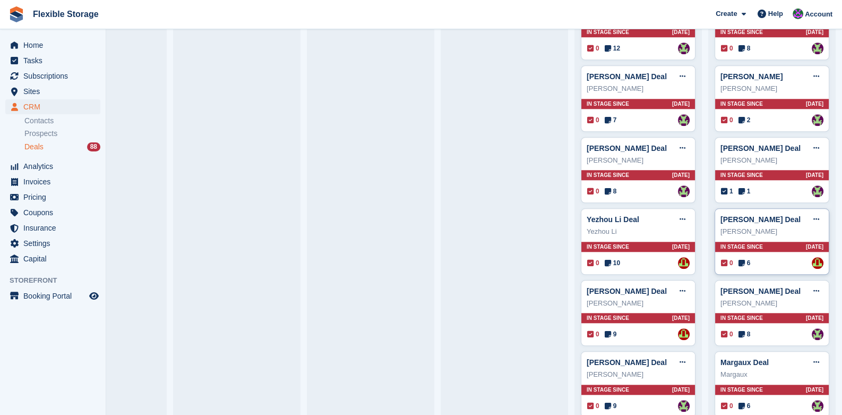
scroll to position [1327, 0]
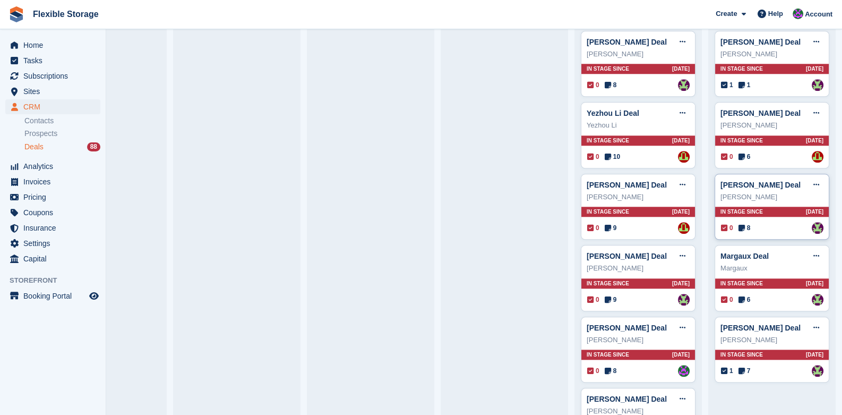
click at [761, 210] on div "In stage since 115D AGO" at bounding box center [772, 212] width 114 height 10
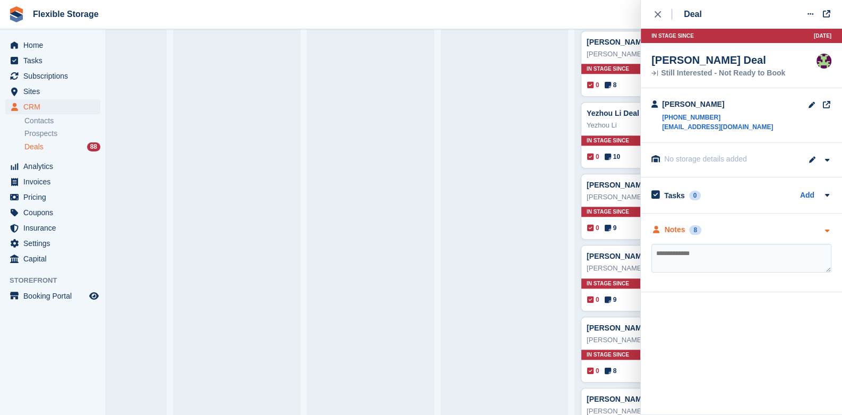
click at [826, 227] on icon "button" at bounding box center [826, 230] width 9 height 7
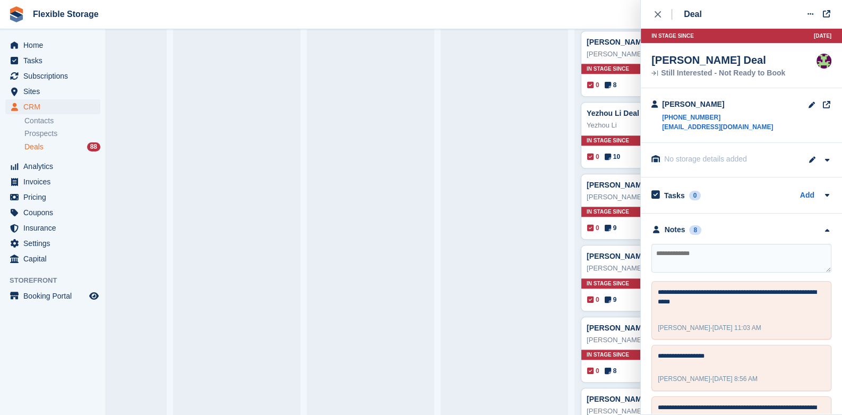
click at [744, 255] on textarea at bounding box center [741, 258] width 180 height 29
click at [712, 259] on textarea at bounding box center [741, 258] width 180 height 29
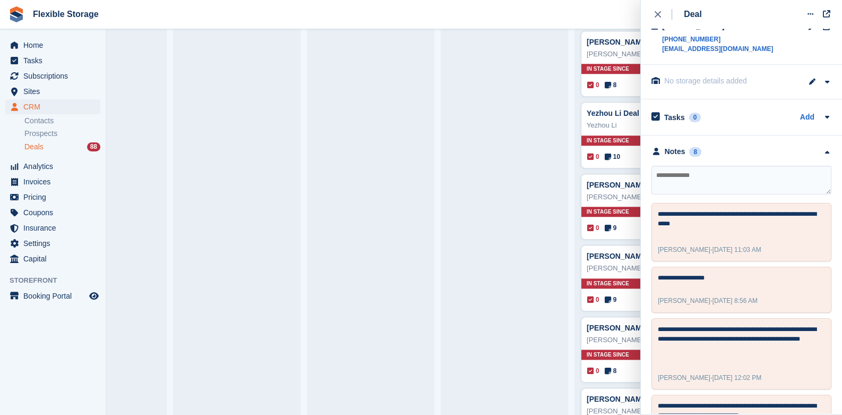
scroll to position [0, 0]
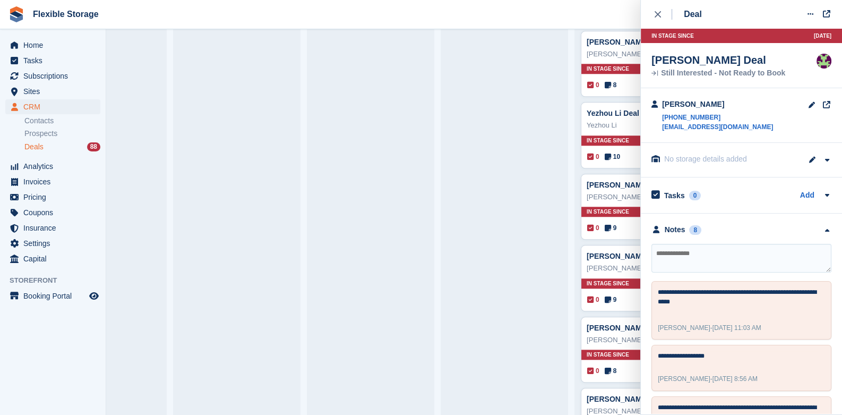
click at [714, 253] on textarea at bounding box center [741, 258] width 180 height 29
click at [711, 117] on link "+447425591357" at bounding box center [717, 118] width 111 height 10
drag, startPoint x: 760, startPoint y: 127, endPoint x: 663, endPoint y: 131, distance: 97.7
click at [663, 131] on div "Karl Segui +447425591357 karlsegui2002@icloud.com" at bounding box center [741, 115] width 201 height 55
drag, startPoint x: 674, startPoint y: 126, endPoint x: 526, endPoint y: 79, distance: 155.6
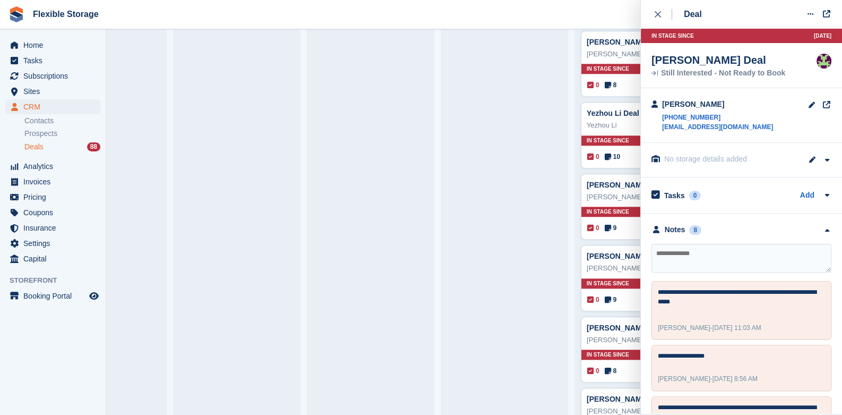
click at [526, 79] on div "jason kirkpatrick Deal Edit deal Mark as won Mark as lost Delete deal jason kir…" at bounding box center [504, 424] width 115 height 3214
click at [671, 269] on textarea at bounding box center [741, 258] width 180 height 29
type textarea "**********"
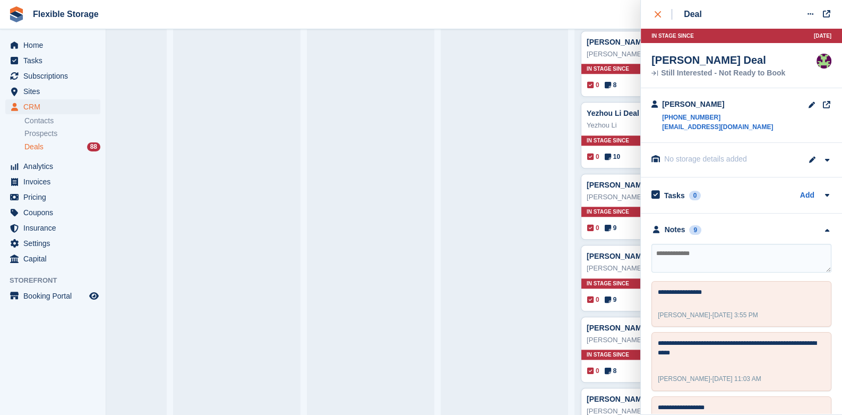
click at [657, 9] on div "close" at bounding box center [664, 14] width 18 height 11
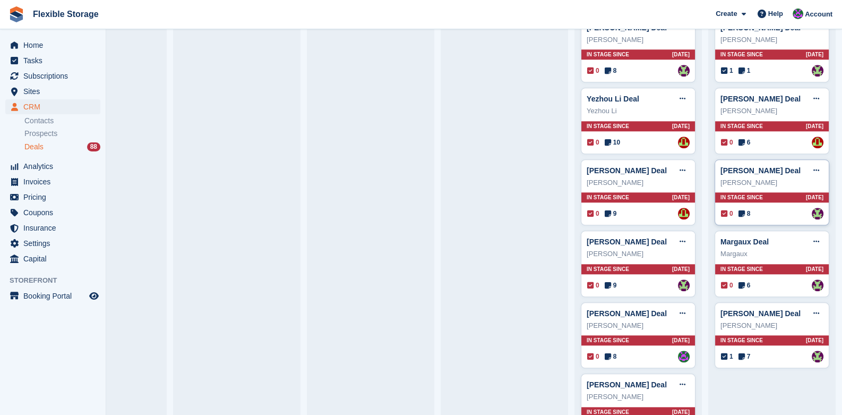
scroll to position [1380, 0]
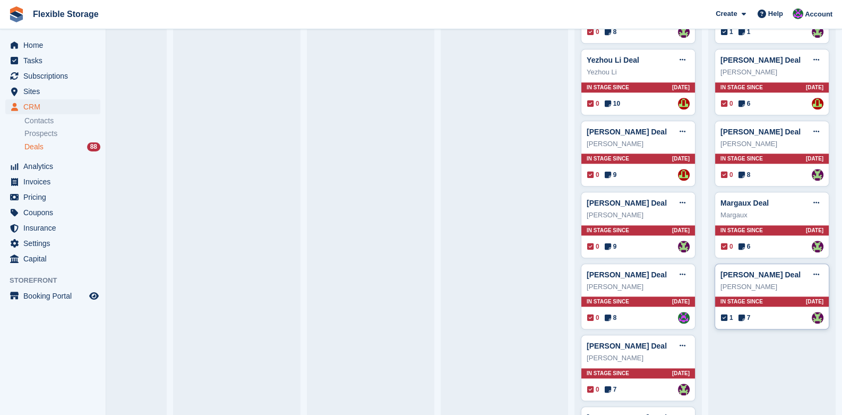
click at [741, 297] on span "In stage since" at bounding box center [741, 301] width 42 height 8
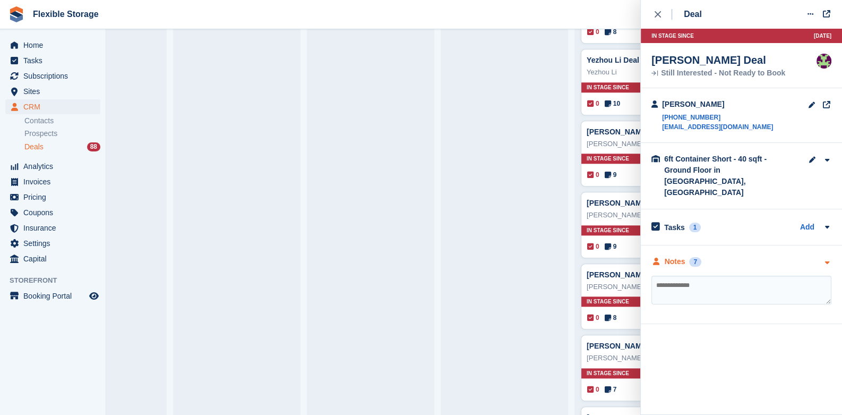
click at [826, 259] on icon "button" at bounding box center [826, 262] width 9 height 7
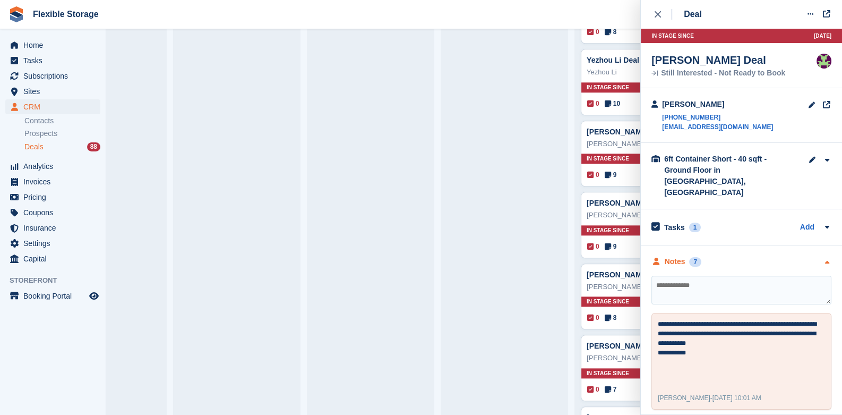
click at [660, 19] on div "close" at bounding box center [664, 14] width 18 height 11
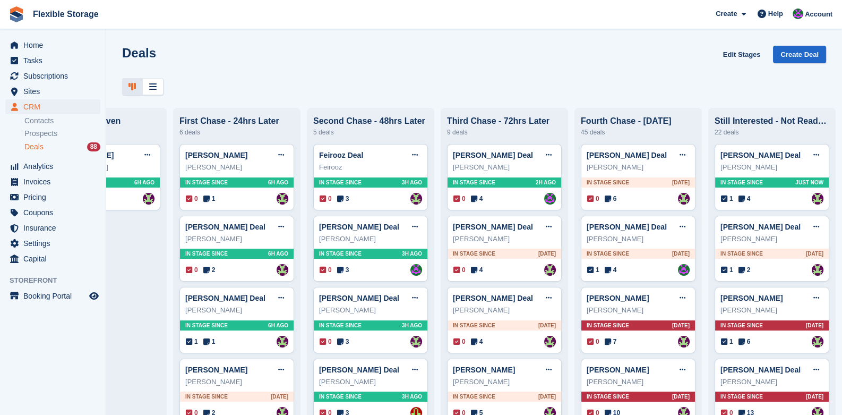
scroll to position [53, 0]
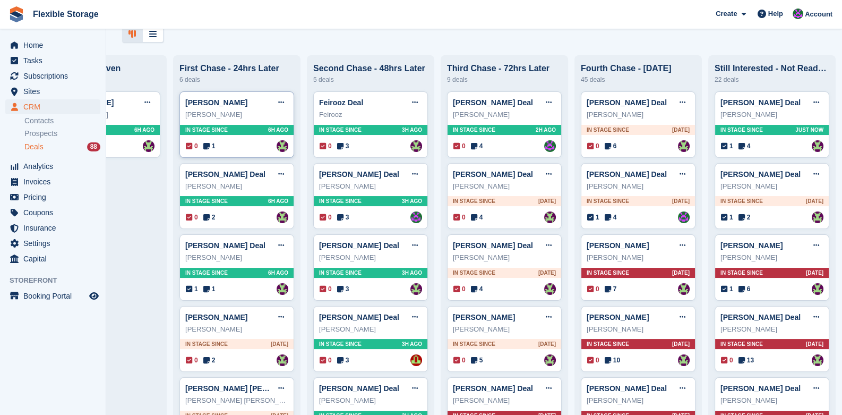
click at [197, 130] on span "In stage since" at bounding box center [206, 130] width 42 height 8
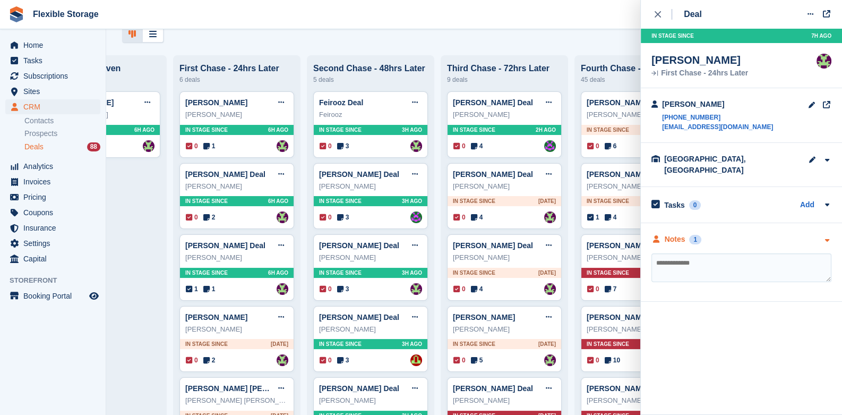
click at [823, 237] on icon "button" at bounding box center [826, 240] width 9 height 7
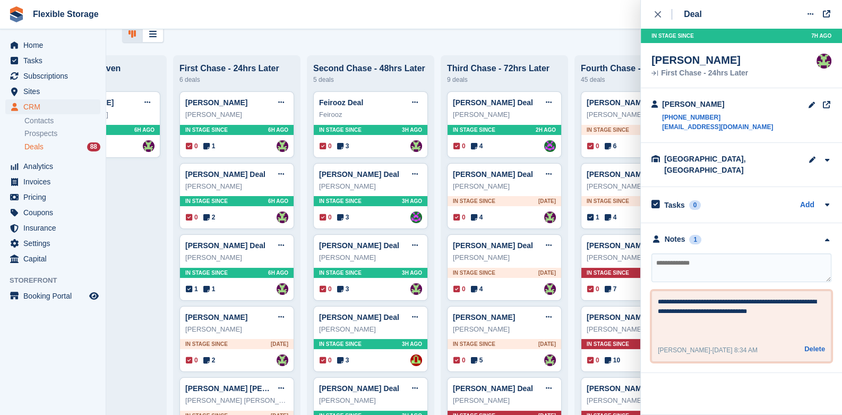
click at [769, 301] on textarea "**********" at bounding box center [742, 316] width 168 height 38
click at [661, 7] on button "close" at bounding box center [663, 14] width 24 height 29
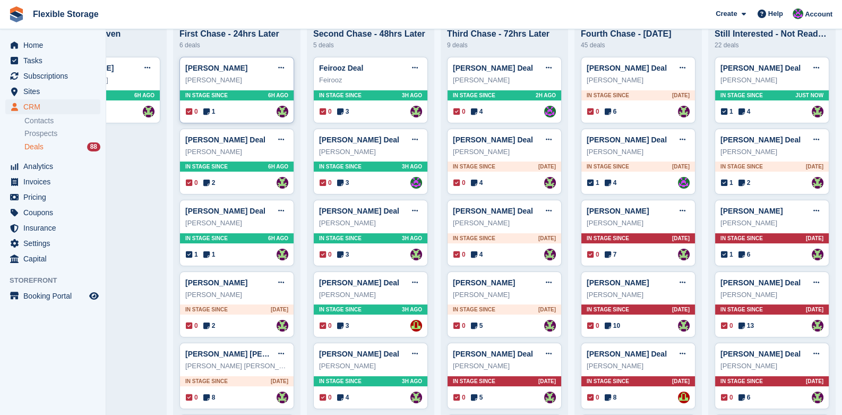
scroll to position [106, 0]
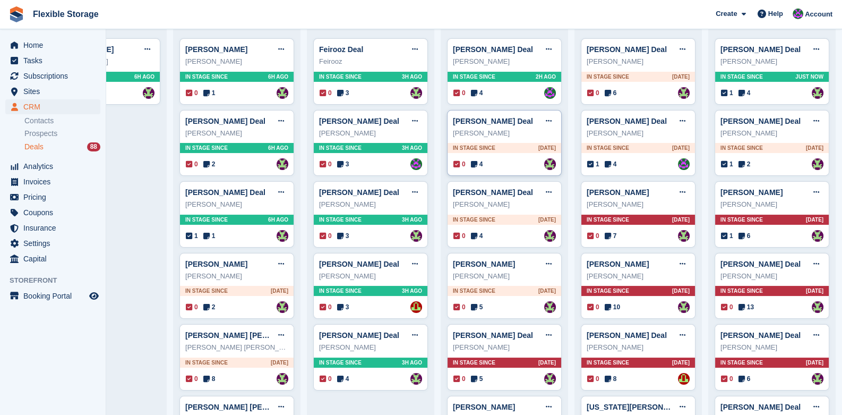
click at [462, 148] on span "In stage since" at bounding box center [474, 148] width 42 height 8
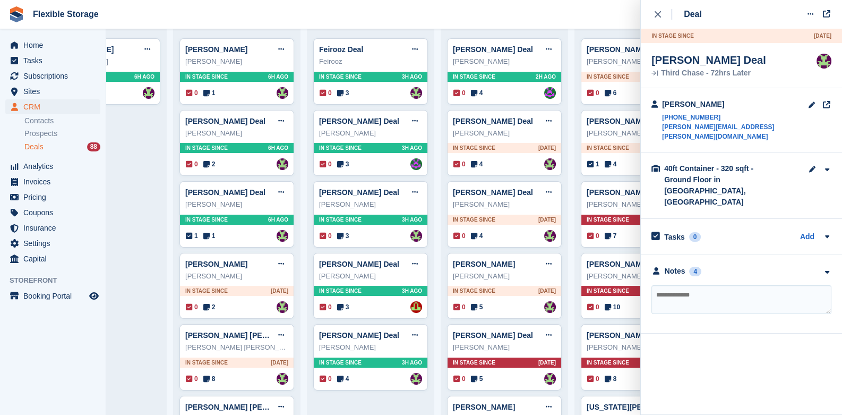
click at [823, 269] on icon "button" at bounding box center [826, 272] width 9 height 7
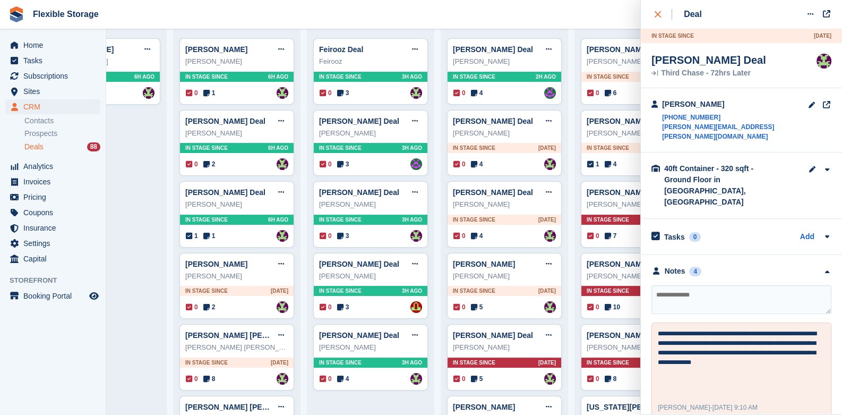
click at [659, 21] on button "close" at bounding box center [663, 14] width 24 height 29
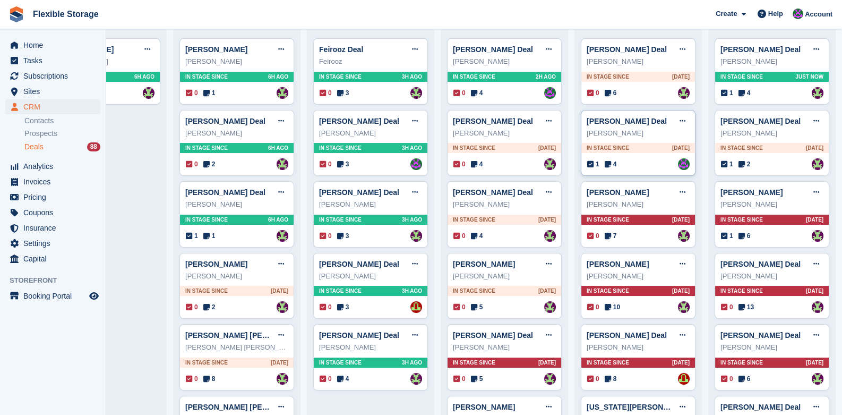
click at [637, 150] on div "In stage since 2D AGO" at bounding box center [638, 148] width 114 height 10
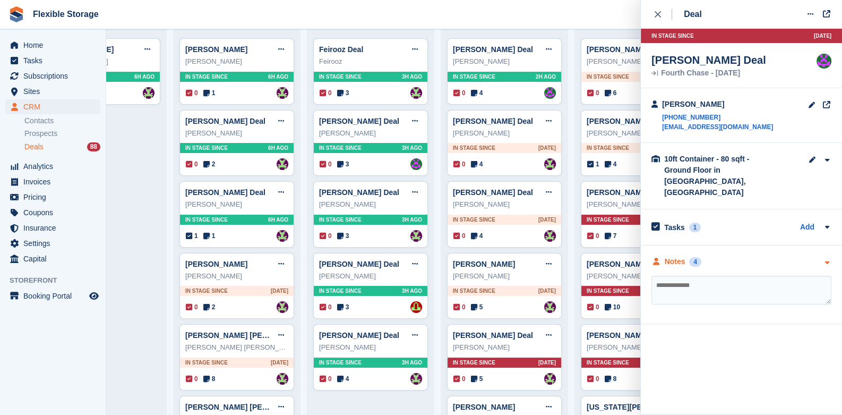
click at [827, 259] on icon "button" at bounding box center [826, 262] width 9 height 7
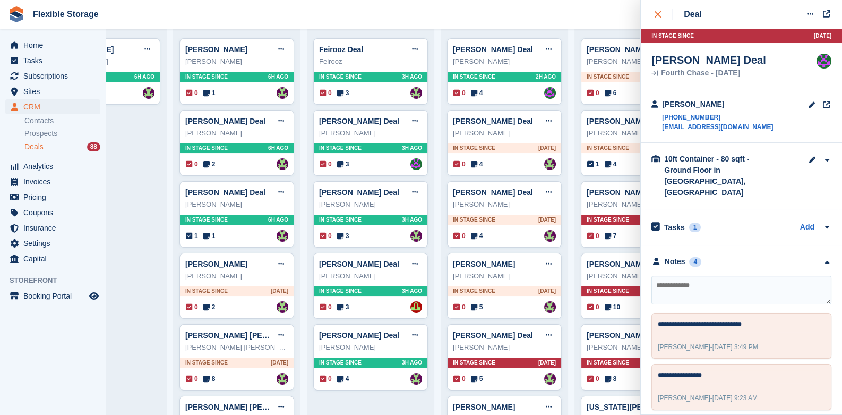
click at [658, 14] on icon "close" at bounding box center [658, 14] width 6 height 6
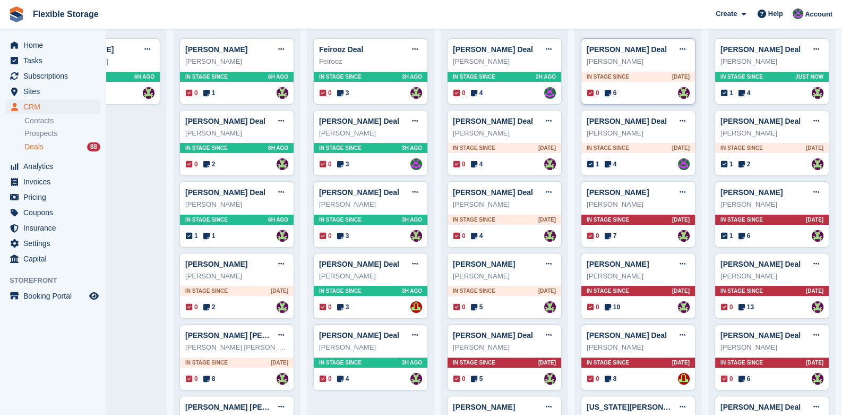
click at [631, 79] on div "In stage since 1D AGO" at bounding box center [638, 77] width 114 height 10
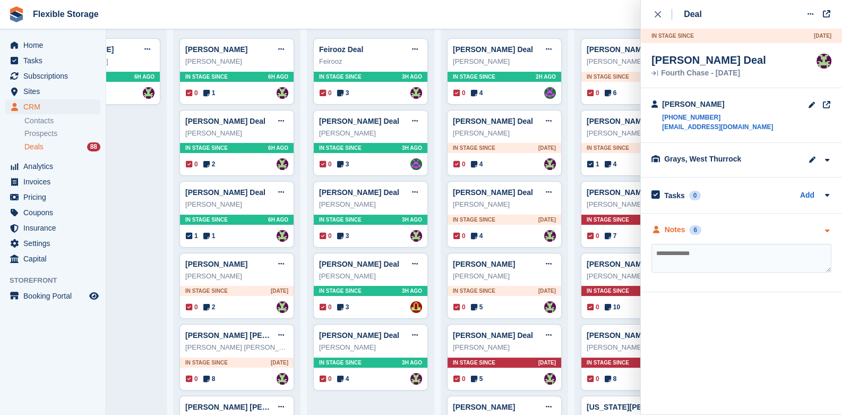
click at [823, 231] on icon "button" at bounding box center [826, 230] width 9 height 7
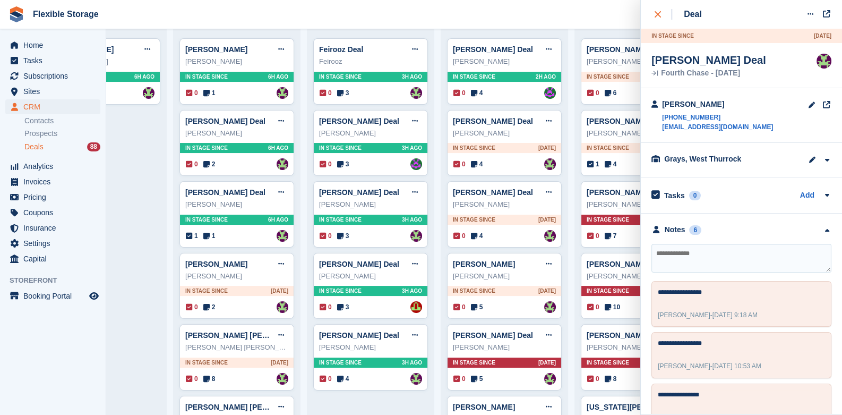
click at [660, 10] on div "close" at bounding box center [664, 14] width 18 height 11
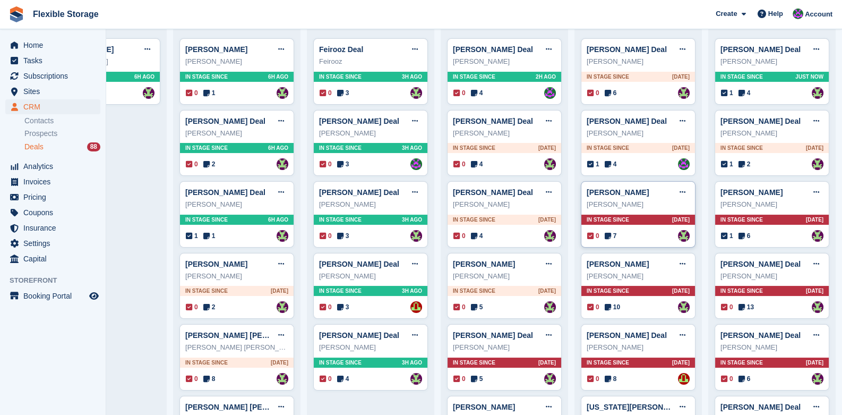
scroll to position [159, 0]
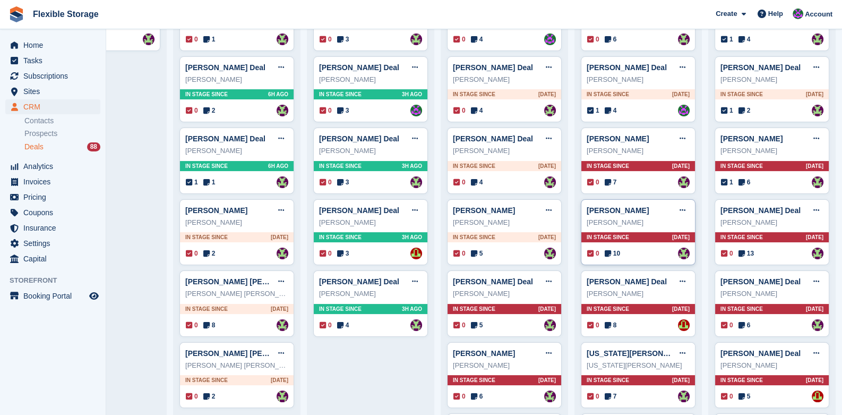
click at [629, 242] on div "In stage since 14D AGO" at bounding box center [638, 237] width 114 height 10
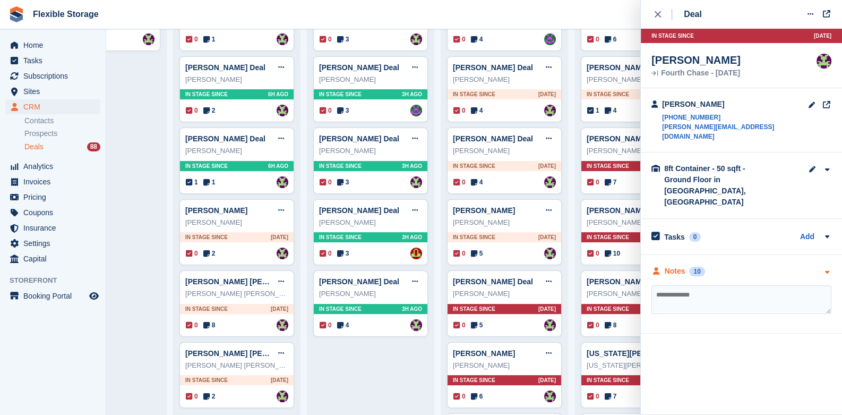
click at [821, 265] on div "Notes 10" at bounding box center [741, 270] width 180 height 11
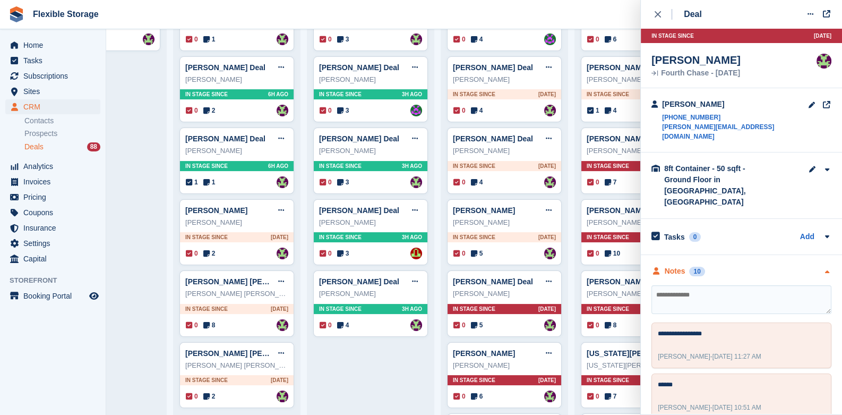
click at [822, 269] on icon "button" at bounding box center [826, 272] width 9 height 7
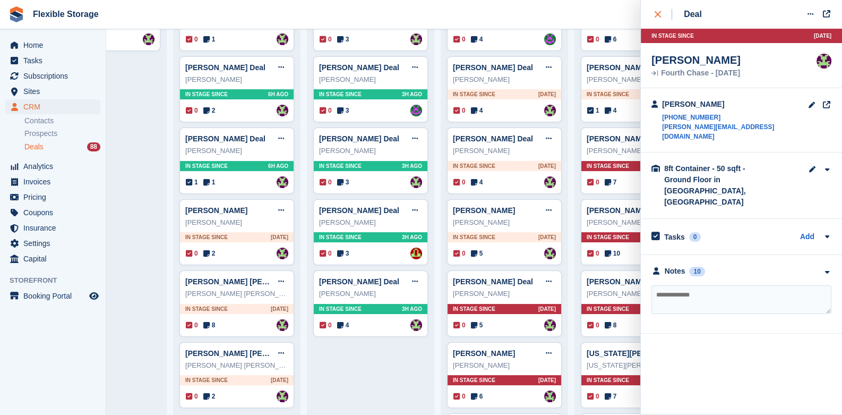
click at [654, 7] on button "close" at bounding box center [663, 14] width 24 height 29
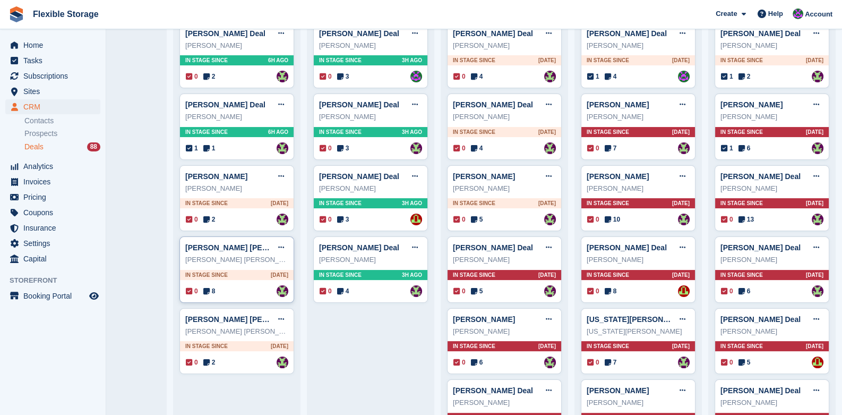
scroll to position [212, 0]
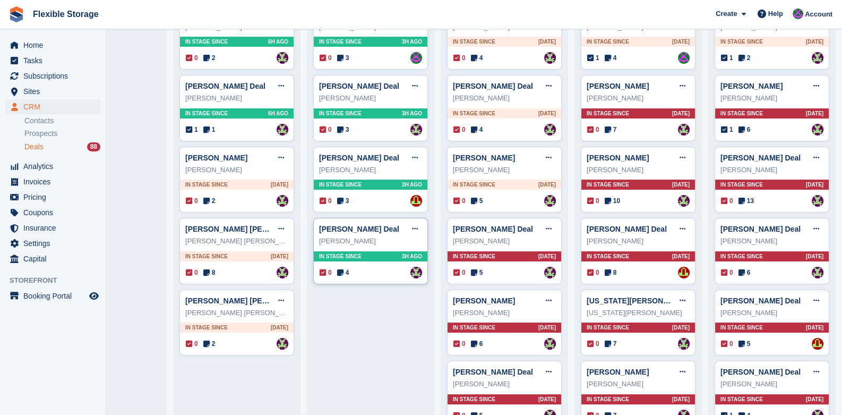
click at [345, 252] on div "In stage since 3H AGO" at bounding box center [371, 256] width 114 height 10
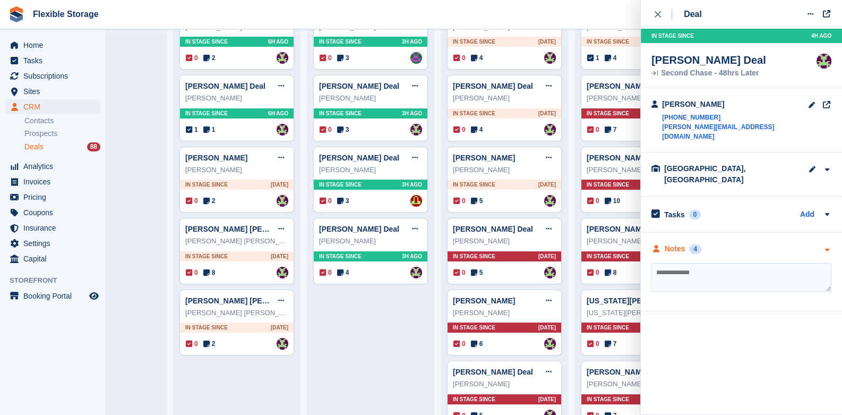
click at [823, 243] on div at bounding box center [826, 248] width 9 height 11
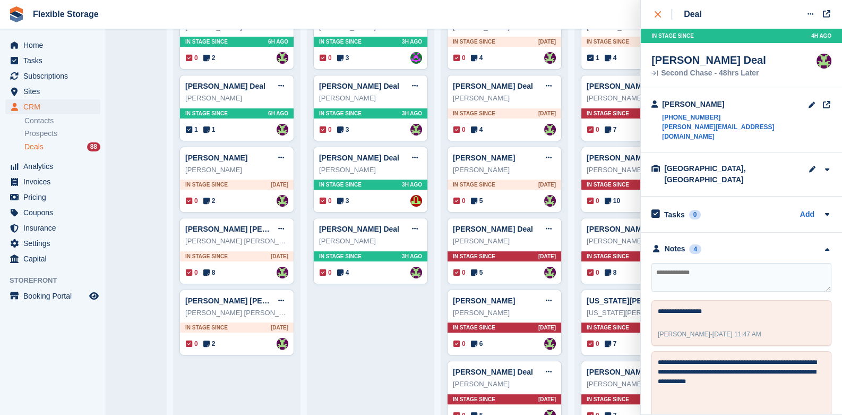
click at [658, 13] on icon "close" at bounding box center [658, 14] width 6 height 6
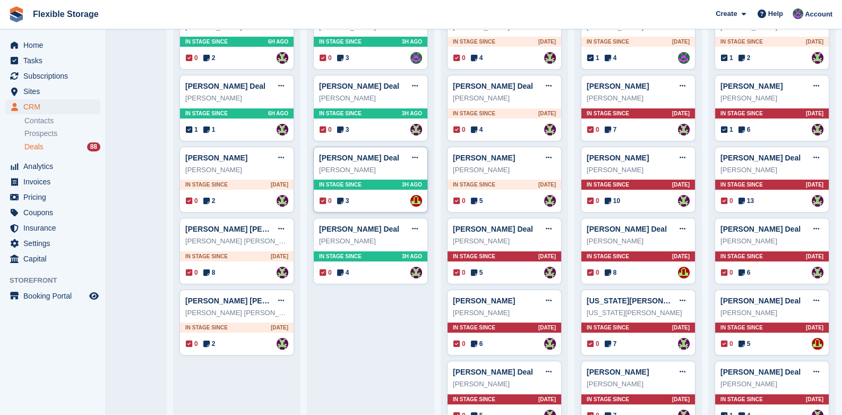
click at [372, 185] on div "In stage since 3H AGO" at bounding box center [371, 184] width 114 height 10
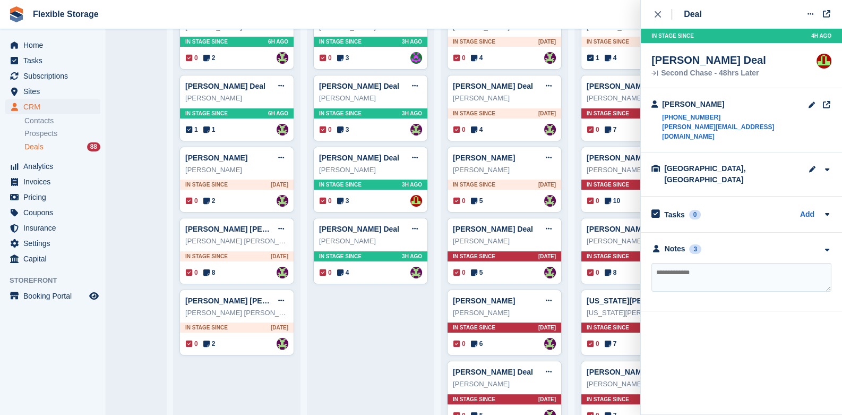
click at [834, 235] on div "**********" at bounding box center [741, 272] width 201 height 79
click at [824, 233] on div "**********" at bounding box center [741, 272] width 201 height 79
click at [820, 243] on div "Notes 3" at bounding box center [741, 248] width 180 height 11
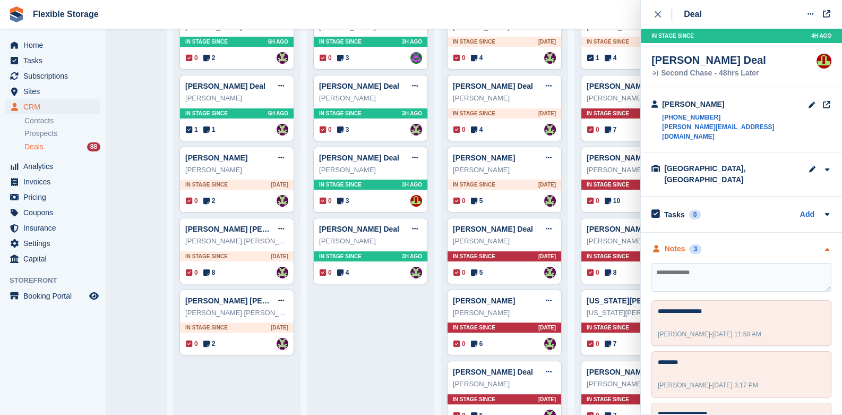
click at [822, 246] on icon "button" at bounding box center [826, 249] width 9 height 7
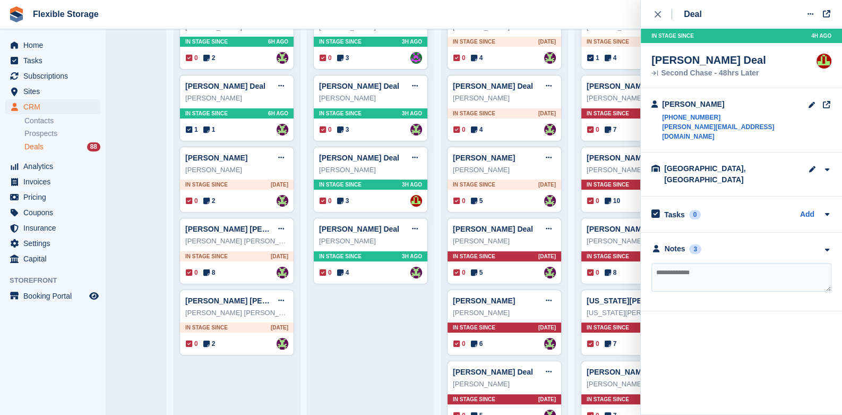
click at [645, 6] on div "Deal Edit deal Mark as won Mark as lost Delete deal In stage since 4H AGO Luke …" at bounding box center [741, 155] width 201 height 311
click at [649, 7] on div "Deal Edit deal Mark as won Mark as lost Delete deal In stage since 4H AGO Luke …" at bounding box center [741, 155] width 201 height 311
click at [662, 19] on div "close" at bounding box center [664, 14] width 18 height 11
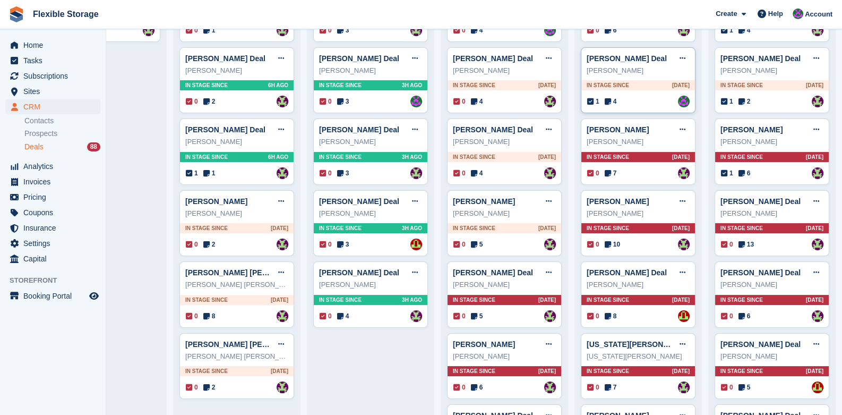
scroll to position [106, 0]
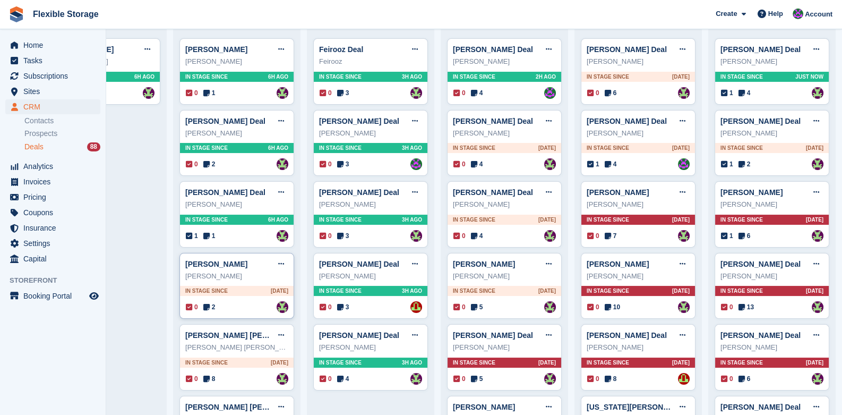
click at [233, 290] on div "In stage since 1D AGO" at bounding box center [237, 291] width 114 height 10
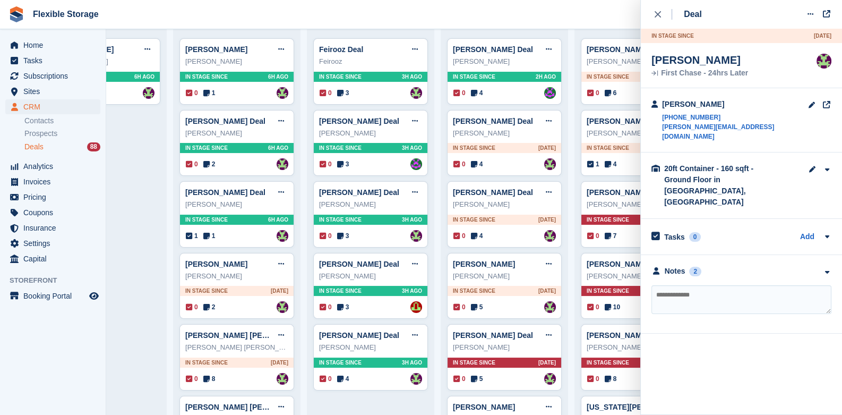
click at [822, 256] on div "**********" at bounding box center [741, 294] width 201 height 79
click at [825, 269] on icon "button" at bounding box center [826, 272] width 9 height 7
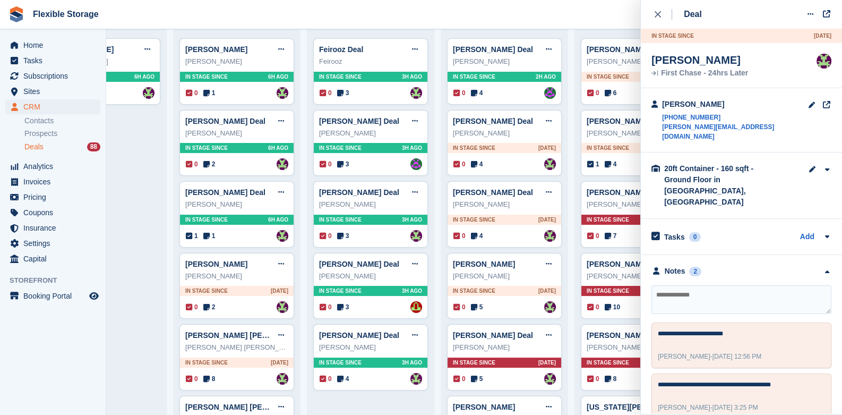
click at [656, 17] on div "close" at bounding box center [664, 14] width 18 height 11
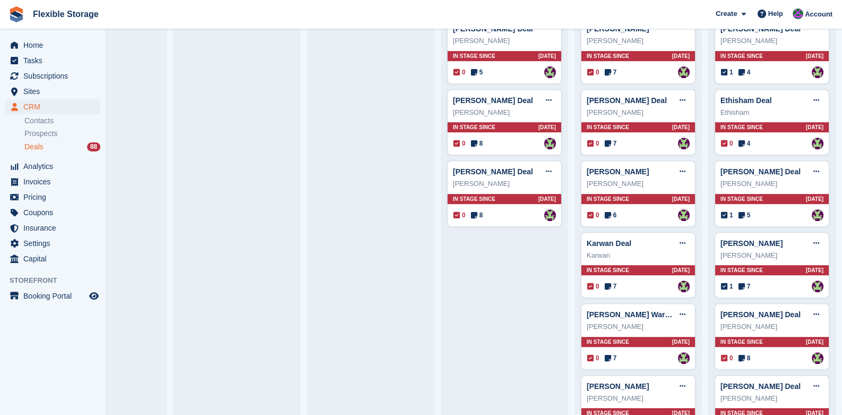
scroll to position [530, 0]
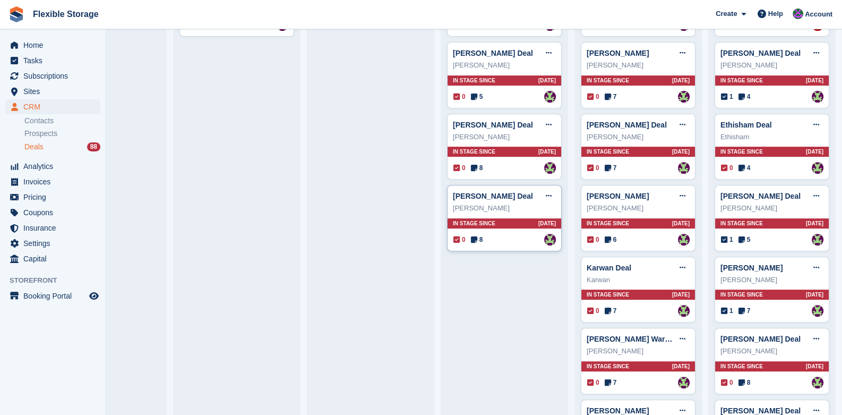
click at [505, 228] on div "Richard Gibbs Deal Edit deal Mark as won Mark as lost Delete deal Richard Gibbs…" at bounding box center [504, 218] width 115 height 66
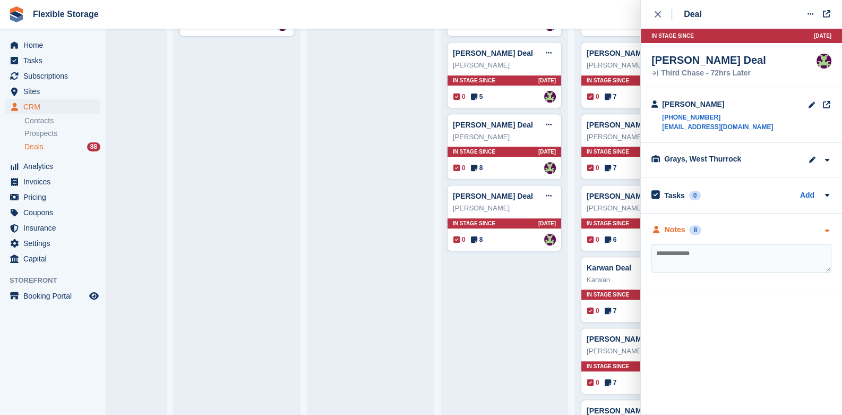
click at [824, 228] on icon "button" at bounding box center [826, 230] width 9 height 7
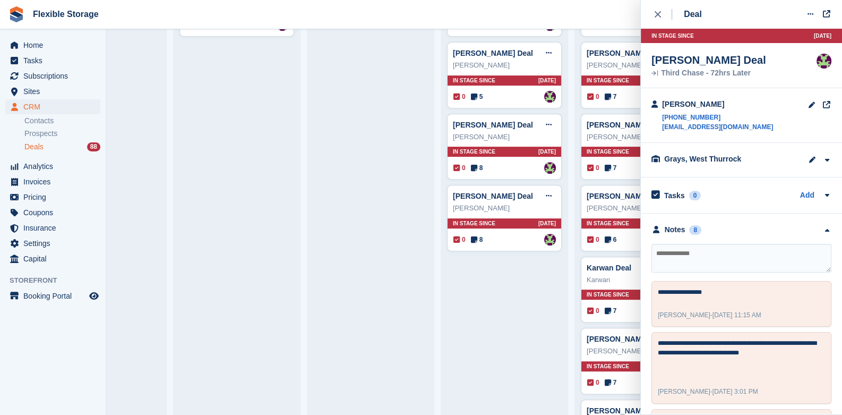
click at [699, 256] on textarea at bounding box center [741, 258] width 180 height 29
click at [716, 256] on textarea at bounding box center [741, 258] width 180 height 29
click at [737, 254] on textarea at bounding box center [741, 258] width 180 height 29
click at [675, 252] on textarea at bounding box center [741, 258] width 180 height 29
click at [809, 18] on button at bounding box center [811, 14] width 20 height 16
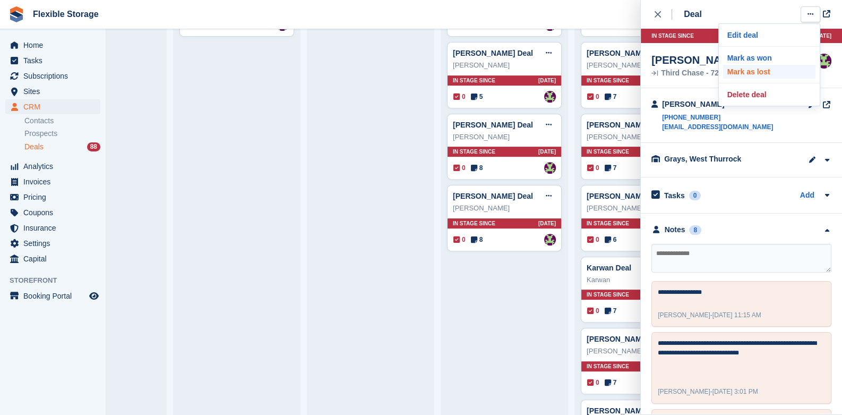
click at [757, 71] on p "Mark as lost" at bounding box center [769, 72] width 92 height 14
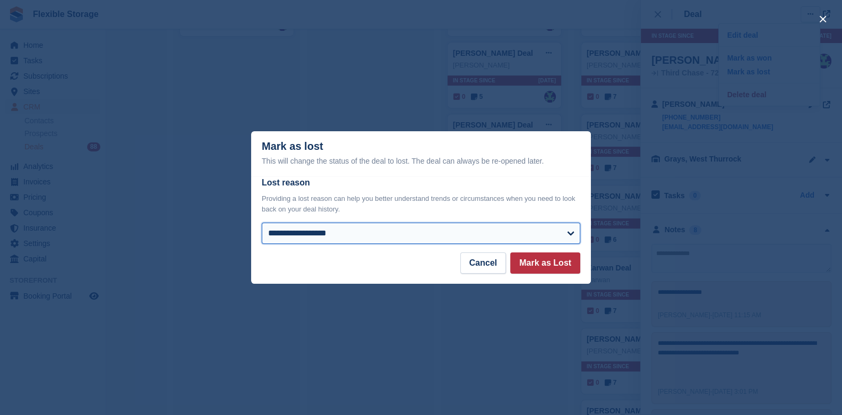
click at [316, 240] on select "**********" at bounding box center [421, 232] width 319 height 21
select select "**********"
click at [262, 223] on select "**********" at bounding box center [421, 232] width 319 height 21
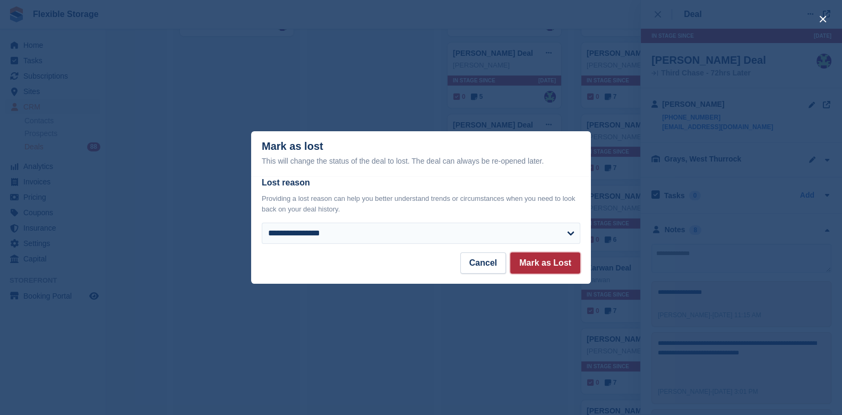
click at [559, 270] on button "Mark as Lost" at bounding box center [545, 262] width 70 height 21
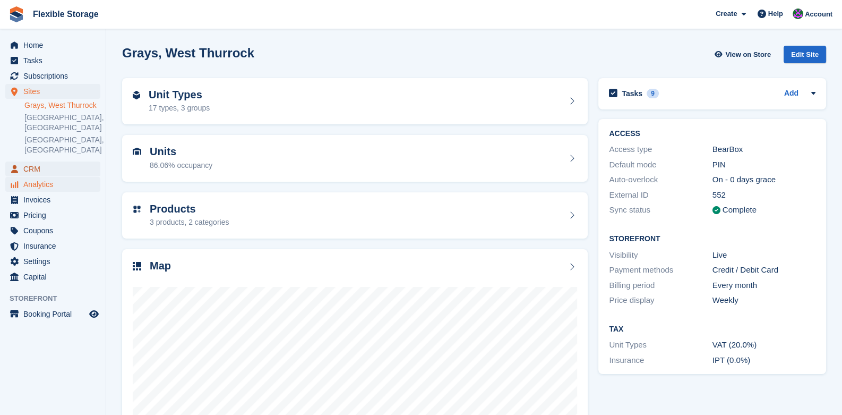
click at [32, 161] on span "CRM" at bounding box center [55, 168] width 64 height 15
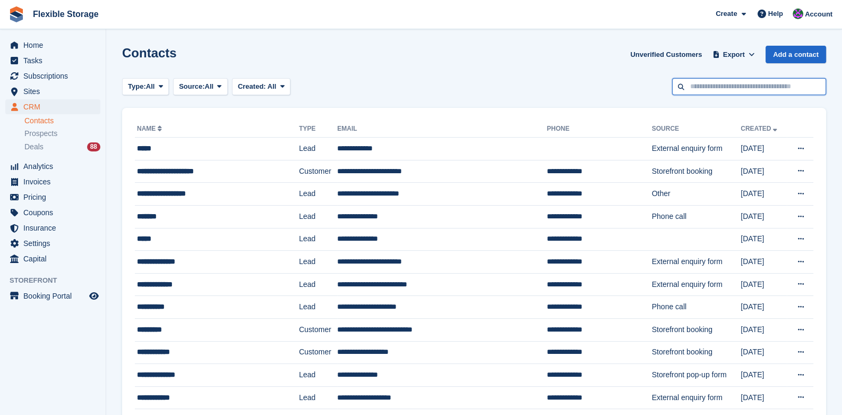
click at [733, 87] on input "text" at bounding box center [749, 87] width 154 height 18
type input "*****"
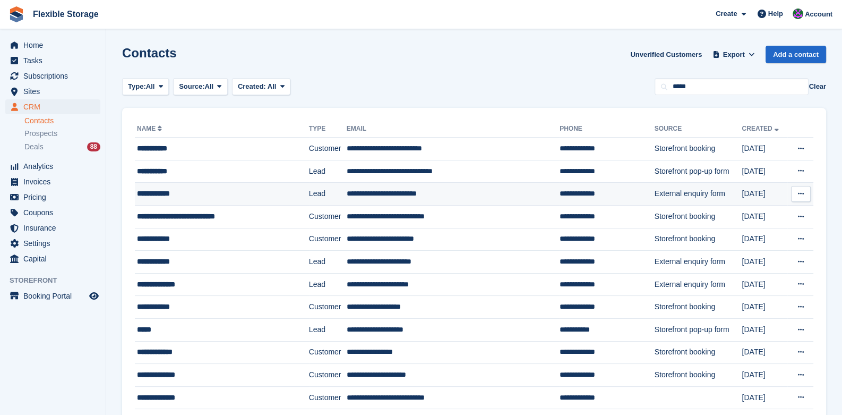
click at [309, 190] on td "Lead" at bounding box center [328, 194] width 38 height 23
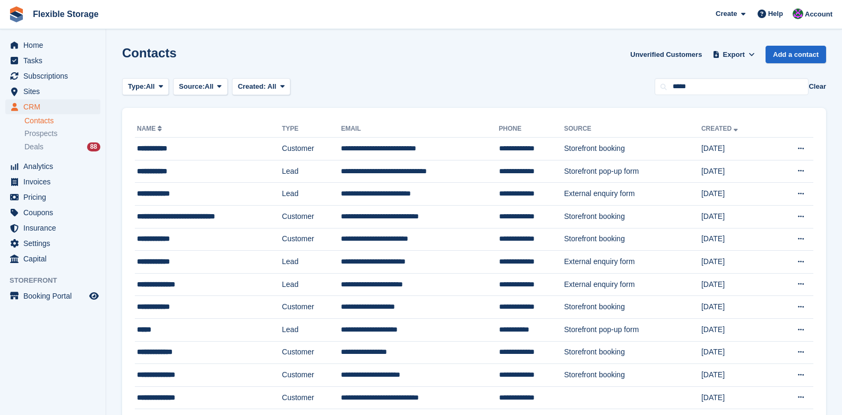
click at [701, 82] on input "*****" at bounding box center [732, 87] width 154 height 18
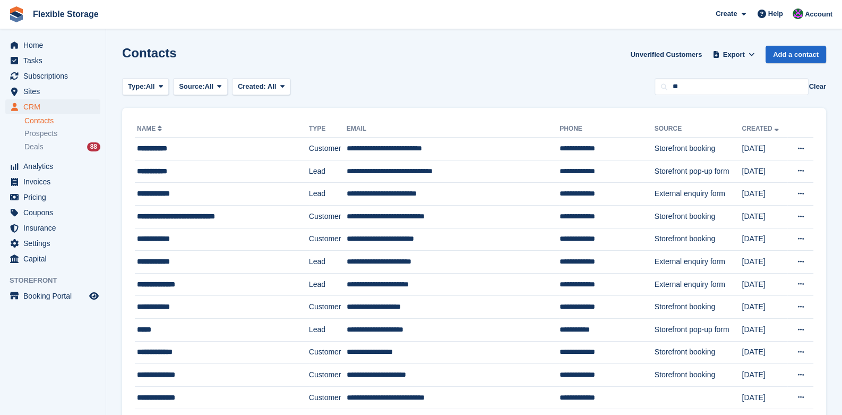
type input "*"
type input "******"
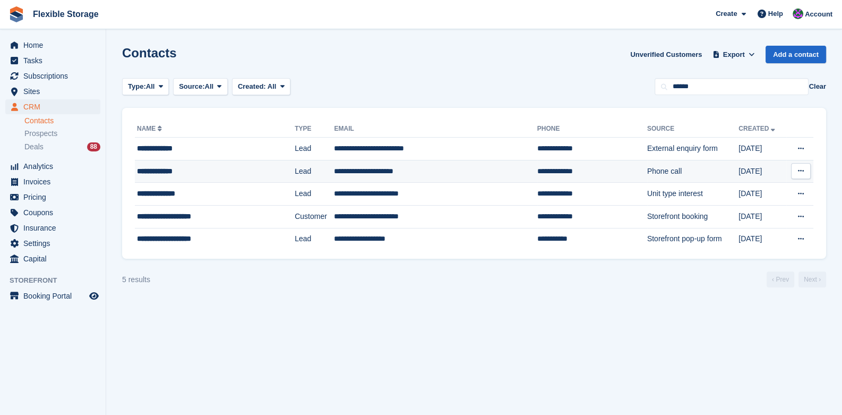
click at [193, 166] on div "**********" at bounding box center [201, 171] width 128 height 11
click at [352, 174] on td "**********" at bounding box center [435, 171] width 203 height 23
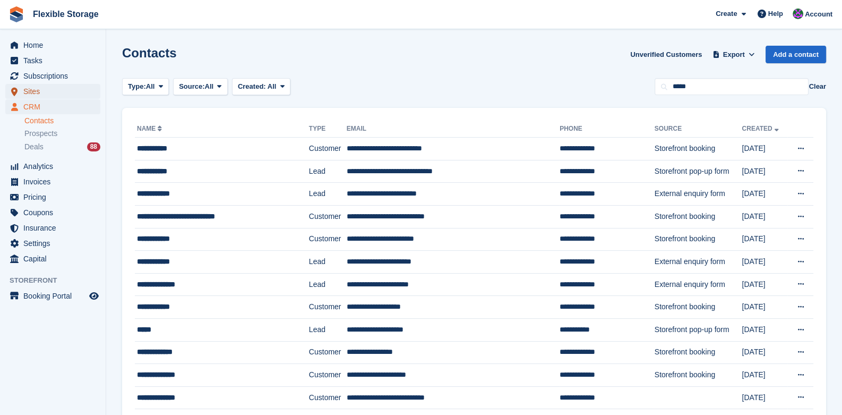
click at [29, 86] on span "Sites" at bounding box center [55, 91] width 64 height 15
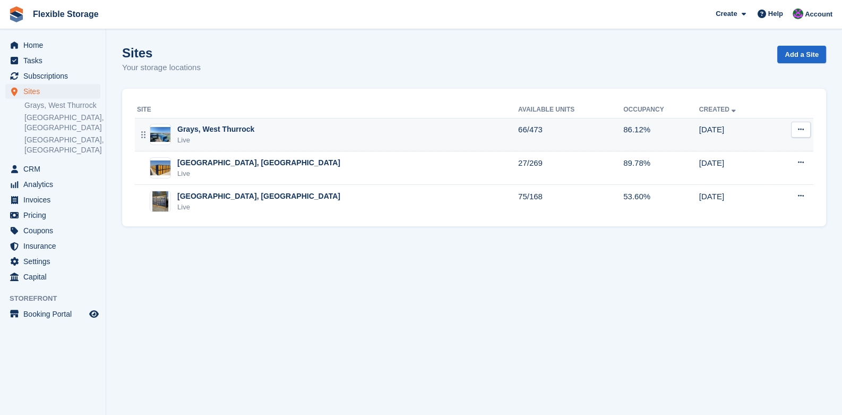
click at [226, 141] on div "Live" at bounding box center [215, 140] width 77 height 11
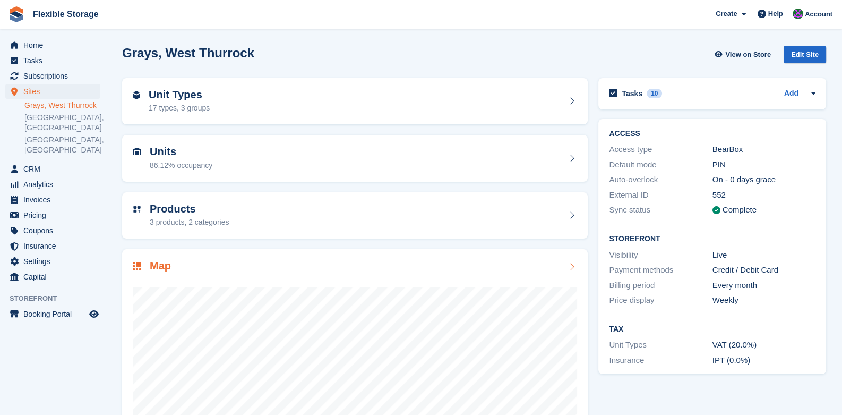
click at [574, 265] on icon at bounding box center [571, 266] width 11 height 8
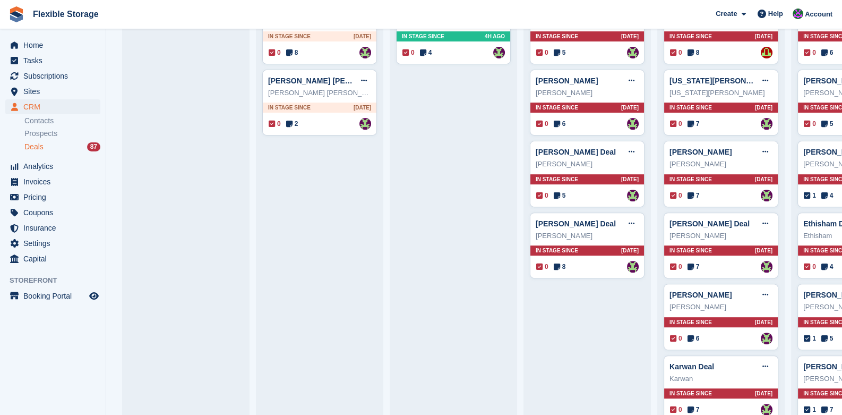
scroll to position [477, 0]
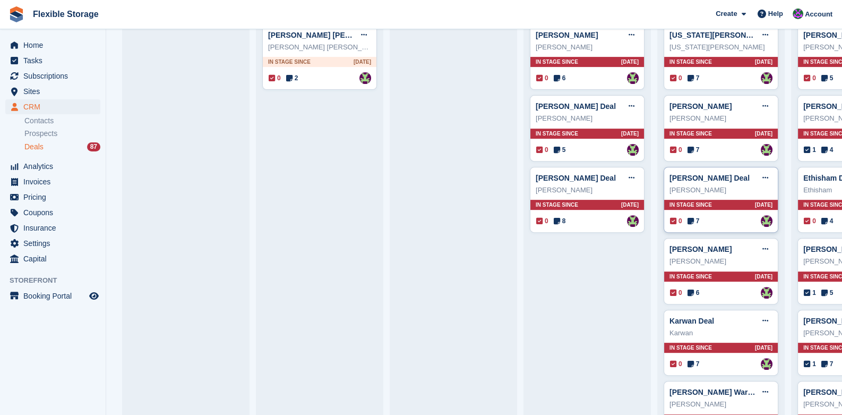
click at [715, 206] on div "In stage since 15D AGO" at bounding box center [721, 205] width 114 height 10
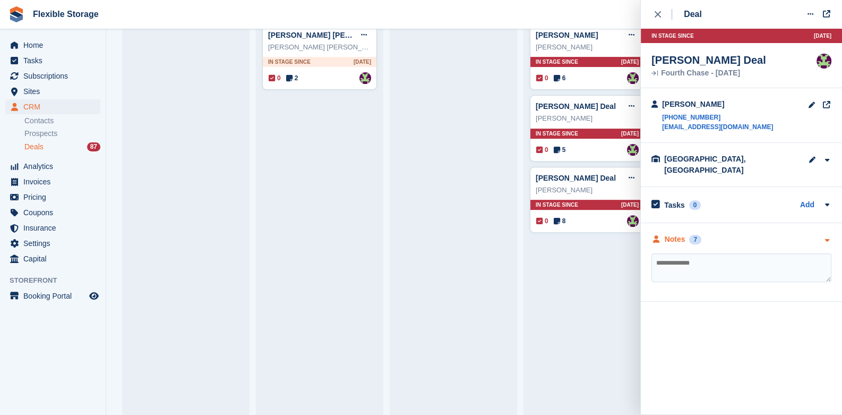
click at [828, 237] on icon "button" at bounding box center [826, 240] width 9 height 7
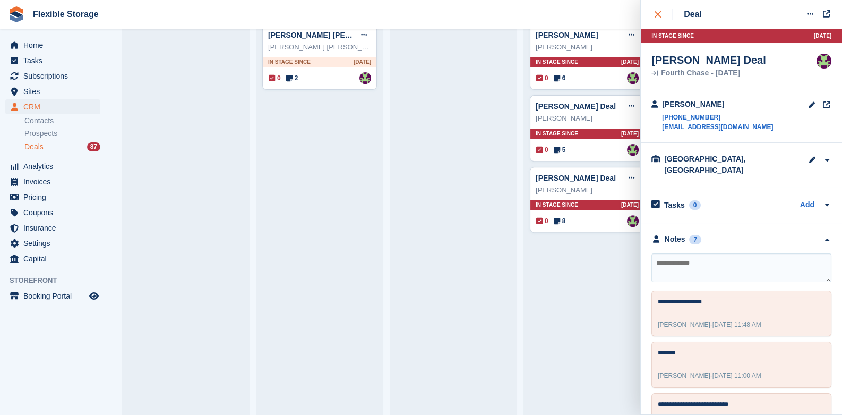
click at [651, 8] on div "Deal Edit deal Mark as won Mark as lost Delete deal In stage since 15D AGO Sam …" at bounding box center [741, 207] width 201 height 414
click at [651, 16] on button "close" at bounding box center [663, 14] width 24 height 29
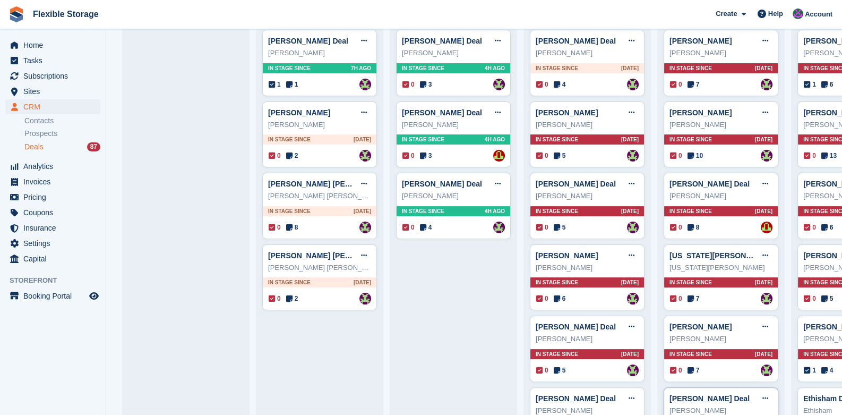
scroll to position [212, 0]
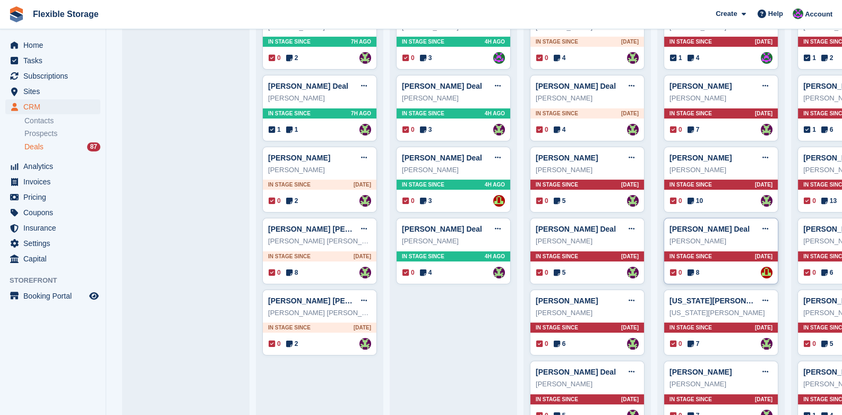
click at [719, 259] on div "In stage since 16D AGO" at bounding box center [721, 256] width 114 height 10
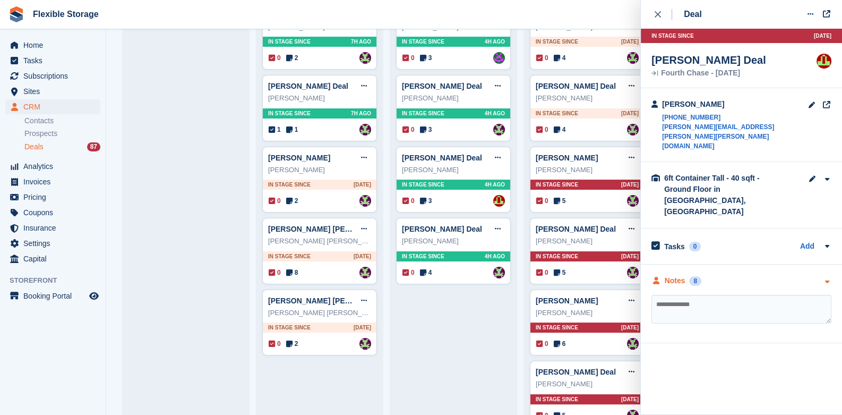
click at [821, 275] on div "Notes 8" at bounding box center [741, 280] width 180 height 11
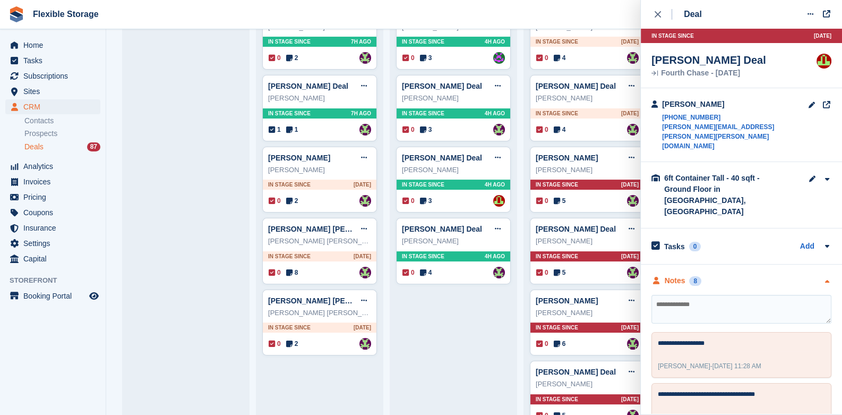
click at [822, 278] on icon "button" at bounding box center [826, 281] width 9 height 7
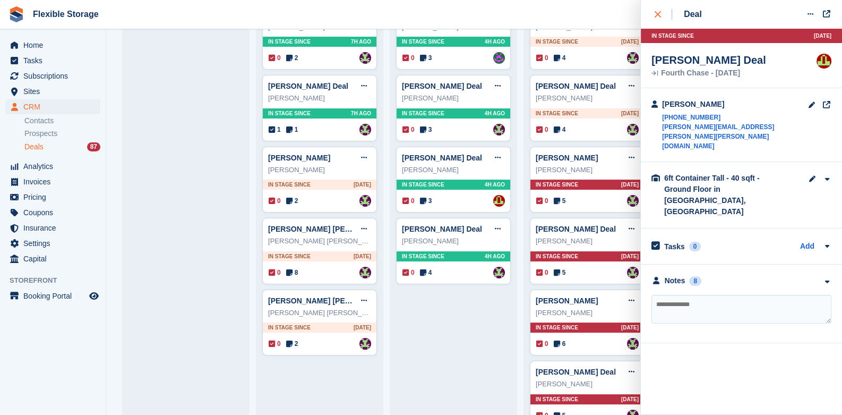
click at [656, 15] on icon "close" at bounding box center [658, 14] width 6 height 6
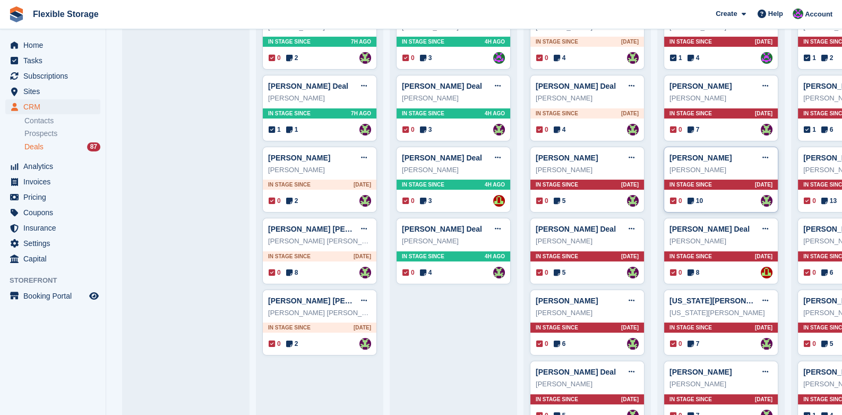
scroll to position [319, 0]
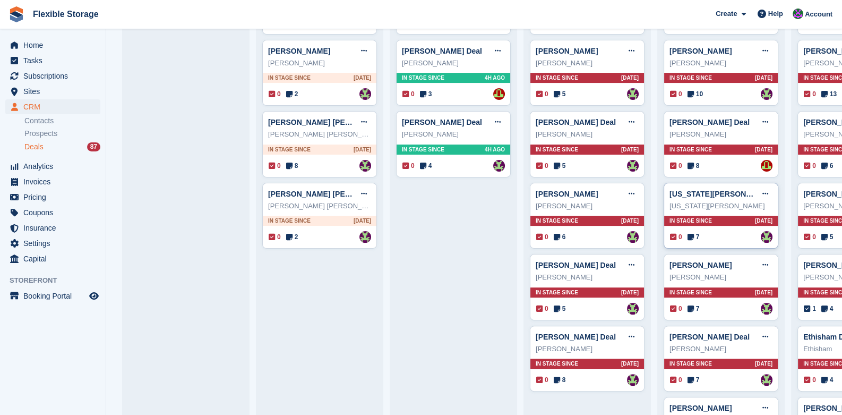
click at [710, 219] on div "In stage since 16D AGO" at bounding box center [721, 221] width 114 height 10
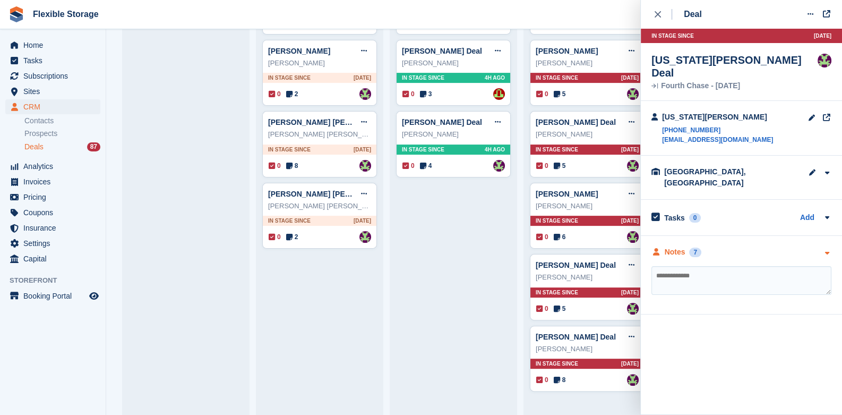
click at [823, 250] on icon "button" at bounding box center [826, 253] width 9 height 7
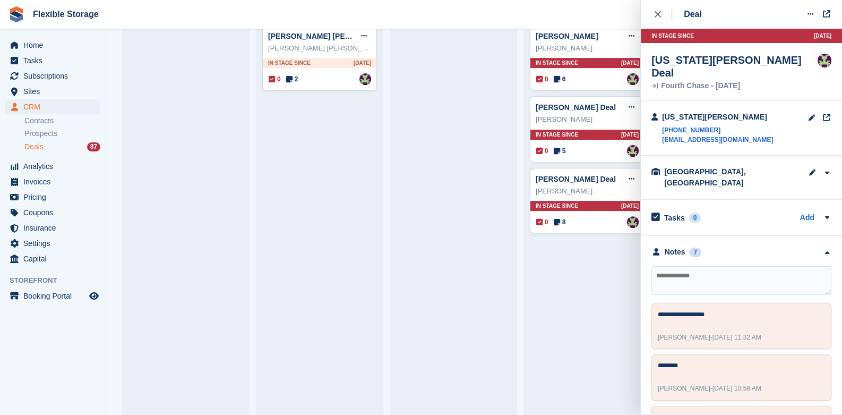
scroll to position [477, 0]
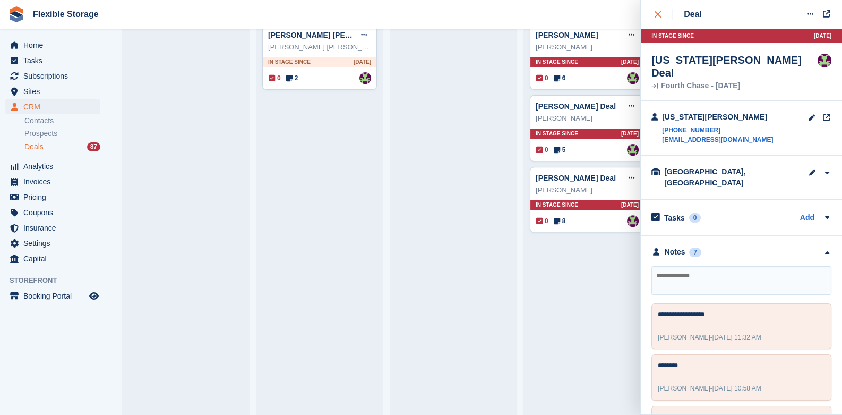
click at [662, 18] on div "close" at bounding box center [664, 14] width 18 height 11
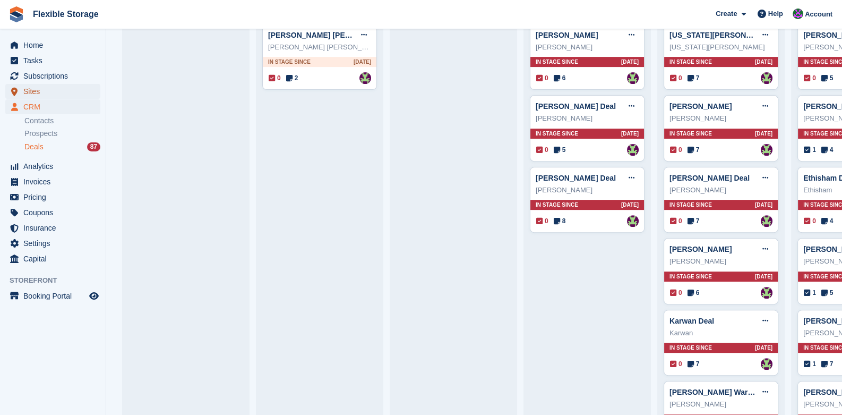
click at [21, 98] on link "Sites" at bounding box center [52, 91] width 95 height 15
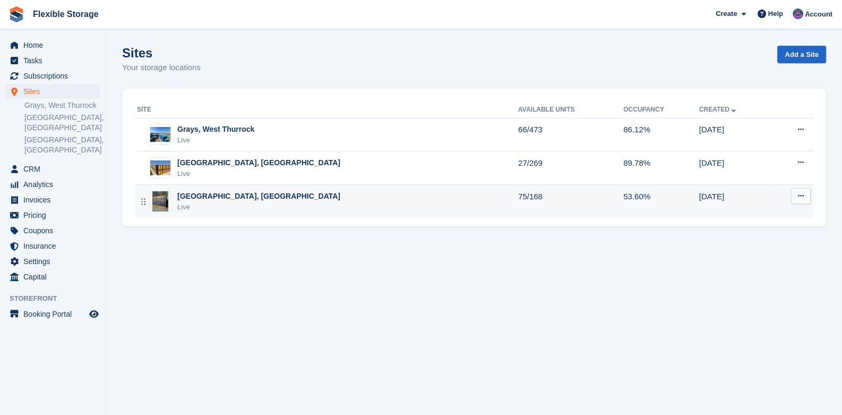
click at [231, 193] on div "[GEOGRAPHIC_DATA], [GEOGRAPHIC_DATA]" at bounding box center [258, 196] width 163 height 11
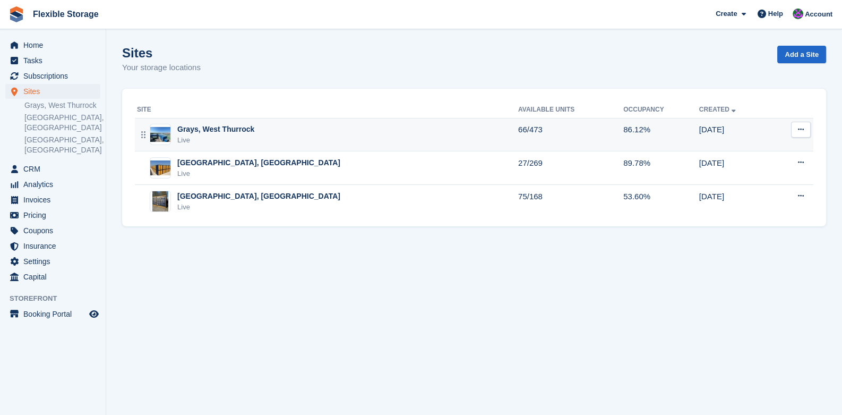
click at [303, 126] on div "Grays, West Thurrock Live" at bounding box center [327, 135] width 381 height 22
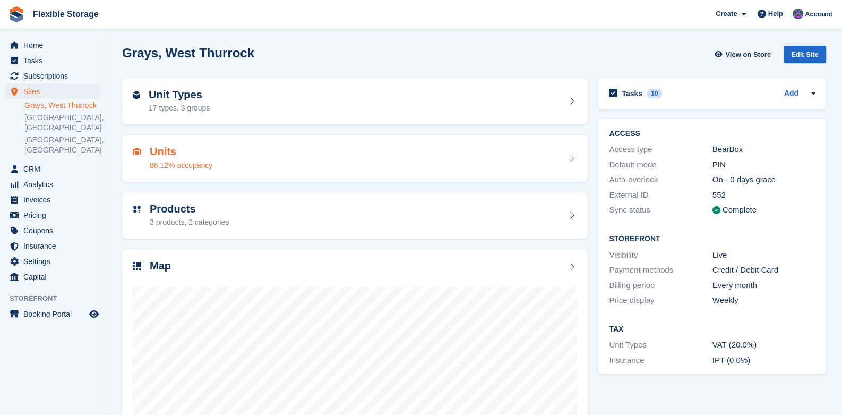
scroll to position [95, 0]
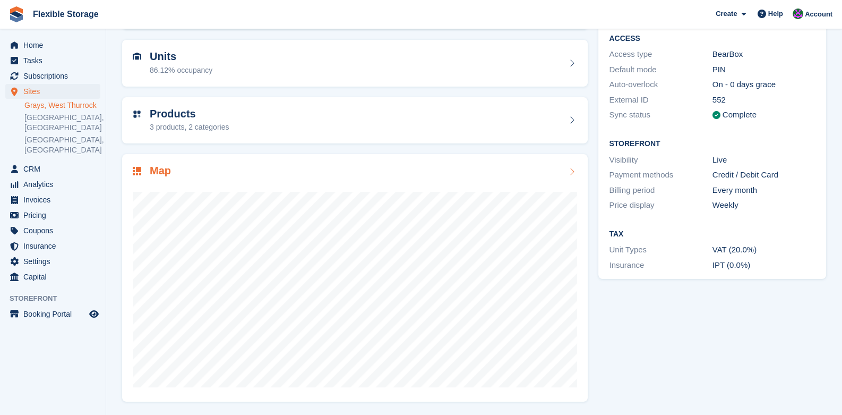
click at [574, 171] on icon at bounding box center [571, 171] width 11 height 8
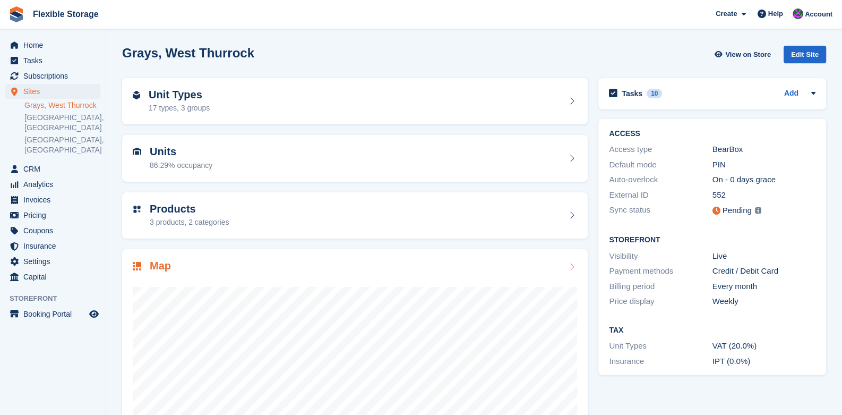
click at [371, 281] on div at bounding box center [355, 380] width 444 height 212
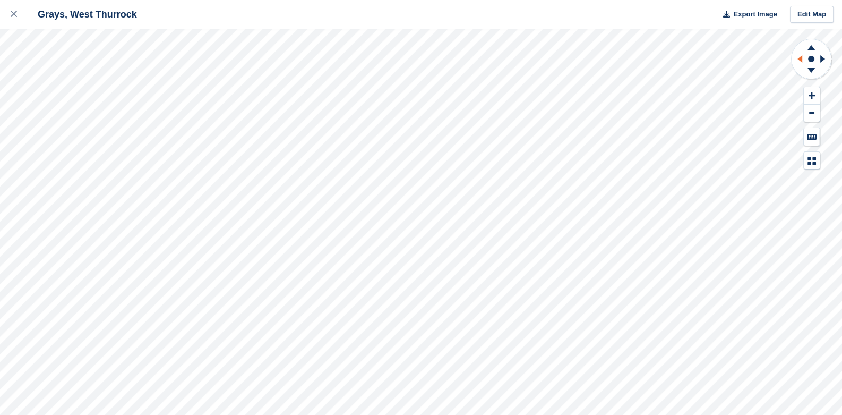
click at [802, 57] on icon at bounding box center [799, 58] width 5 height 7
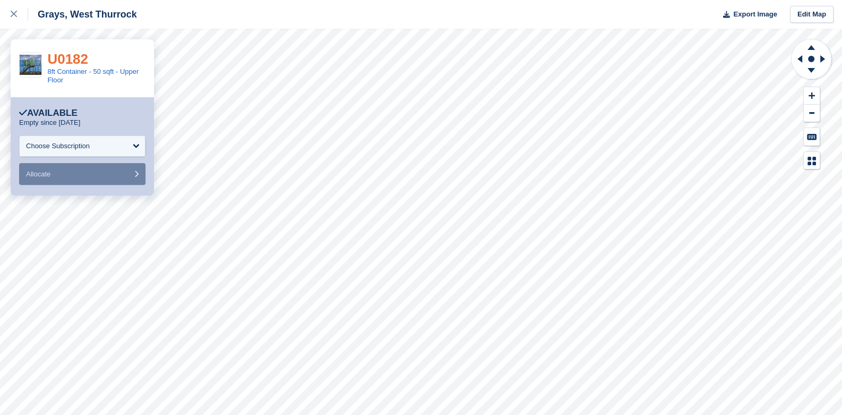
click at [82, 57] on link "U0182" at bounding box center [67, 59] width 41 height 16
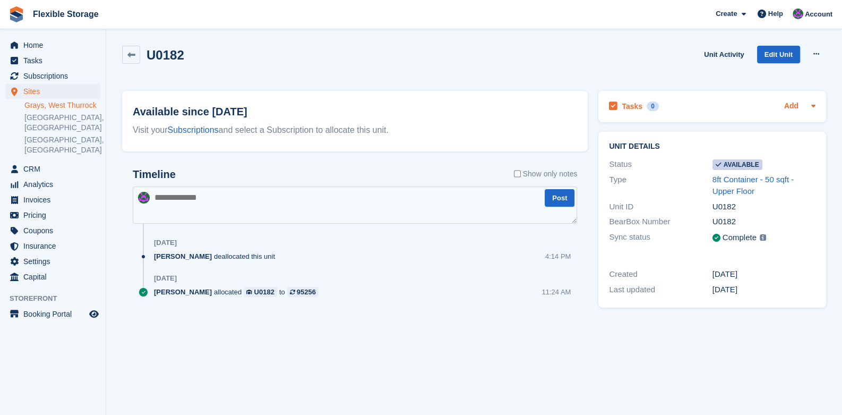
click at [789, 101] on link "Add" at bounding box center [791, 106] width 14 height 12
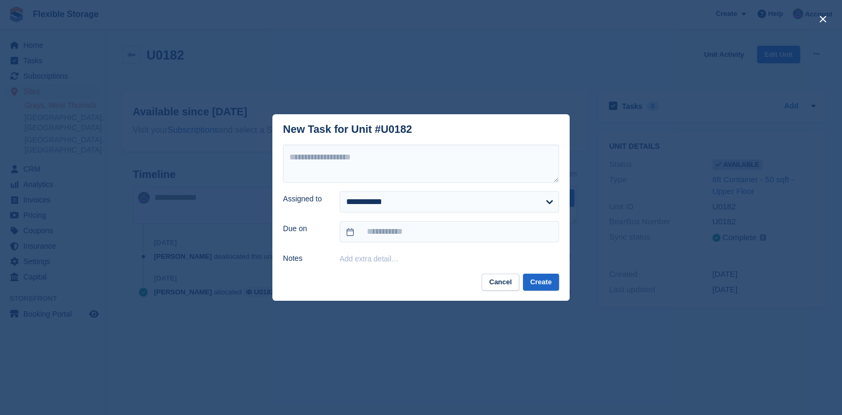
click at [398, 144] on header "New Task for Unit #U0182" at bounding box center [420, 129] width 297 height 30
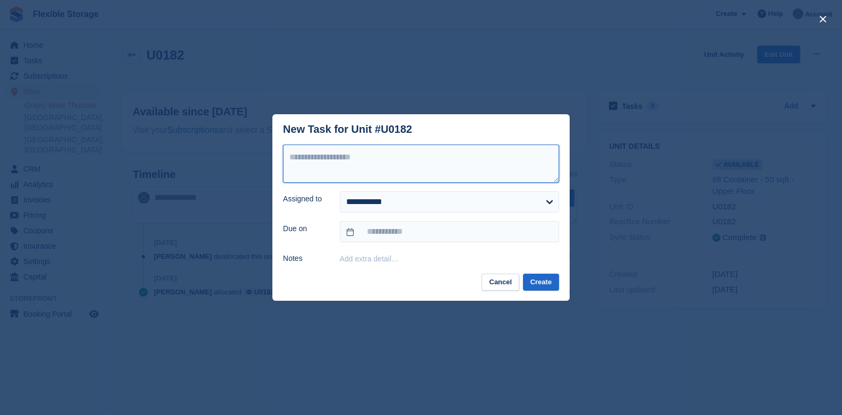
click at [388, 173] on textarea at bounding box center [421, 163] width 276 height 38
type textarea "*"
type textarea "**********"
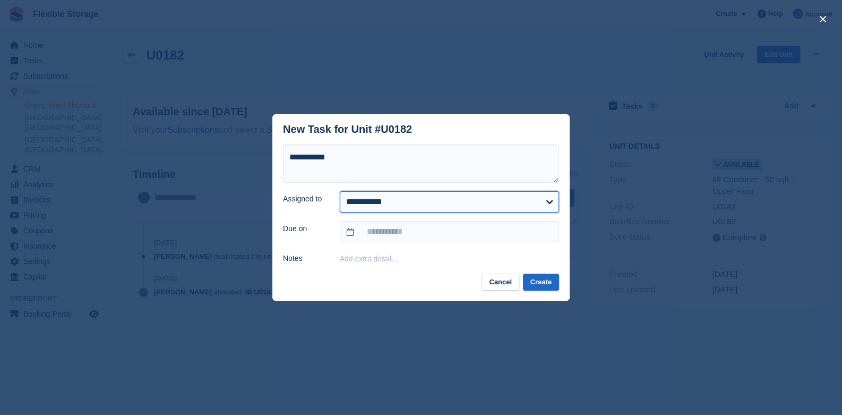
click at [360, 203] on select "**********" at bounding box center [449, 201] width 219 height 21
select select "***"
click at [340, 192] on select "**********" at bounding box center [449, 201] width 219 height 21
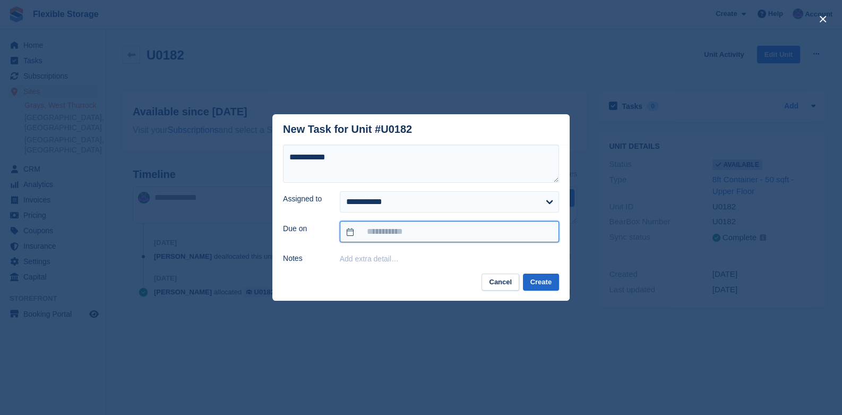
click at [364, 235] on input "text" at bounding box center [449, 231] width 219 height 21
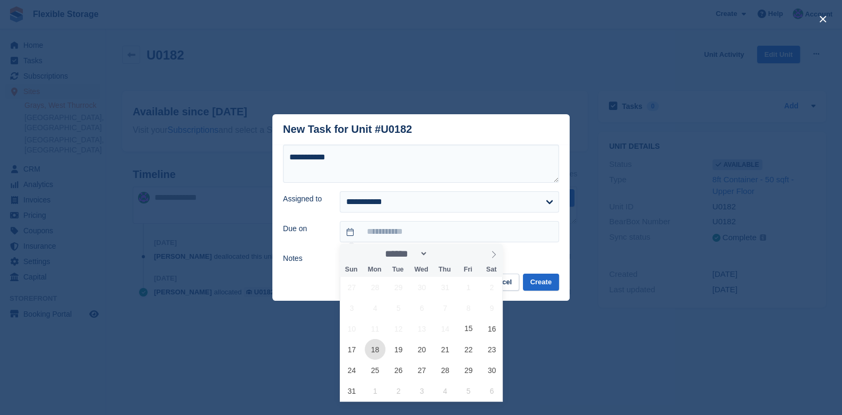
click at [371, 353] on span "18" at bounding box center [375, 349] width 21 height 21
type input "**********"
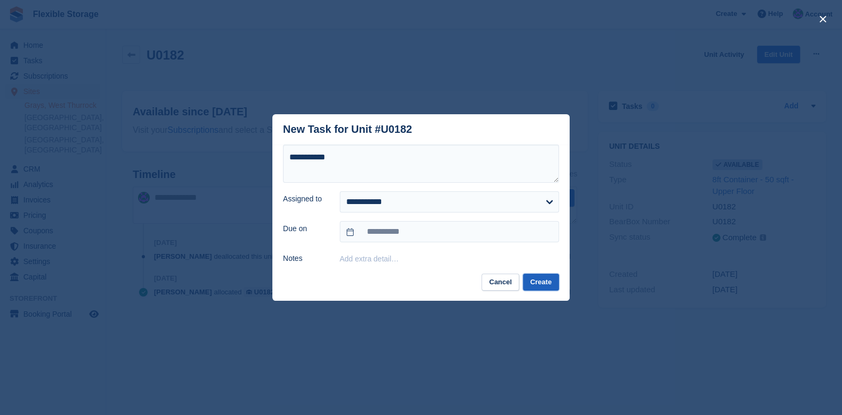
click at [535, 281] on button "Create" at bounding box center [541, 282] width 36 height 18
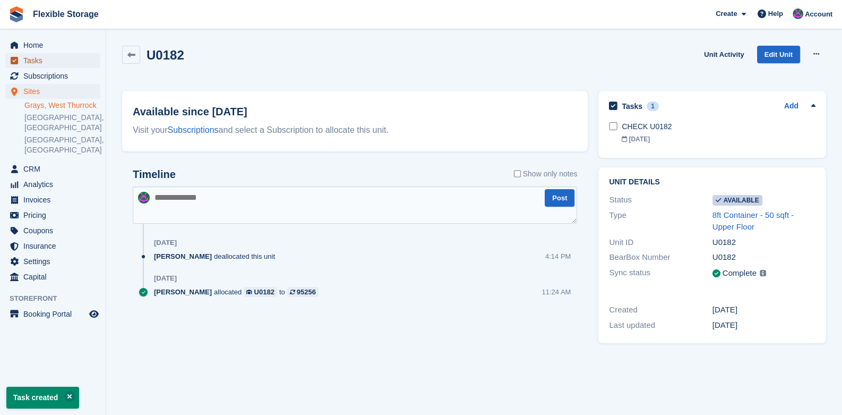
click at [27, 63] on span "Tasks" at bounding box center [55, 60] width 64 height 15
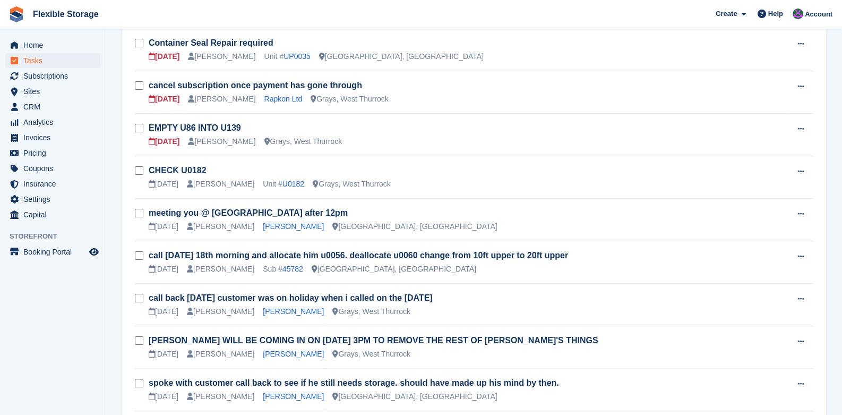
scroll to position [372, 0]
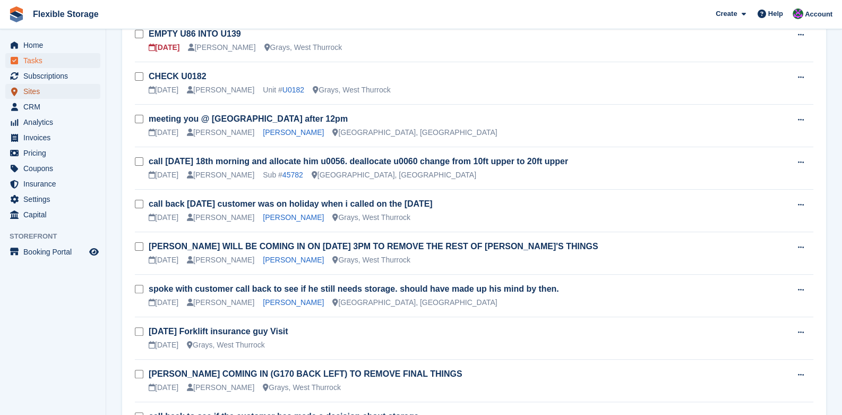
click at [32, 92] on span "Sites" at bounding box center [55, 91] width 64 height 15
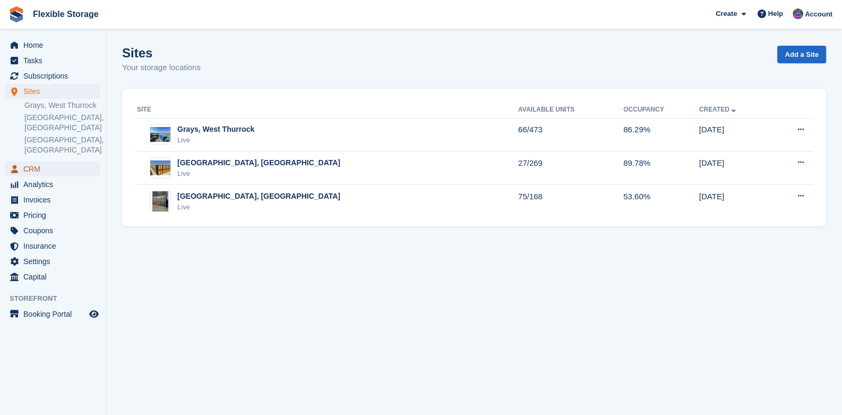
click at [28, 161] on span "CRM" at bounding box center [55, 168] width 64 height 15
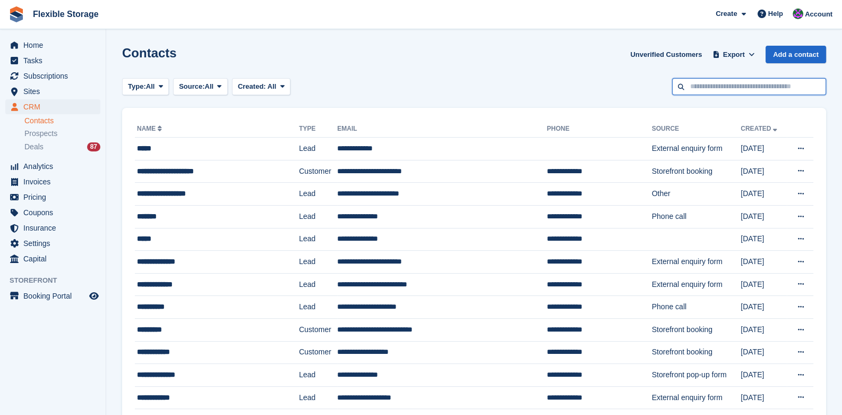
click at [720, 84] on input "text" at bounding box center [749, 87] width 154 height 18
type input "*****"
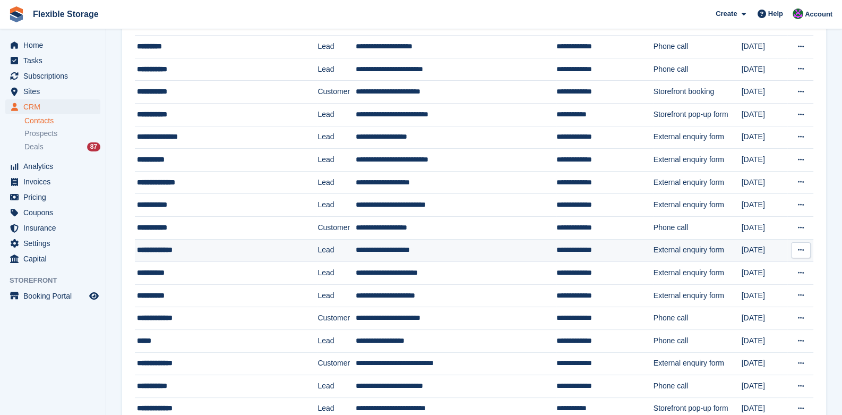
scroll to position [106, 0]
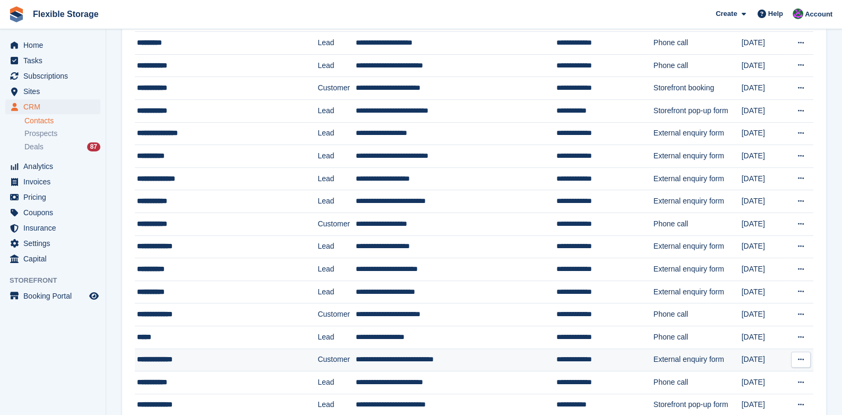
click at [167, 357] on div "**********" at bounding box center [213, 359] width 153 height 11
